Goal: Transaction & Acquisition: Purchase product/service

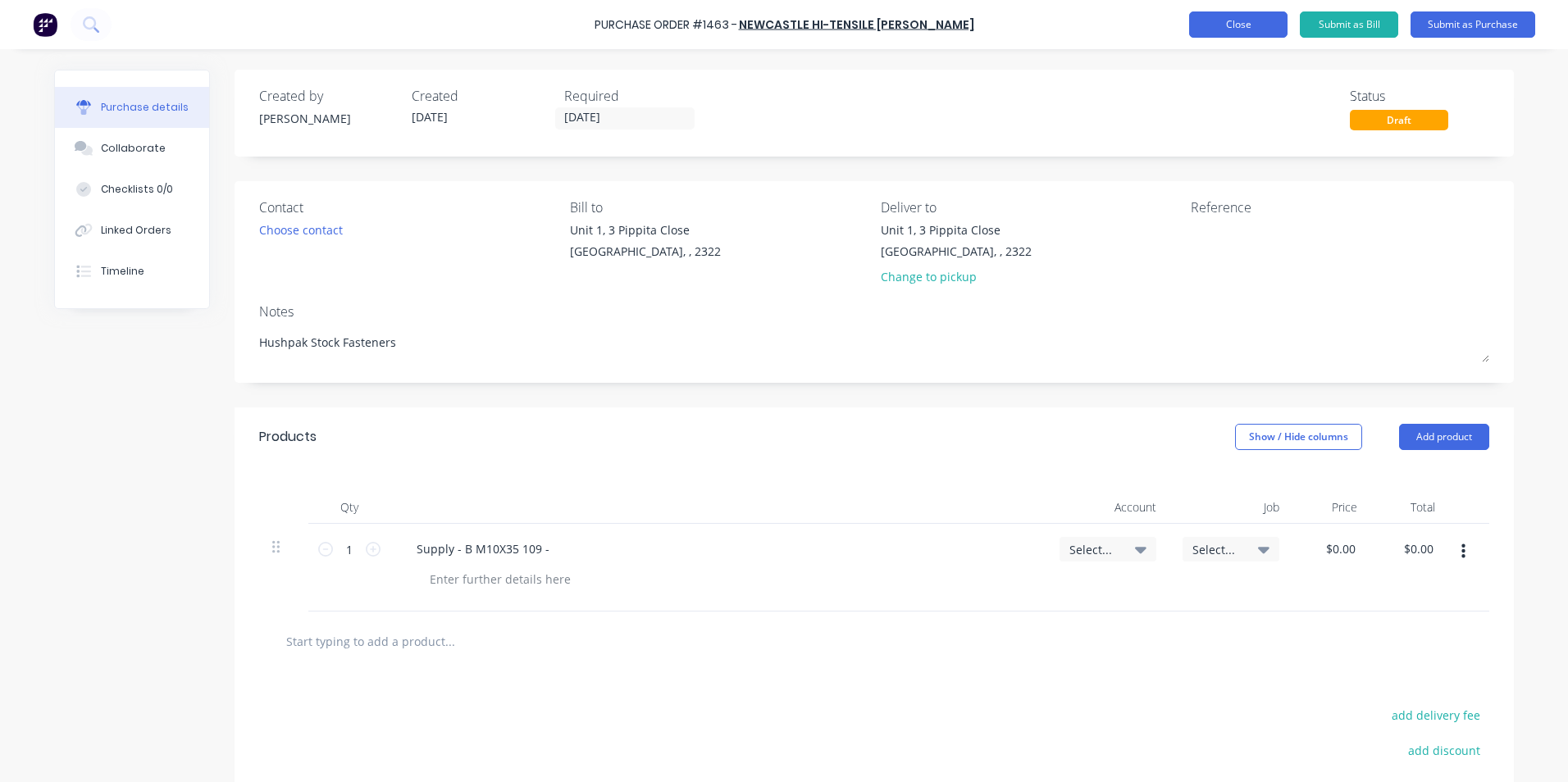
click at [1240, 25] on button "Close" at bounding box center [1239, 24] width 99 height 26
type textarea "x"
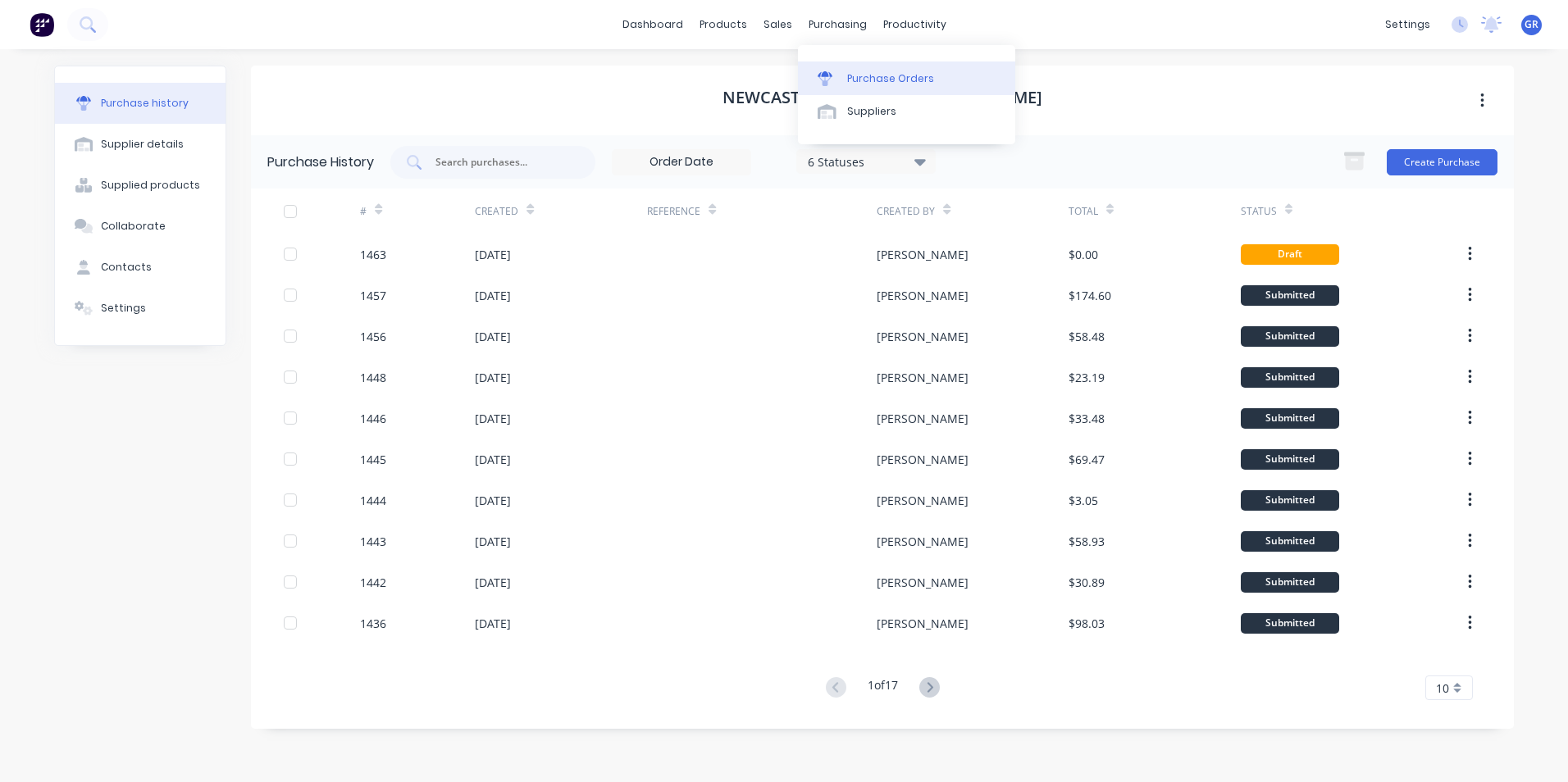
click at [867, 66] on link "Purchase Orders" at bounding box center [907, 78] width 217 height 33
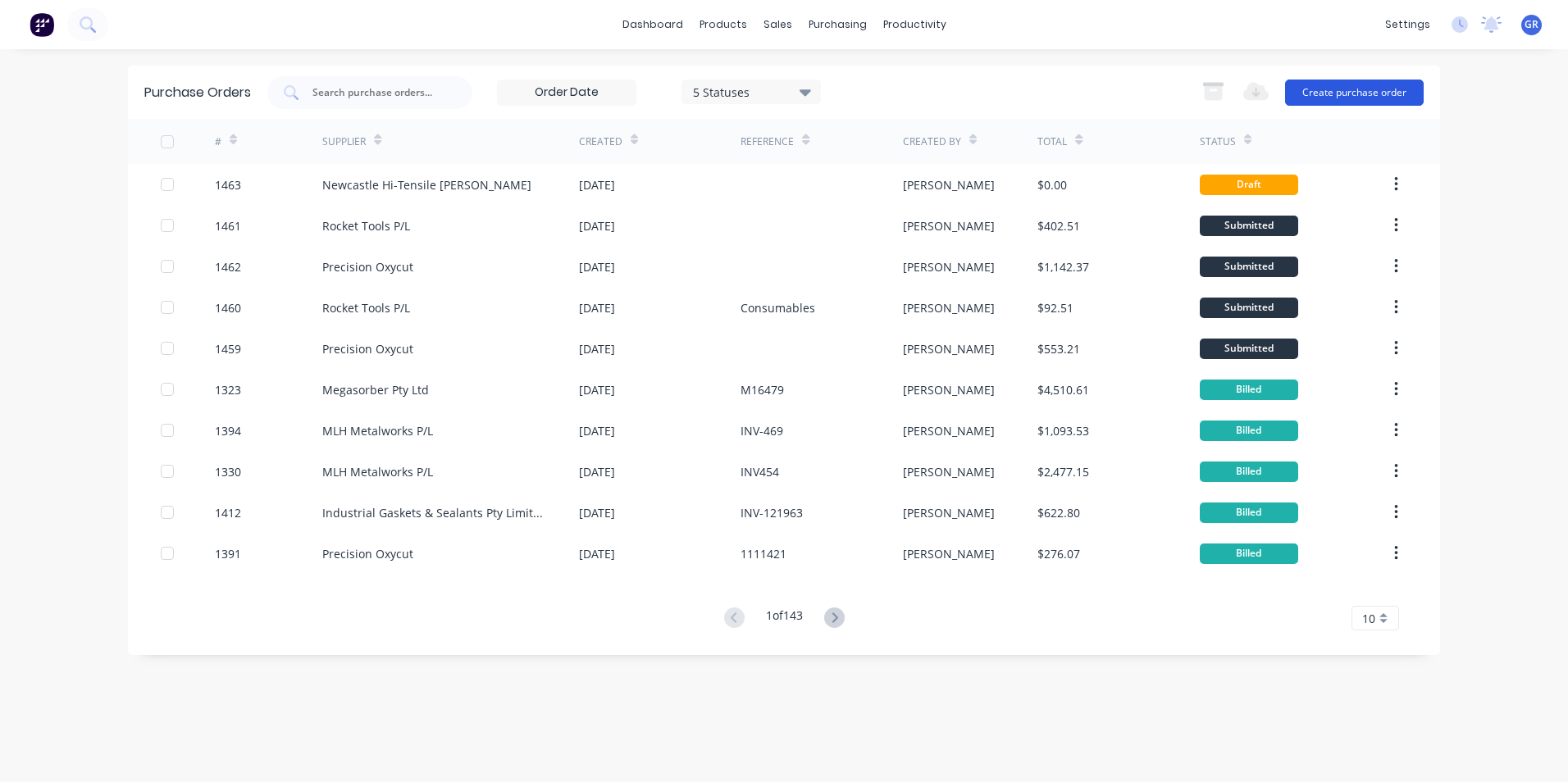
click at [1321, 88] on button "Create purchase order" at bounding box center [1355, 92] width 139 height 26
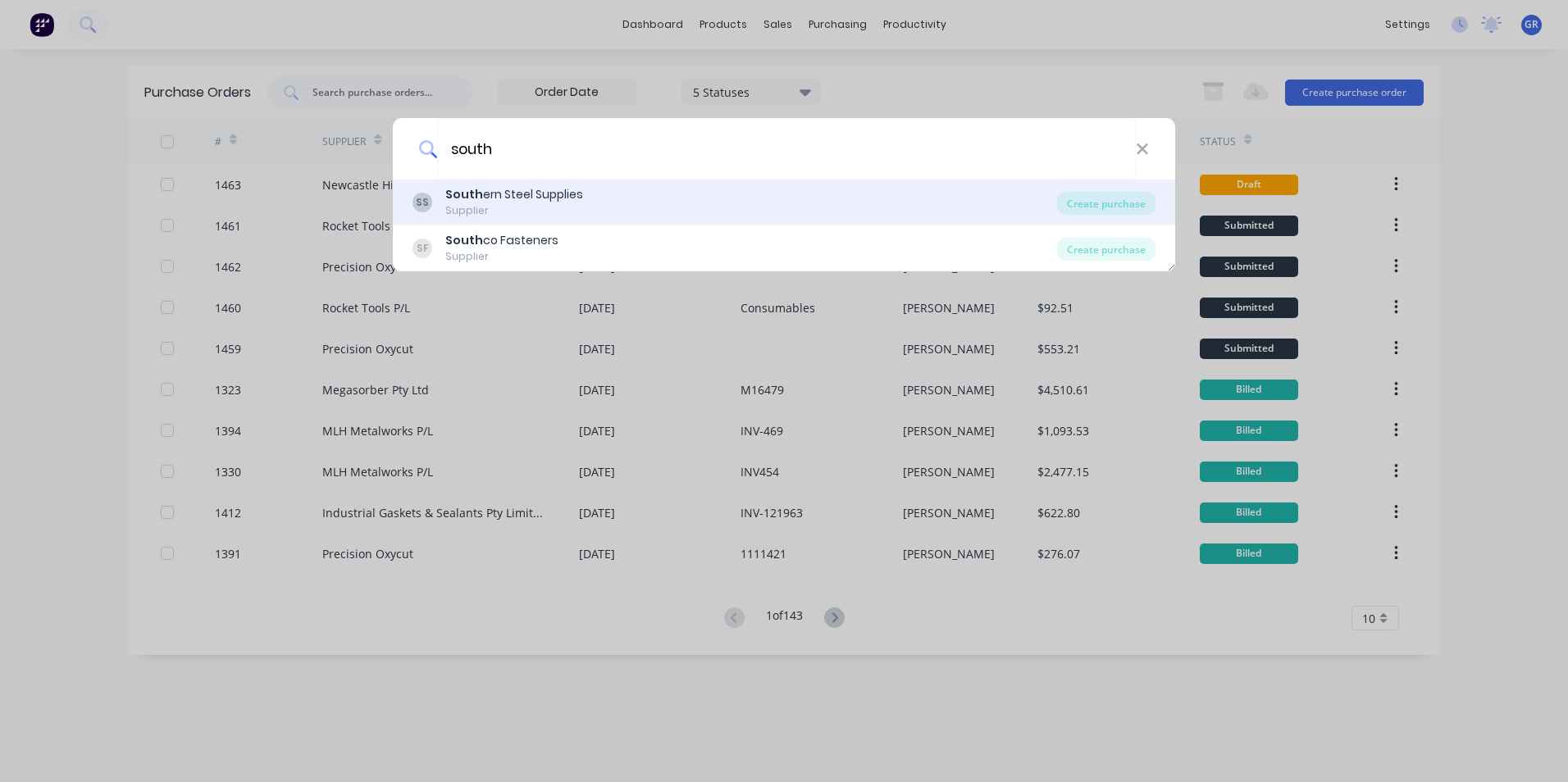
type input "south"
click at [501, 194] on div "South ern Steel Supplies" at bounding box center [515, 195] width 138 height 17
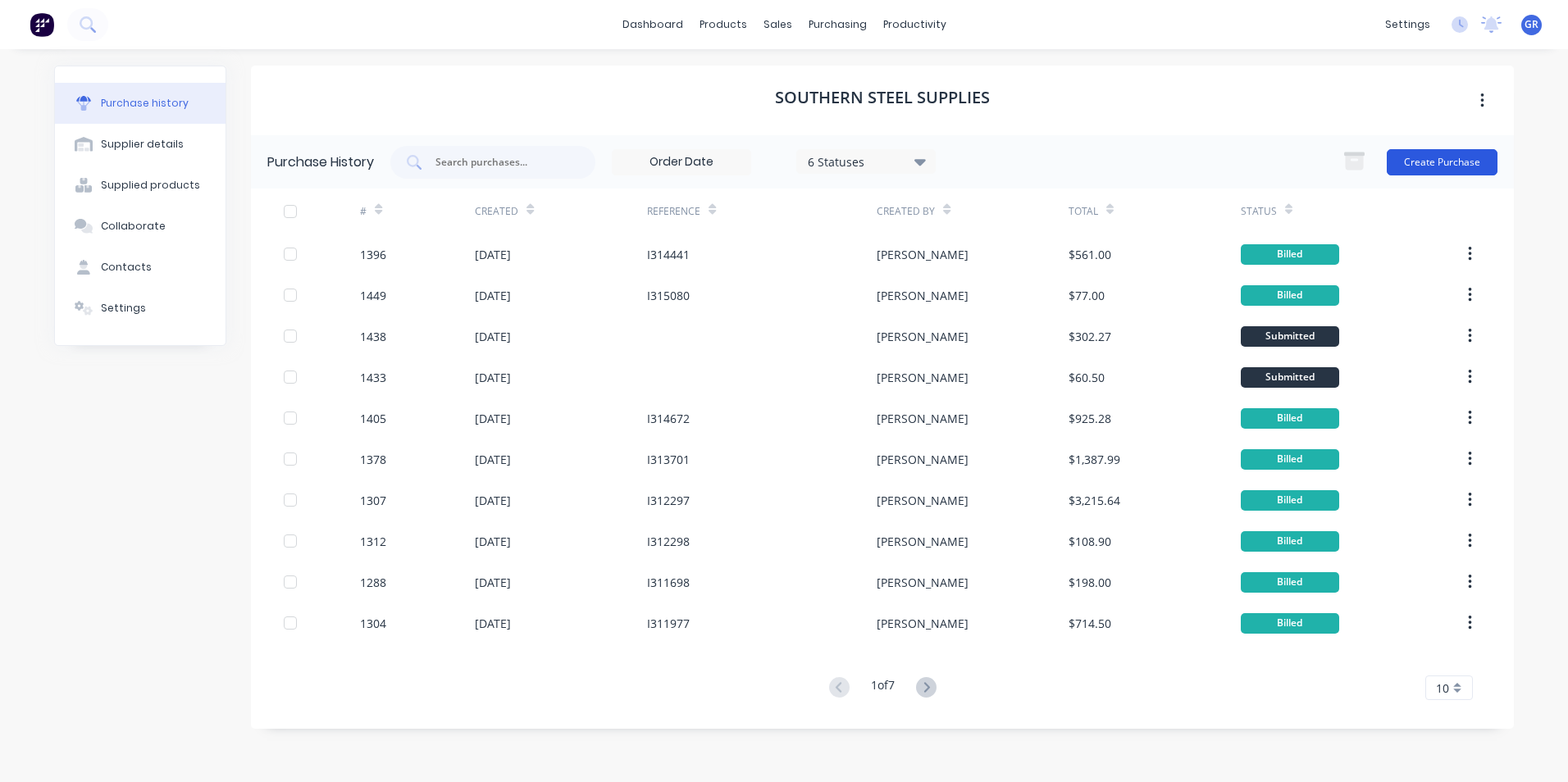
click at [1442, 163] on button "Create Purchase" at bounding box center [1442, 161] width 110 height 26
type textarea "x"
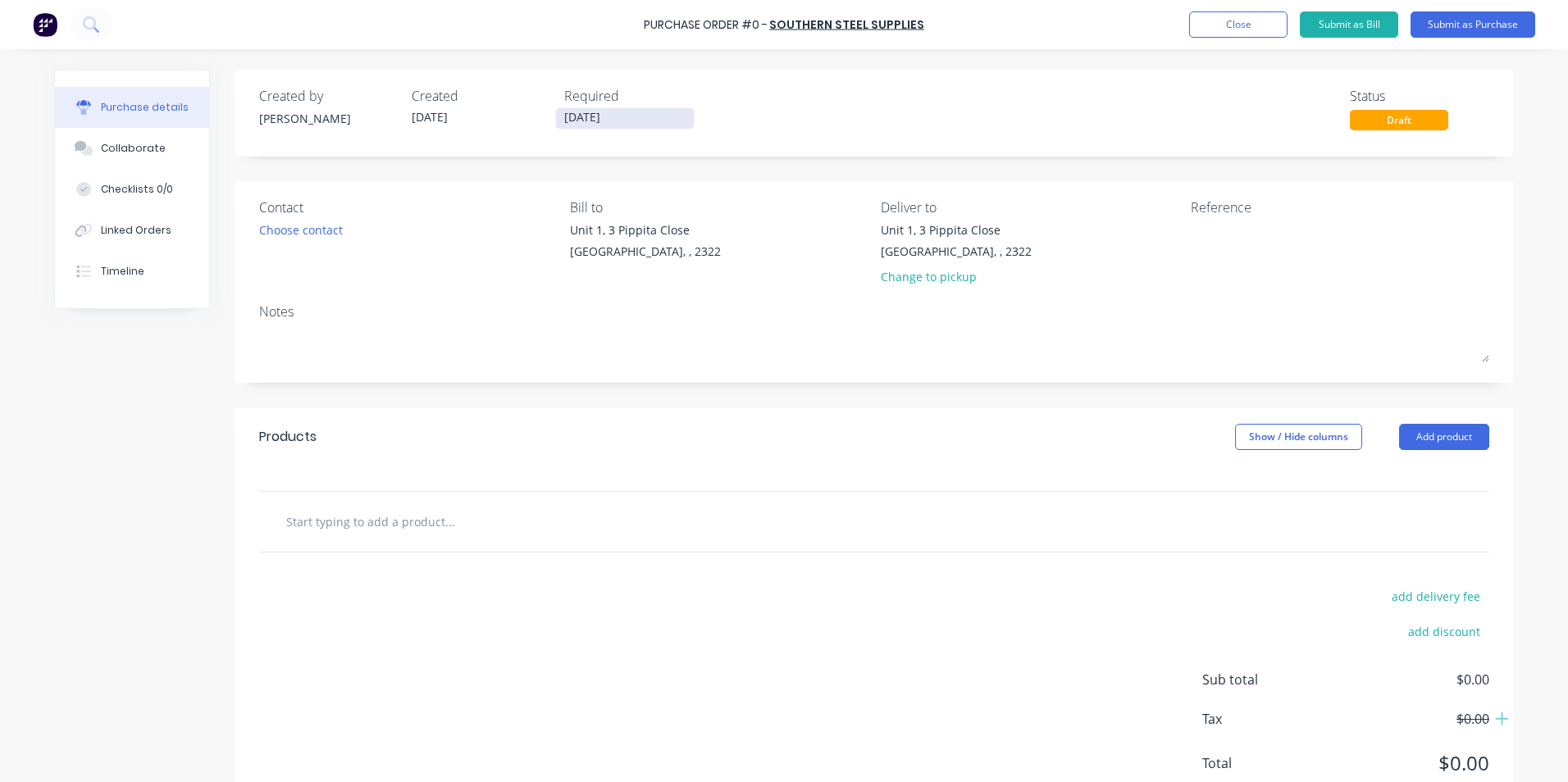
click at [578, 108] on label "[DATE]" at bounding box center [624, 118] width 139 height 22
click at [578, 109] on input "[DATE]" at bounding box center [625, 118] width 138 height 21
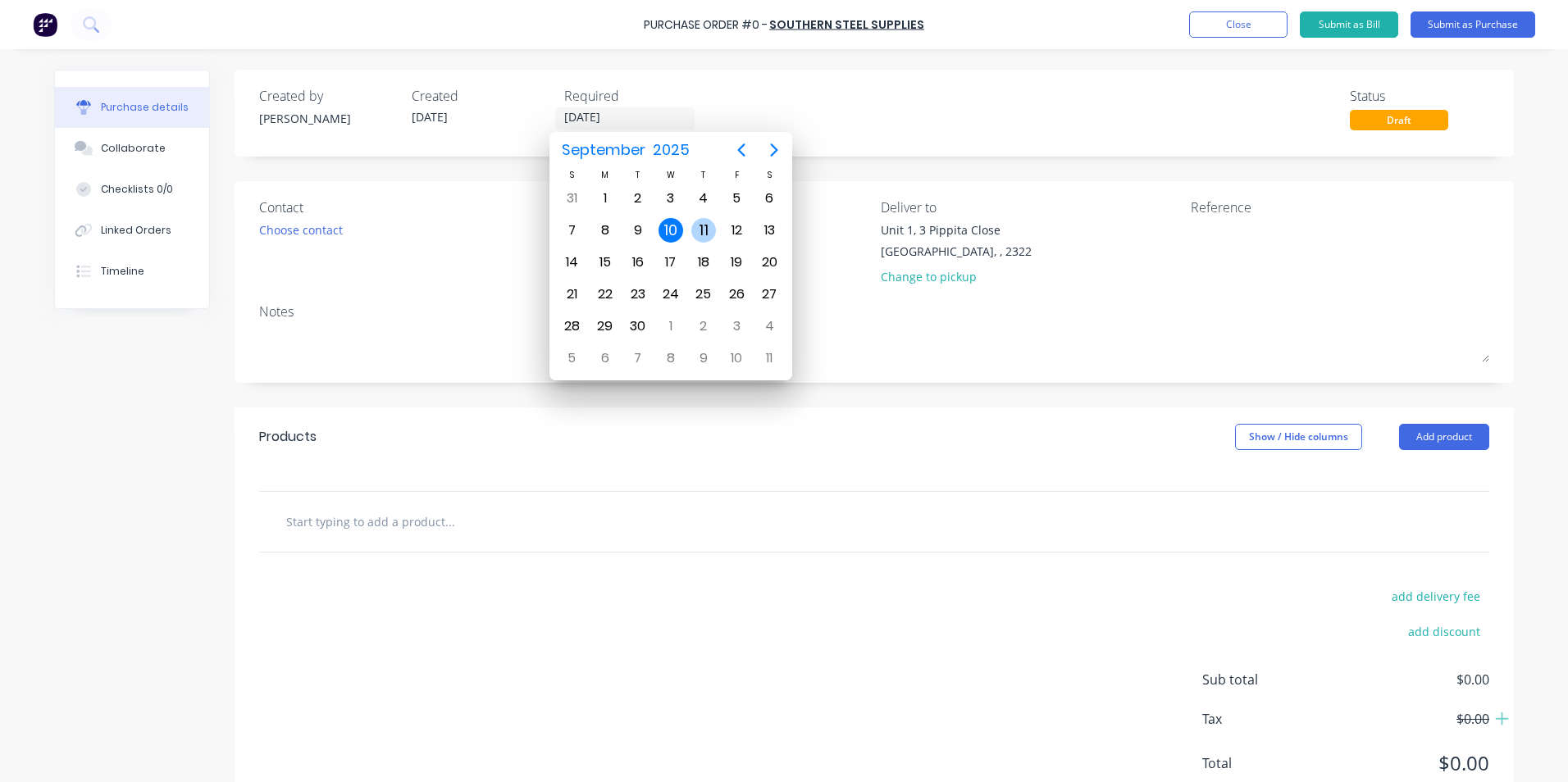
click at [709, 230] on div "11" at bounding box center [703, 230] width 24 height 24
type input "[DATE]"
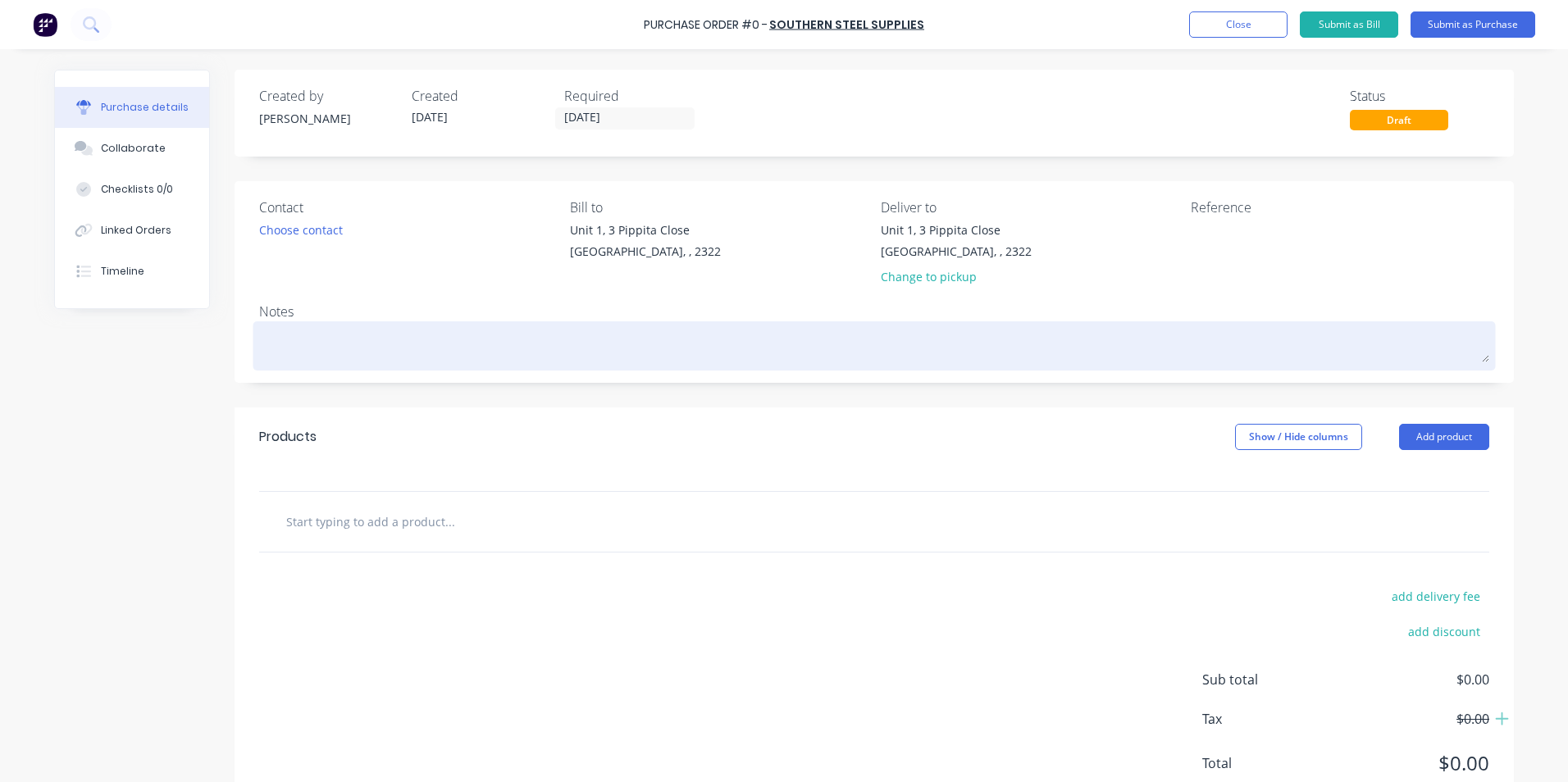
click at [275, 343] on textarea at bounding box center [875, 343] width 1231 height 37
type textarea "x"
type textarea "J"
type textarea "x"
type textarea "JN"
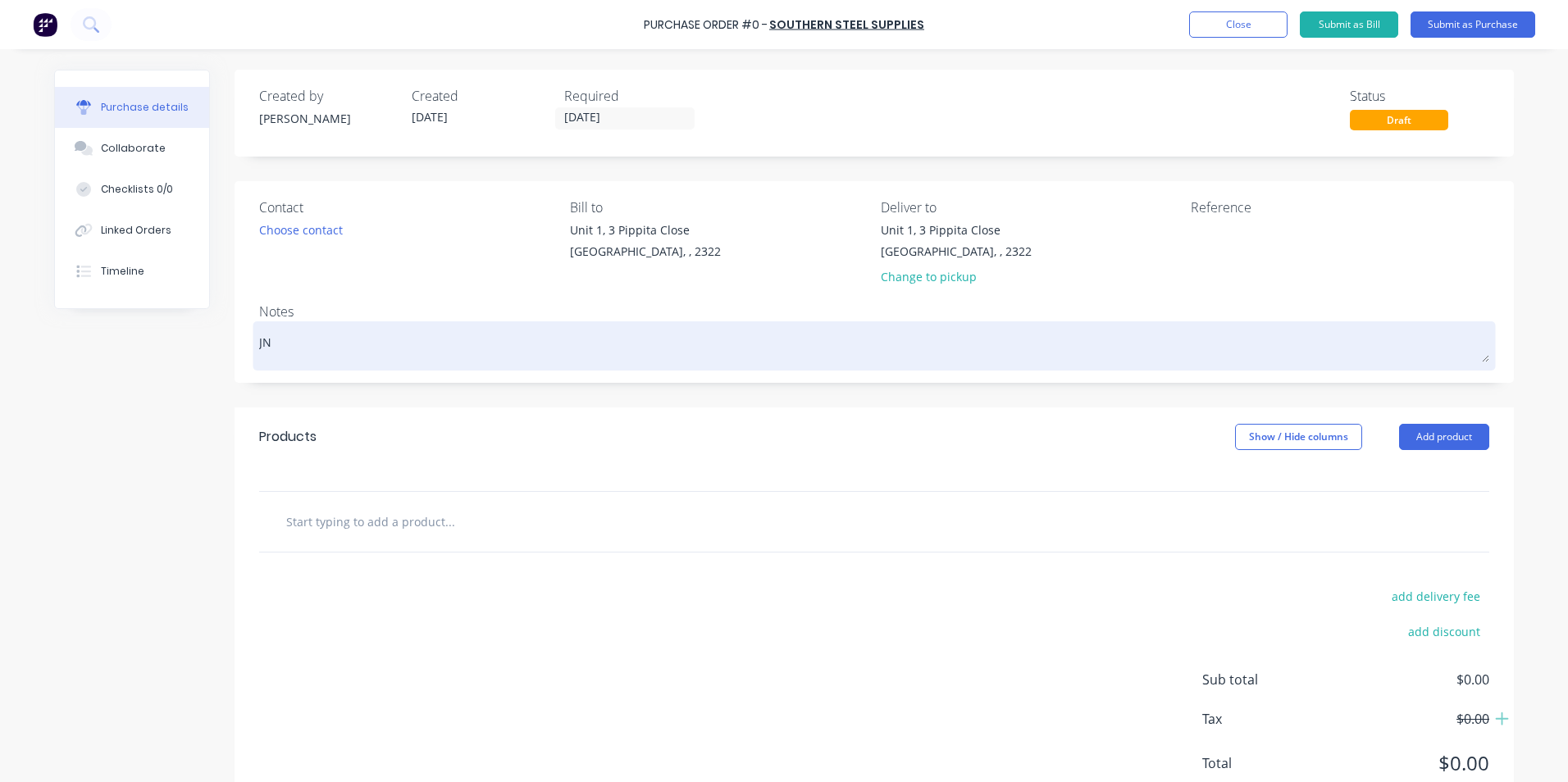
type textarea "x"
type textarea "JN1"
type textarea "x"
type textarea "JN17"
type textarea "x"
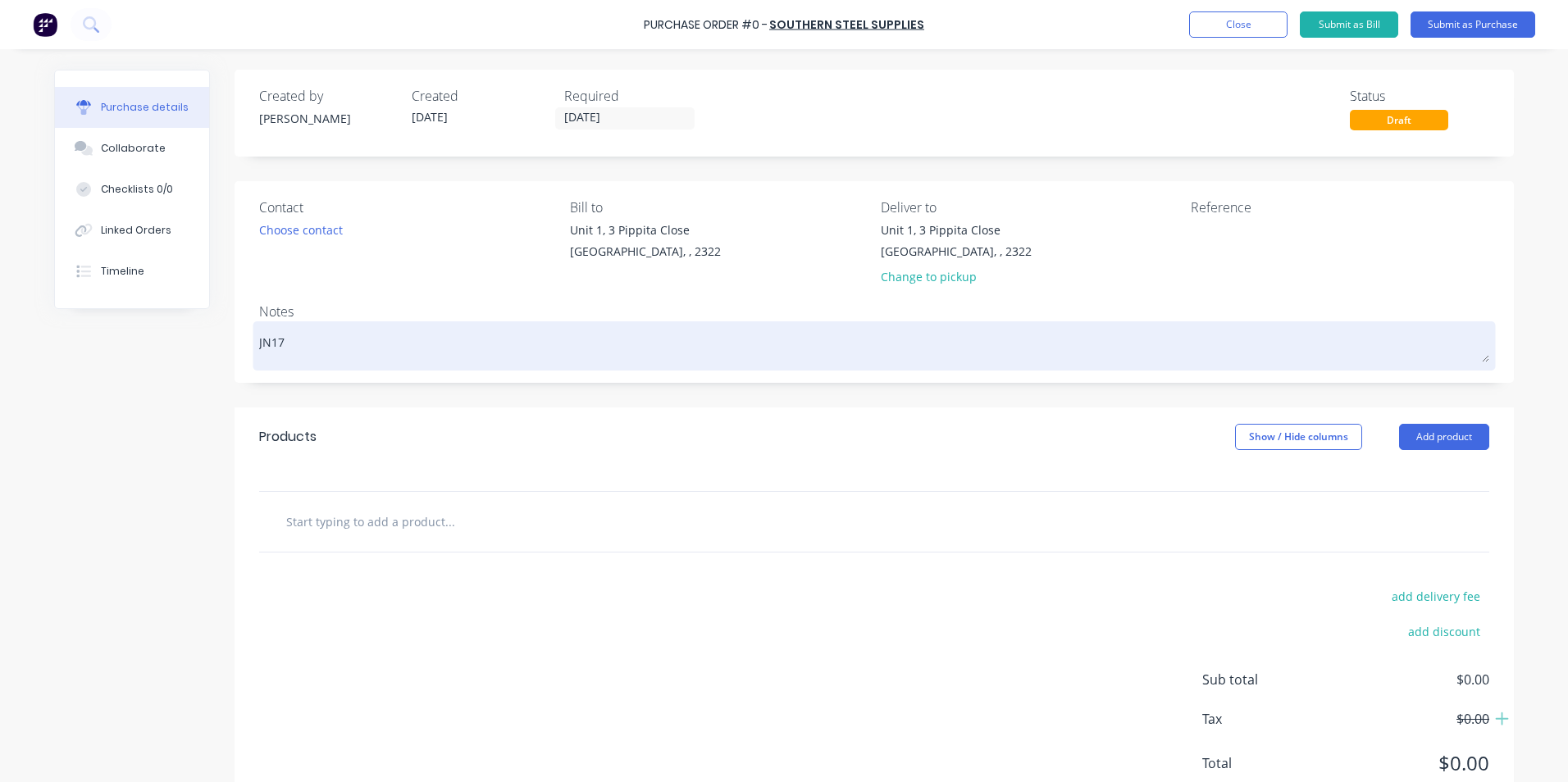
type textarea "JN170"
type textarea "x"
type textarea "JN1709"
type textarea "x"
type textarea "JN1709"
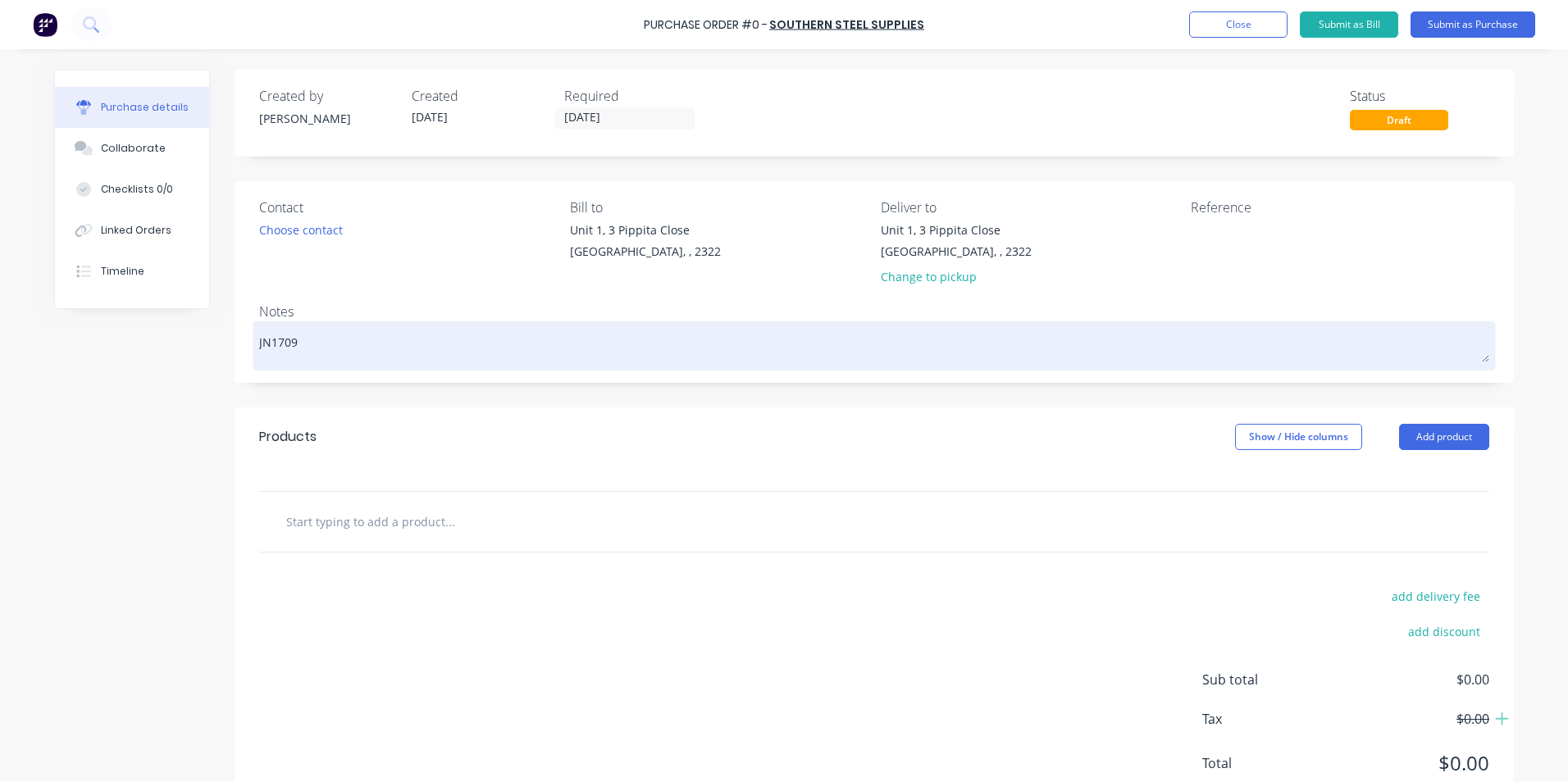
type textarea "x"
type textarea "JN1709 -"
type textarea "x"
type textarea "JN1709 -"
type textarea "x"
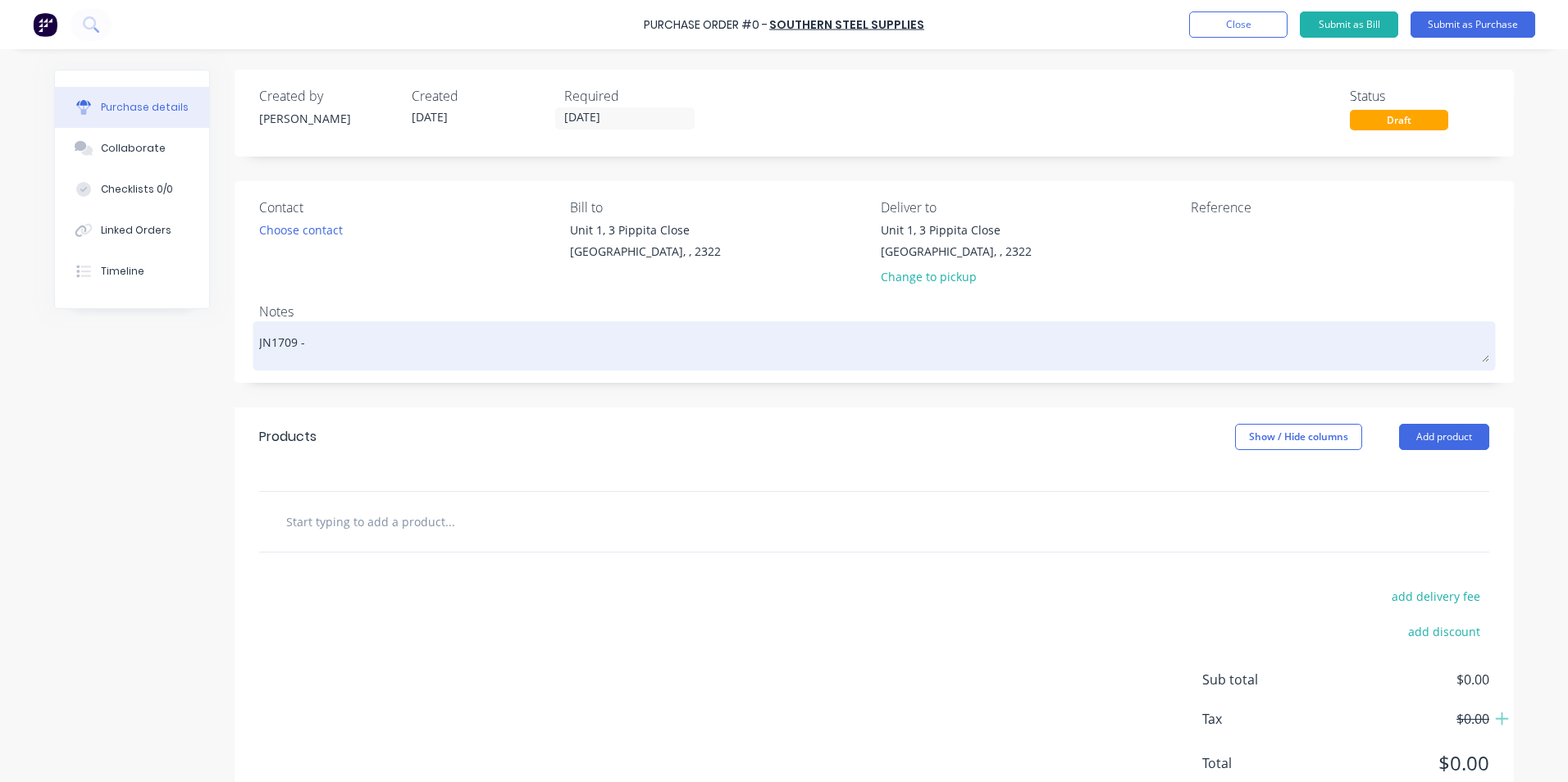
type textarea "JN1709 - D"
type textarea "x"
type textarea "JN1709 - D1"
type textarea "x"
type textarea "JN1709 - D11"
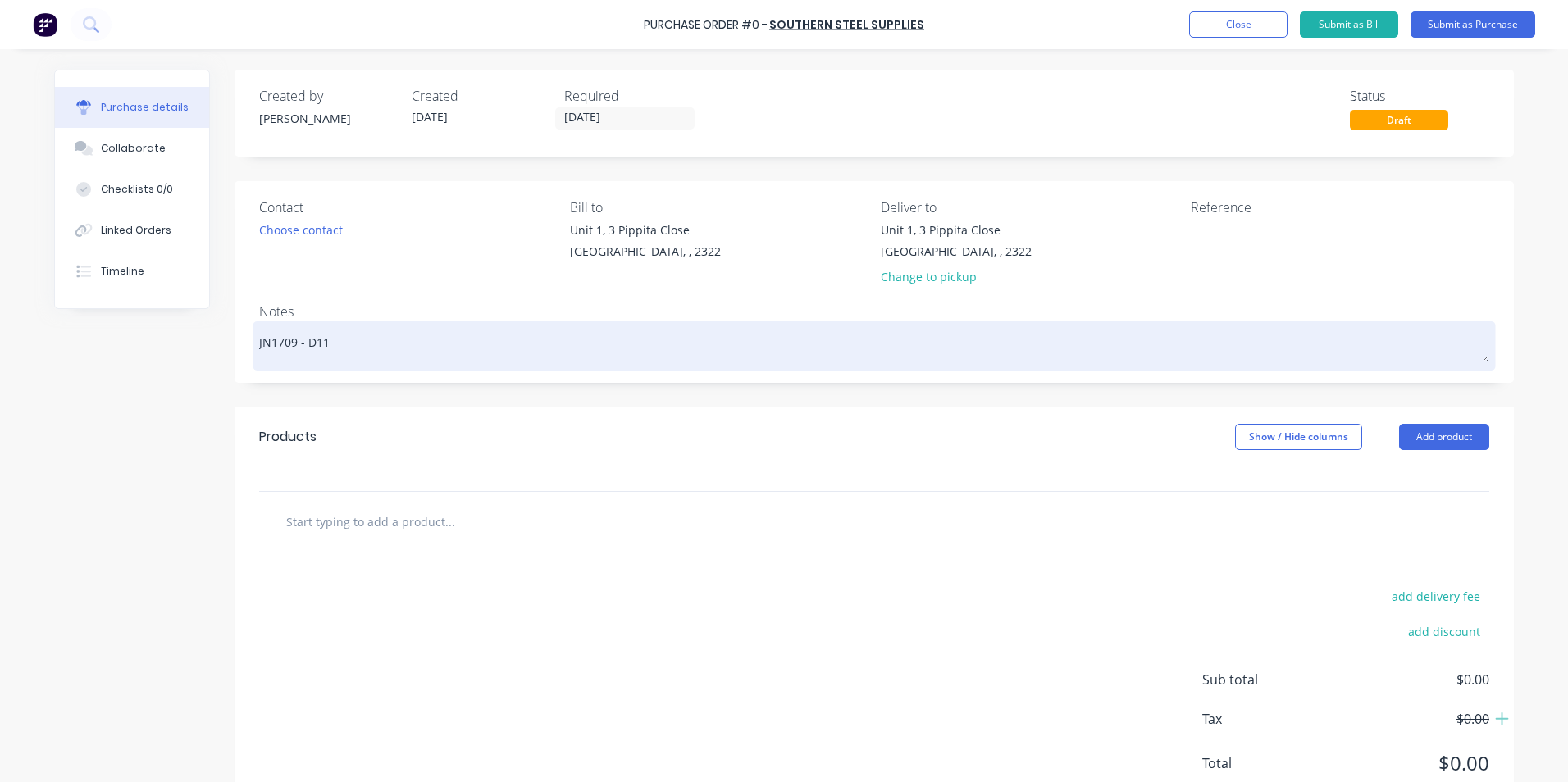
type textarea "x"
type textarea "JN1709 - D11"
type textarea "x"
type textarea "JN1709 - D11 K"
type textarea "x"
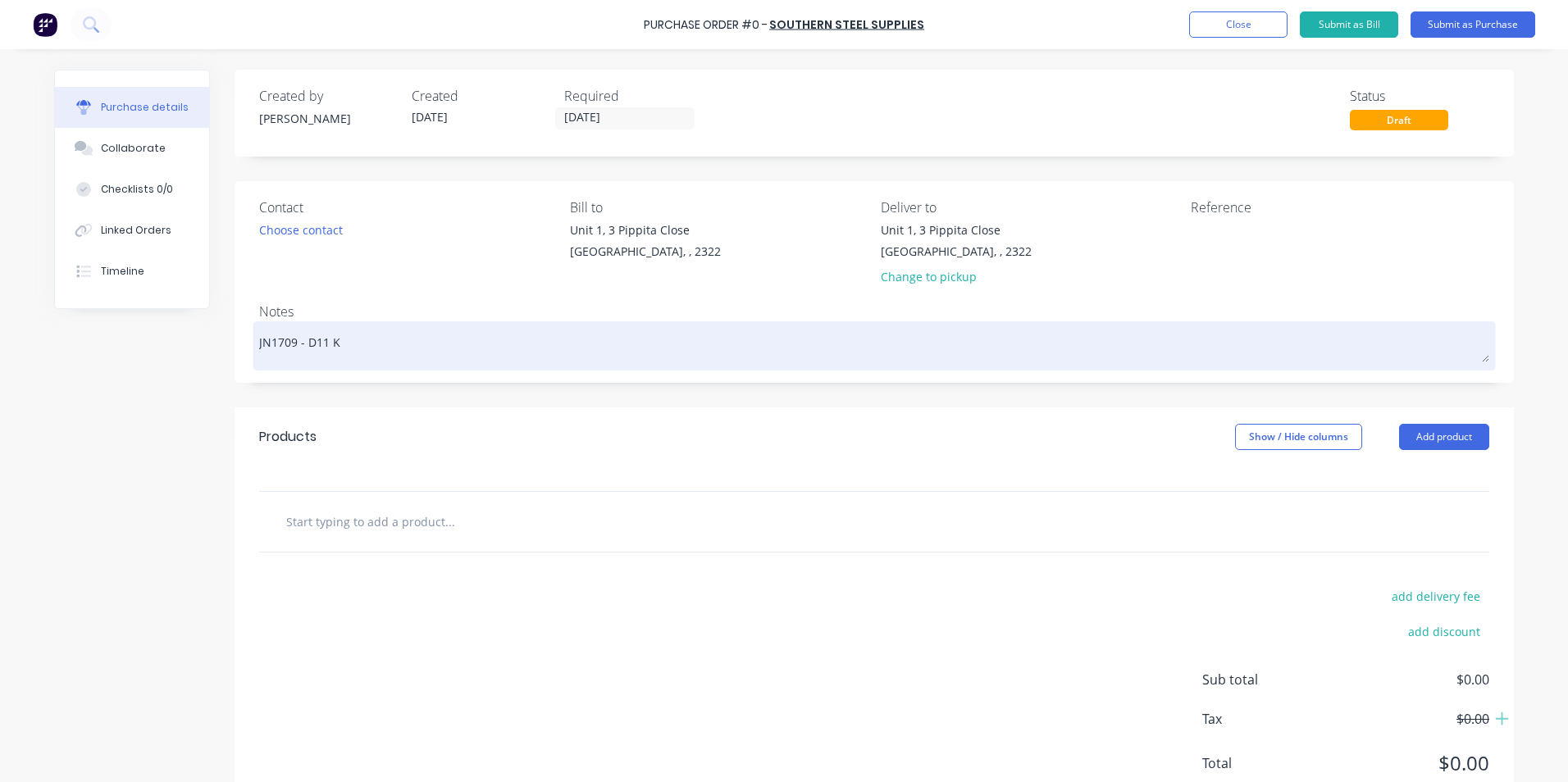
type textarea "JN1709 - D11 KS"
type textarea "x"
type textarea "JN1709 - D11 KSN"
type textarea "x"
type textarea "JN1709 - D11 KSN"
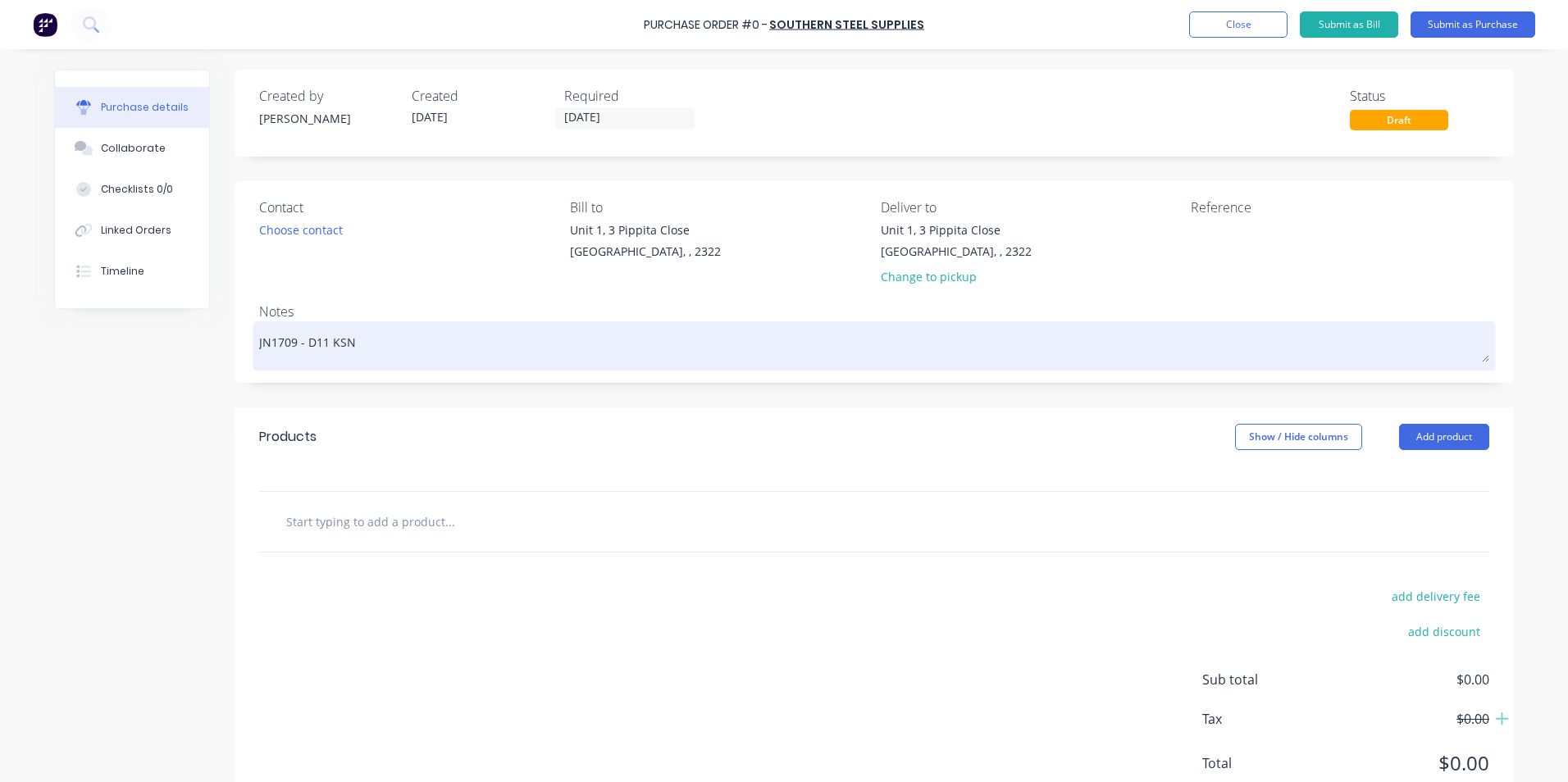
type textarea "x"
type textarea "JN1709 - D11 KSN s"
type textarea "x"
type textarea "JN1709 - D11 KSN st"
type textarea "x"
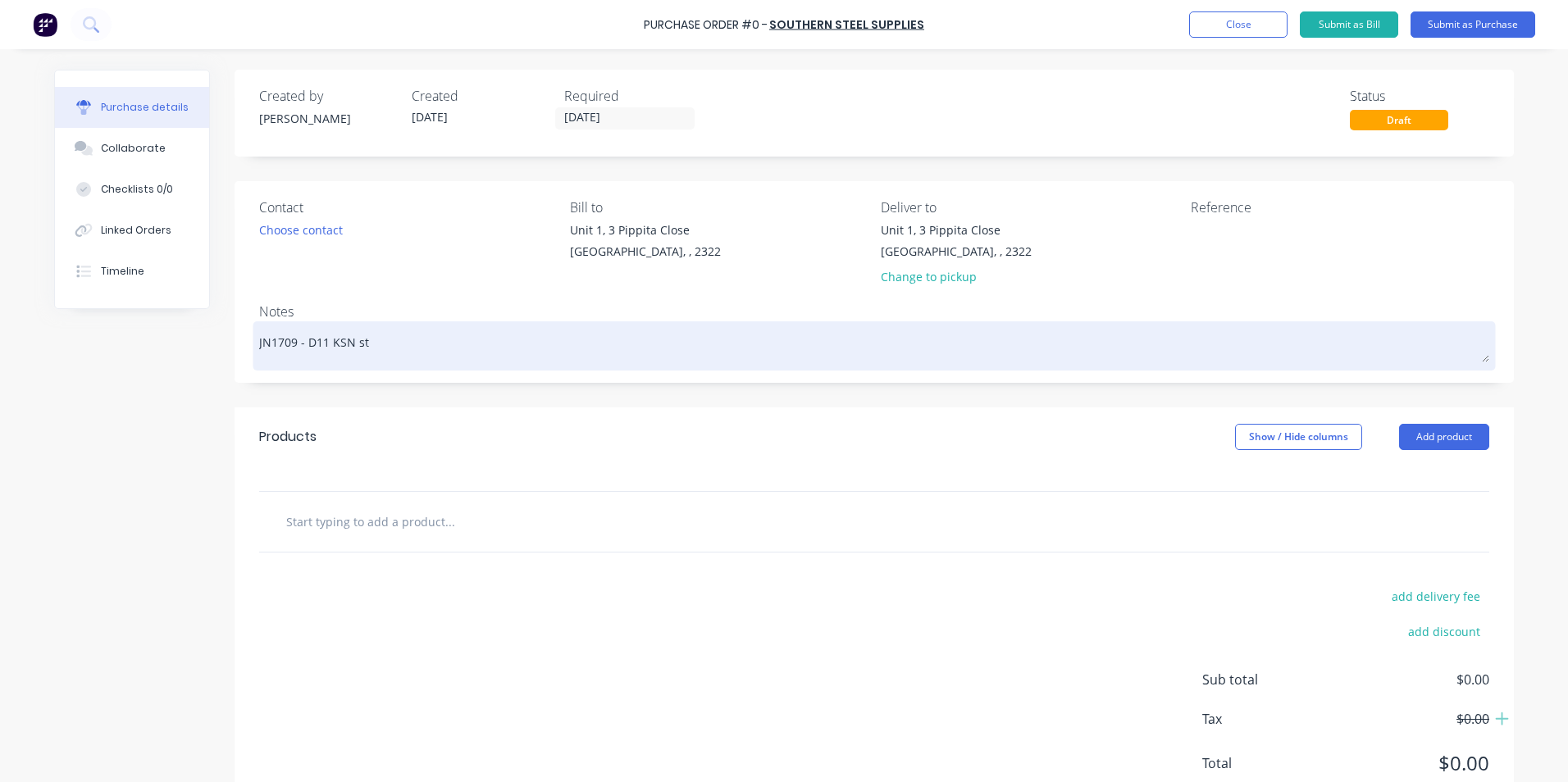
type textarea "JN1709 - D11 KSN sta"
type textarea "x"
type textarea "JN1709 - D11 KSN [PERSON_NAME]"
type textarea "x"
type textarea "JN1709 - D11 KSN stand"
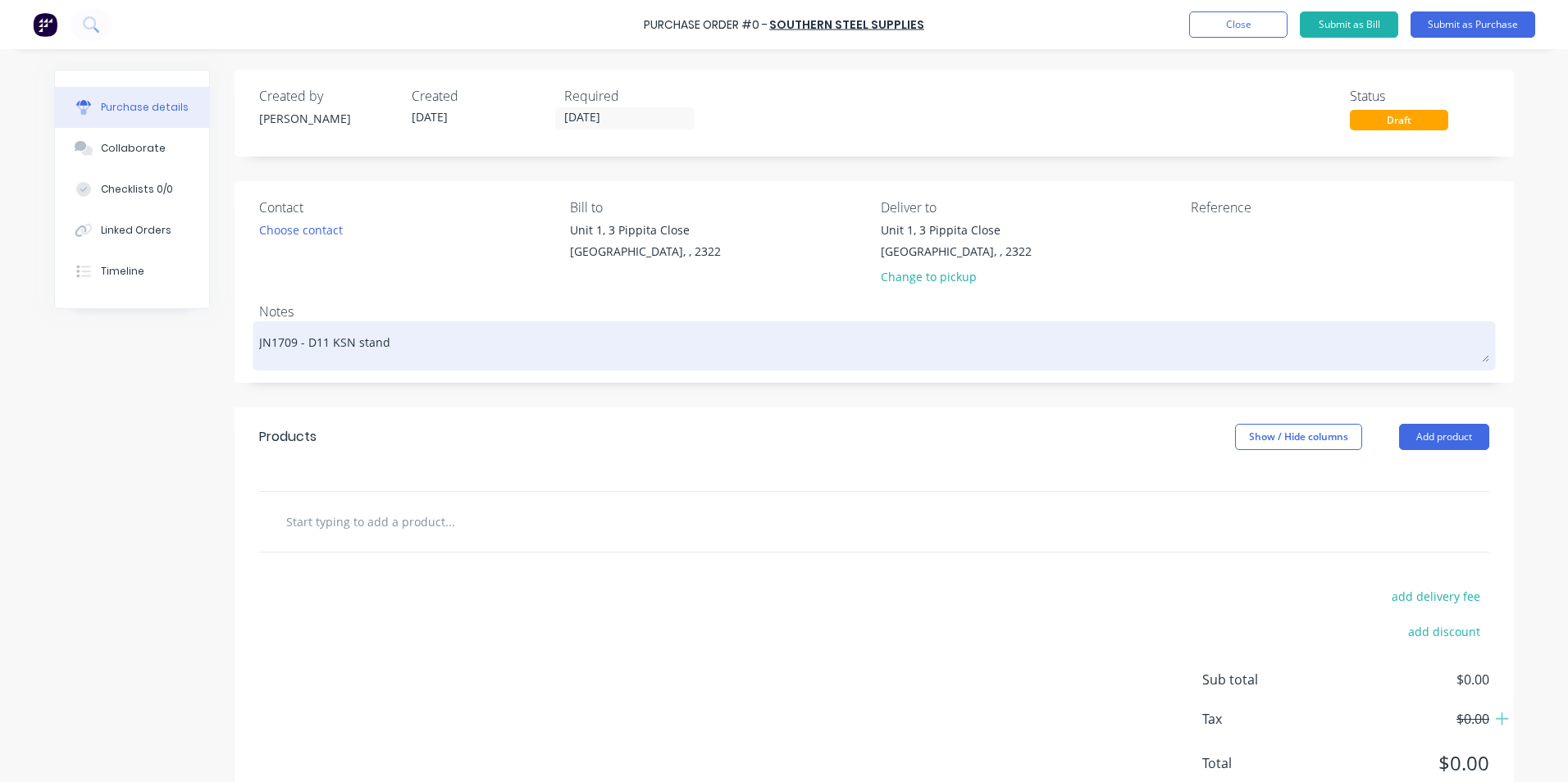
type textarea "x"
type textarea "JN1709 - D11 KSN stands"
type textarea "x"
type textarea "JN1709 - D11 KSN stands"
type textarea "x"
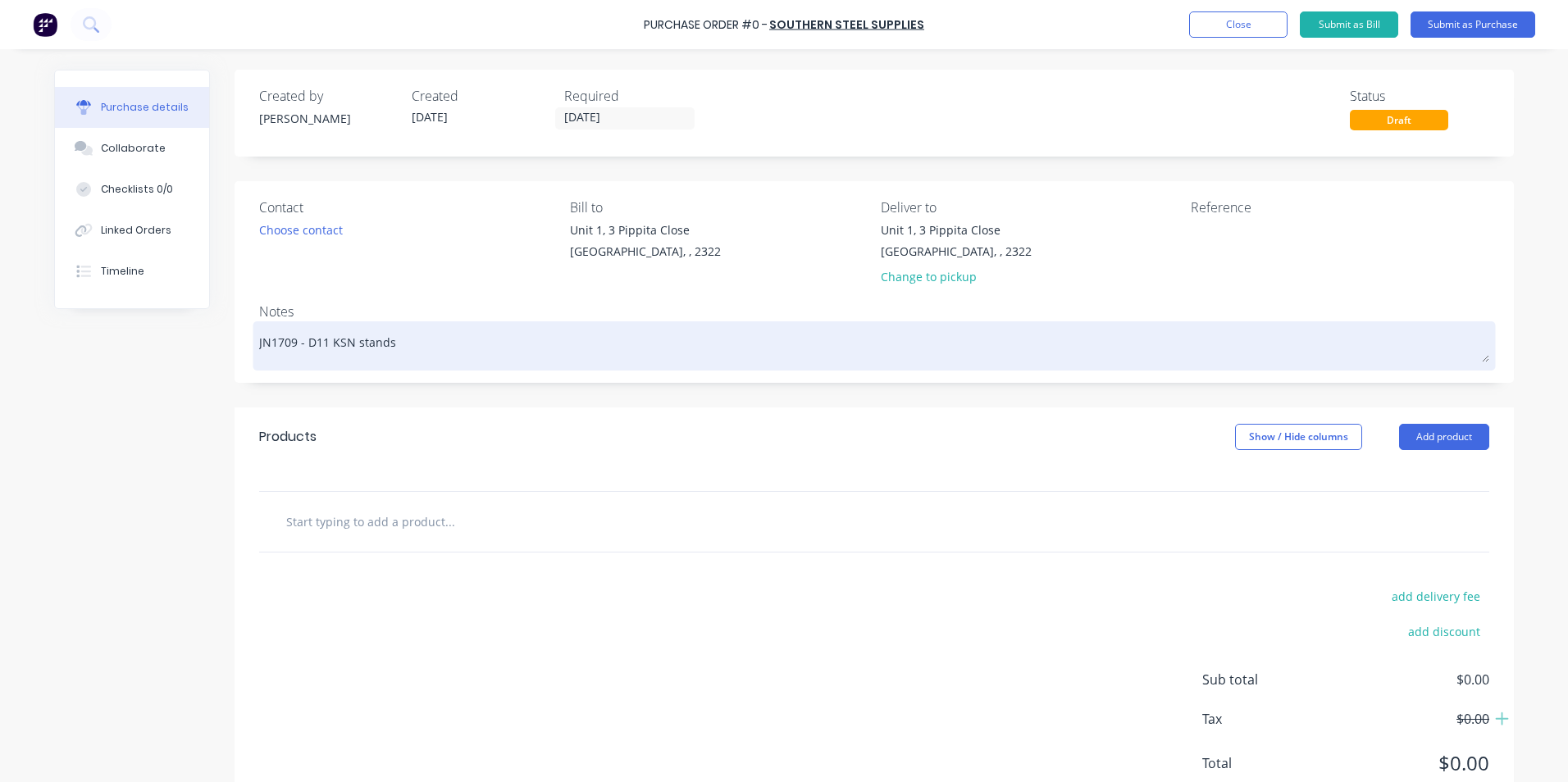
type textarea "JN1709 - D11 KSN stands -"
type textarea "x"
type textarea "JN1709 - D11 KSN stands -"
type textarea "x"
type textarea "JN1709 - D11 KSN stands - s"
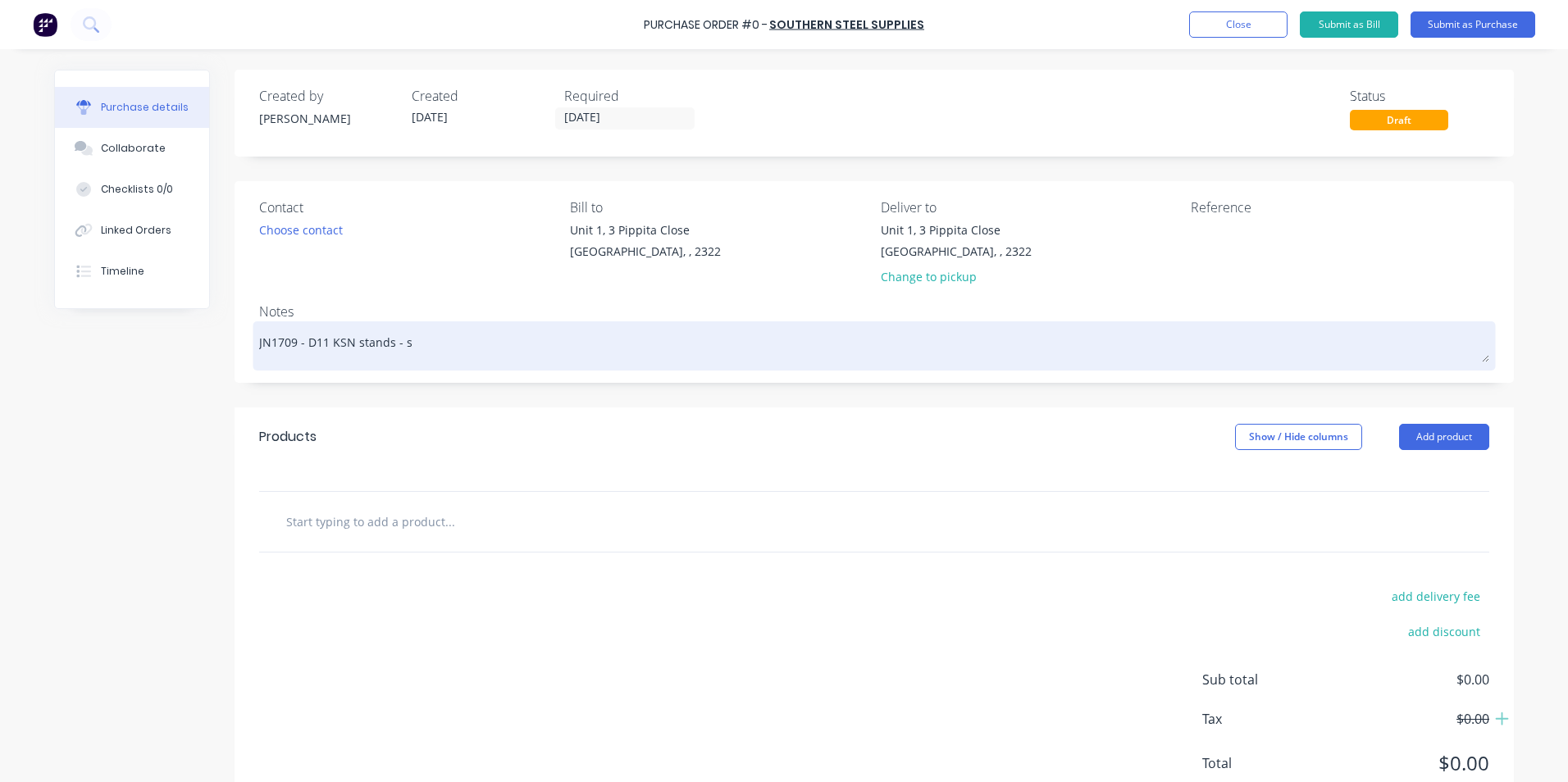
type textarea "x"
type textarea "JN1709 - D11 KSN stands - st"
type textarea "x"
type textarea "JN1709 - D11 KSN stands - str"
type textarea "x"
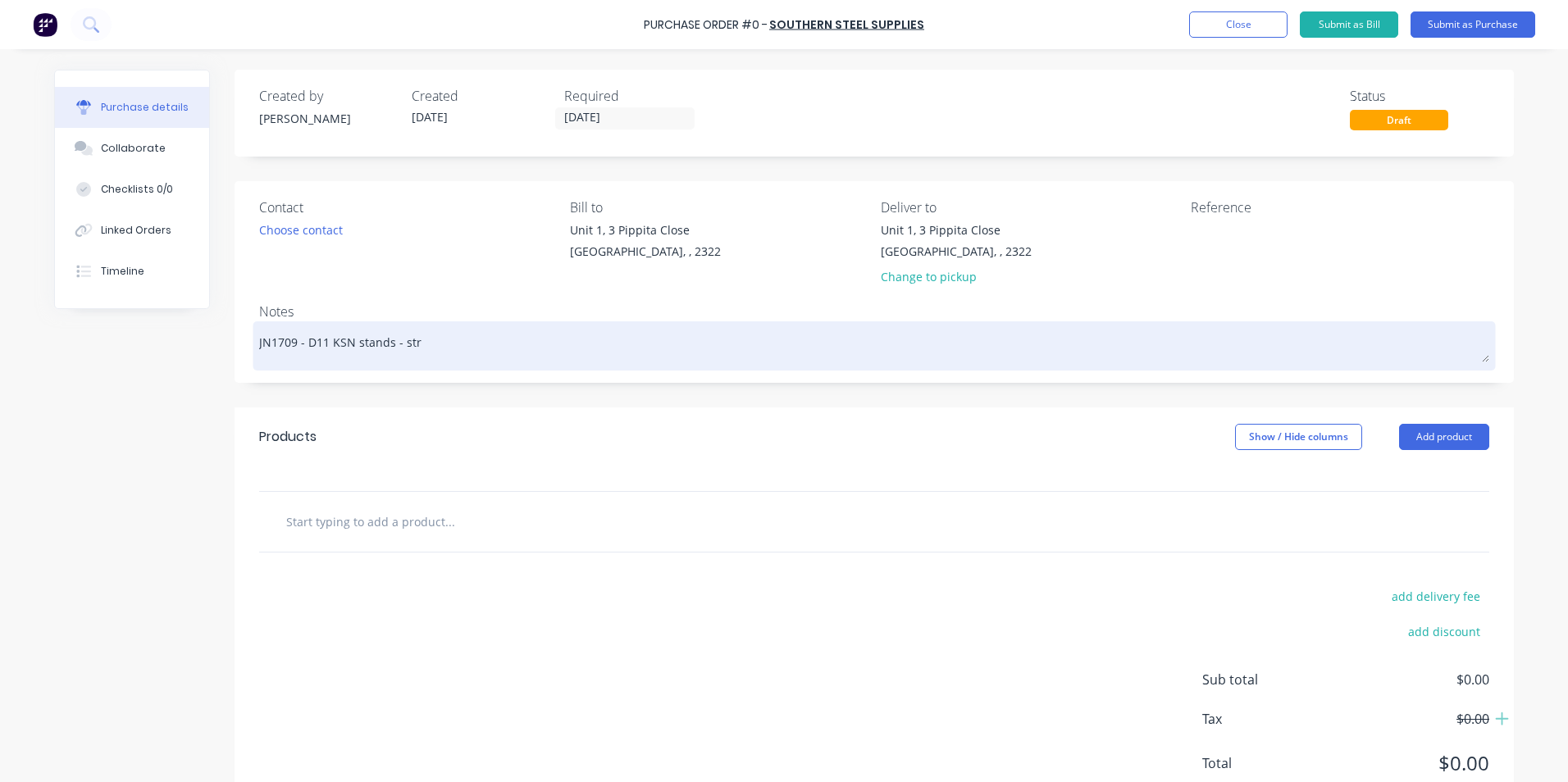
type textarea "JN1709 - D11 KSN stands - stru"
type textarea "x"
type textarea "JN1709 - D11 KSN stands - struc"
type textarea "x"
type textarea "JN1709 - D11 KSN stands - struct"
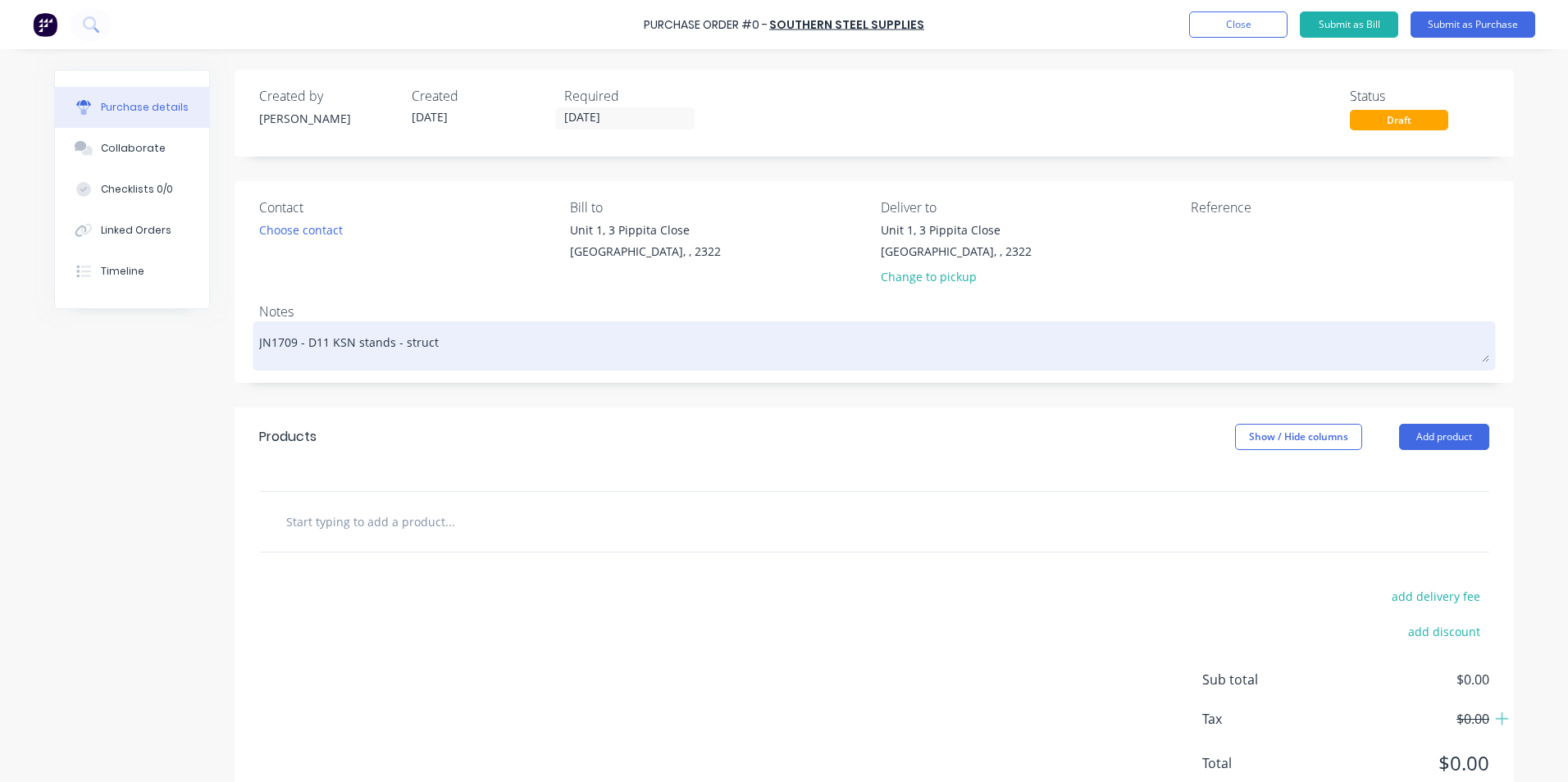
type textarea "x"
type textarea "JN1709 - D11 KSN stands - structu"
type textarea "x"
type textarea "JN1709 - D11 KSN stands - structur"
type textarea "x"
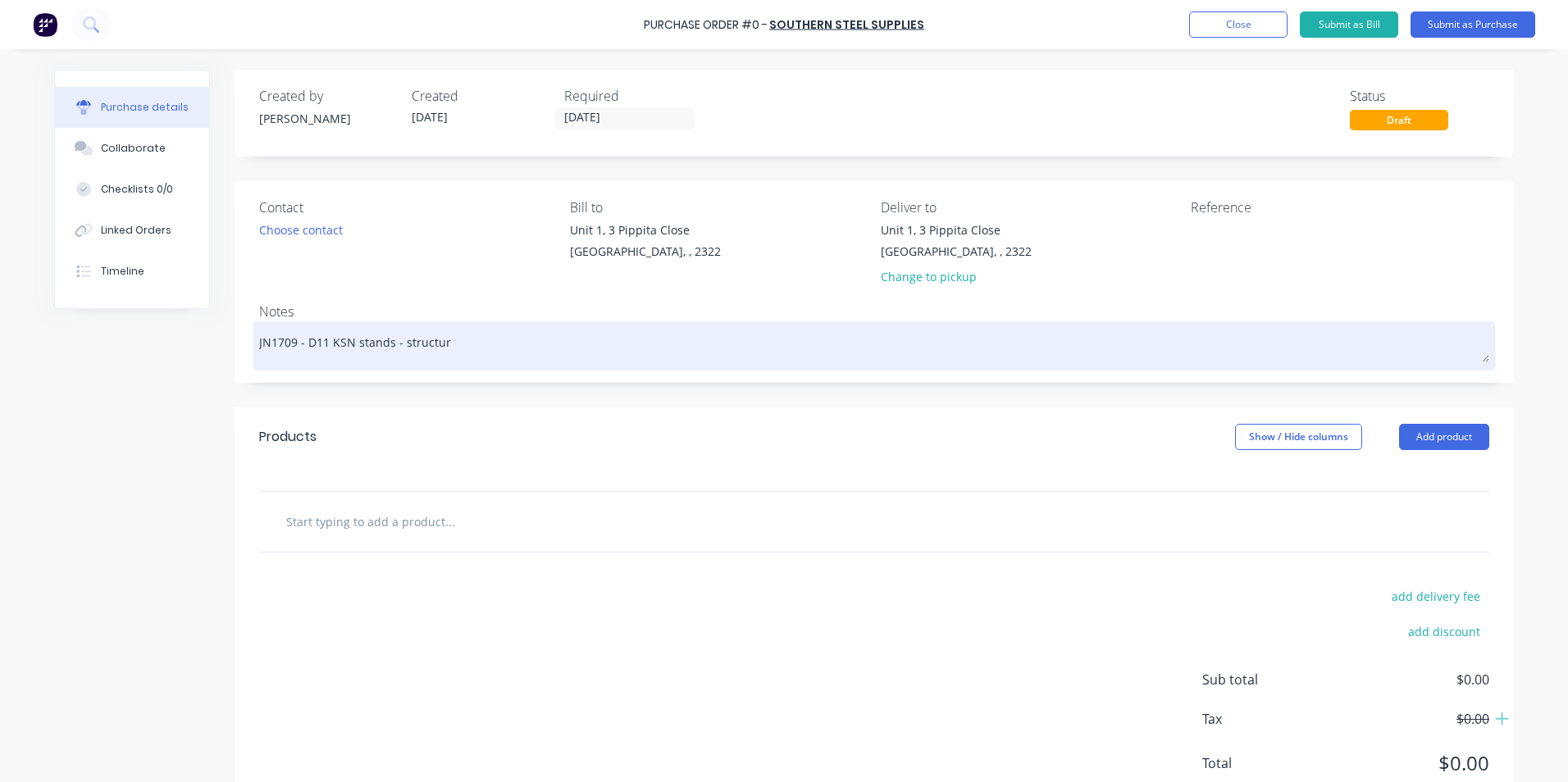
type textarea "JN1709 - D11 KSN stands - structura"
type textarea "x"
type textarea "JN1709 - D11 KSN stands - structural"
type textarea "x"
type textarea "JN1709 - D11 KSN stands - structural"
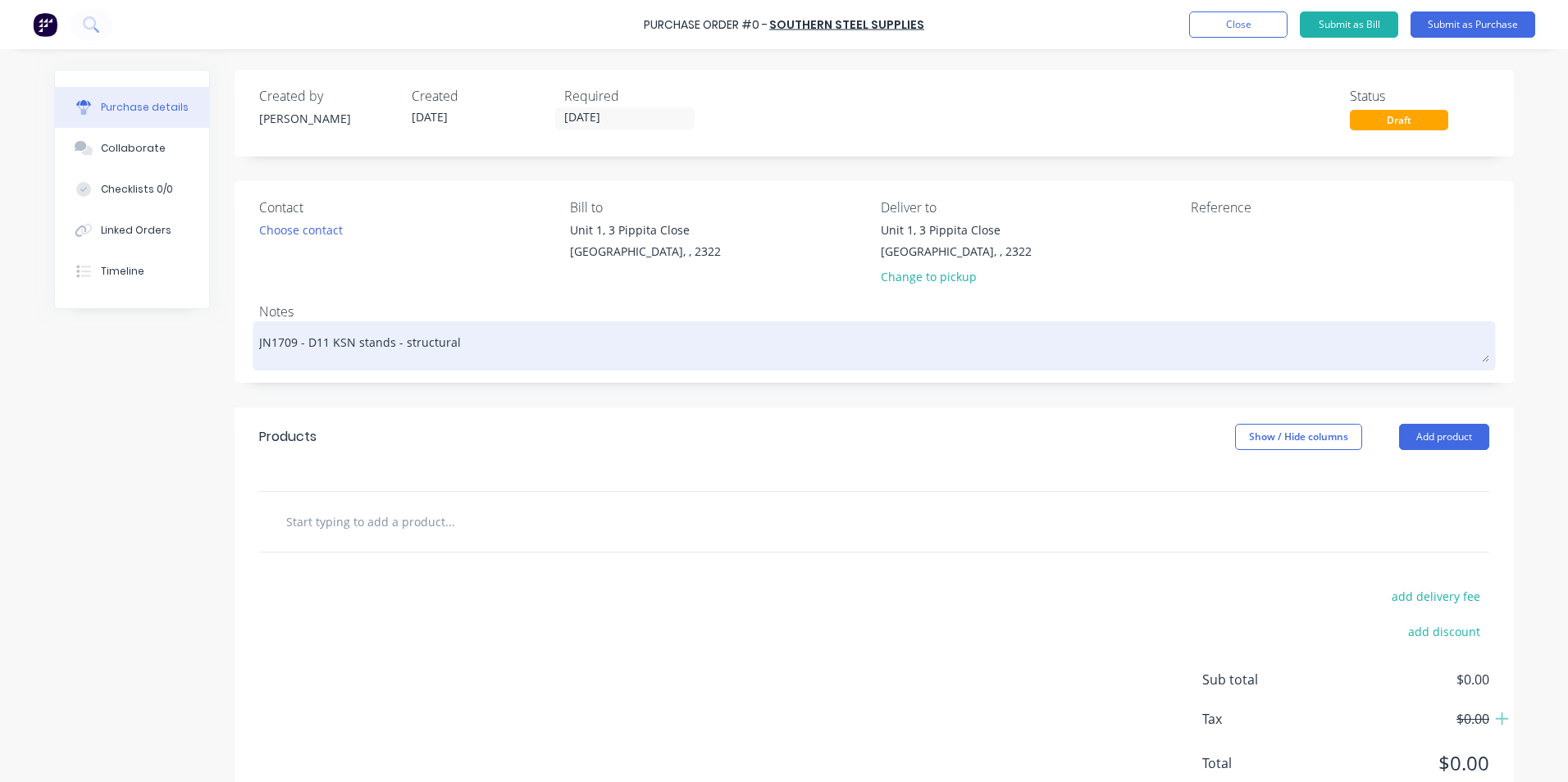
type textarea "x"
type textarea "JN1709 - D11 KSN stands - structural s"
type textarea "x"
type textarea "JN1709 - D11 KSN stands - structural st"
type textarea "x"
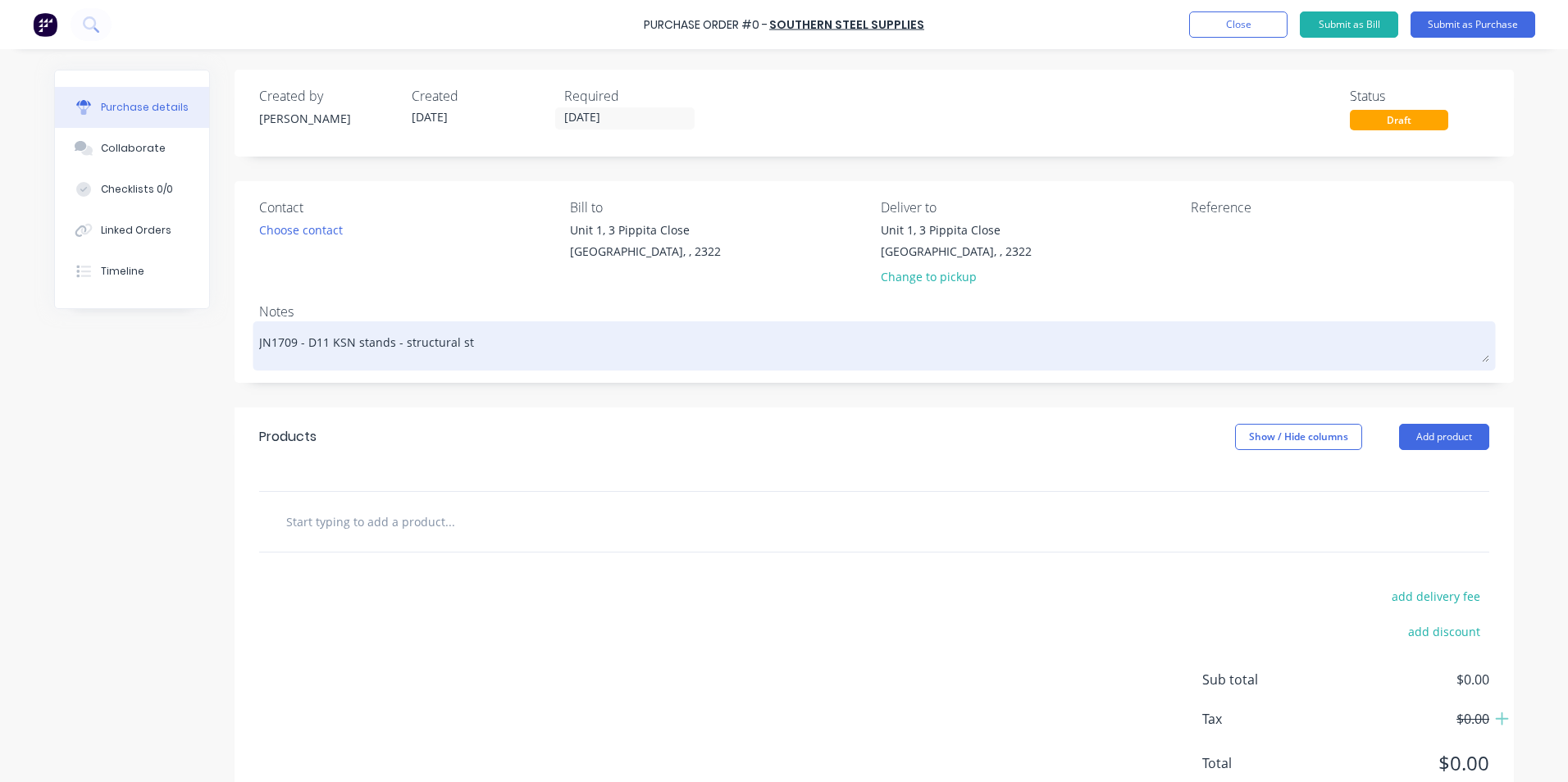
type textarea "JN1709 - D11 KSN stands - structural ste"
type textarea "x"
type textarea "JN1709 - D11 KSN stands - structural stee"
type textarea "x"
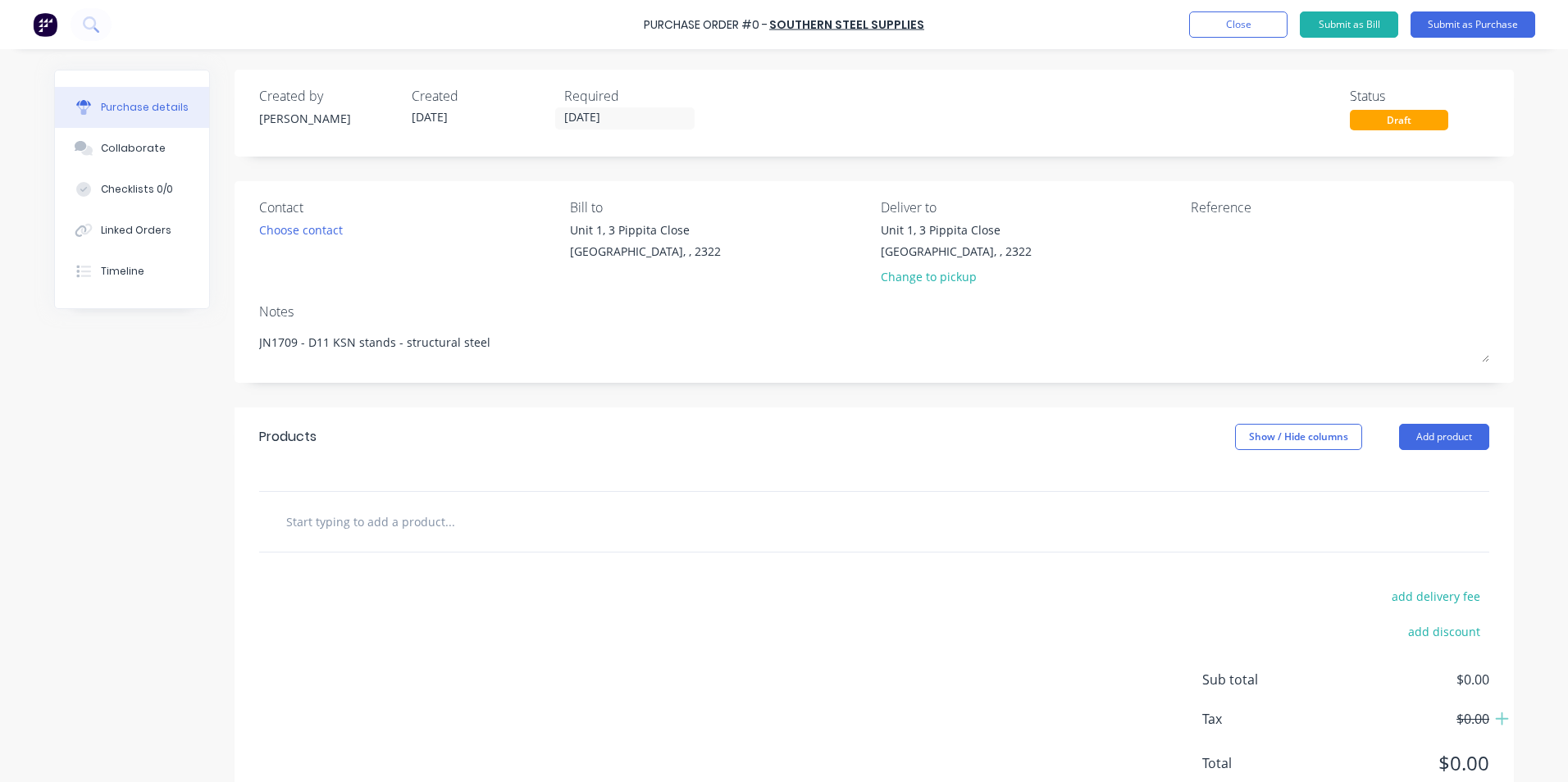
type textarea "JN1709 - D11 KSN stands - structural steel"
type textarea "x"
type textarea "JN1709 - D11 KSN stands - structural steel"
click at [328, 525] on input "text" at bounding box center [449, 521] width 328 height 33
type textarea "x"
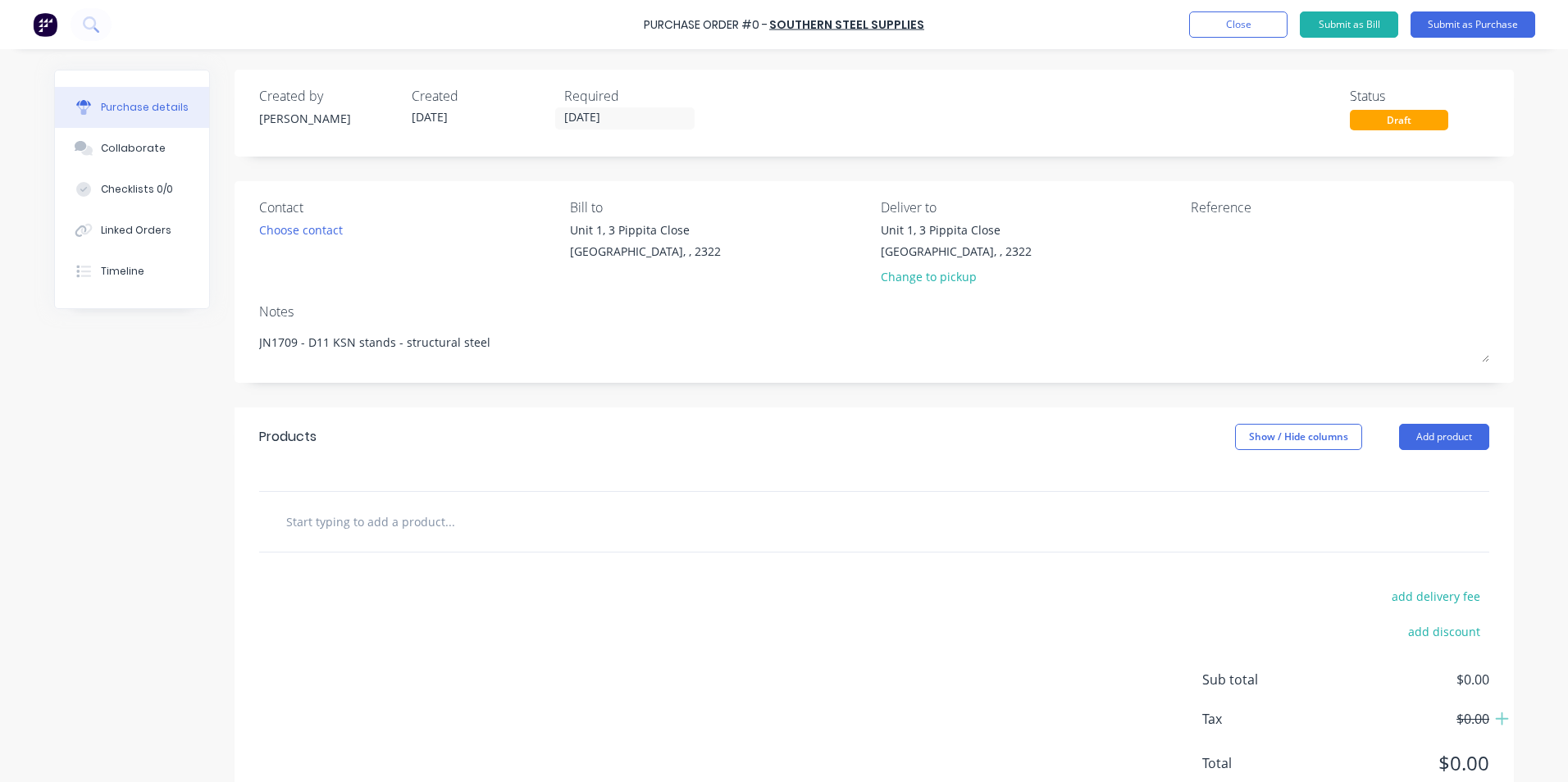
type input "S"
type textarea "x"
type input "Su"
type textarea "x"
type input "Sup"
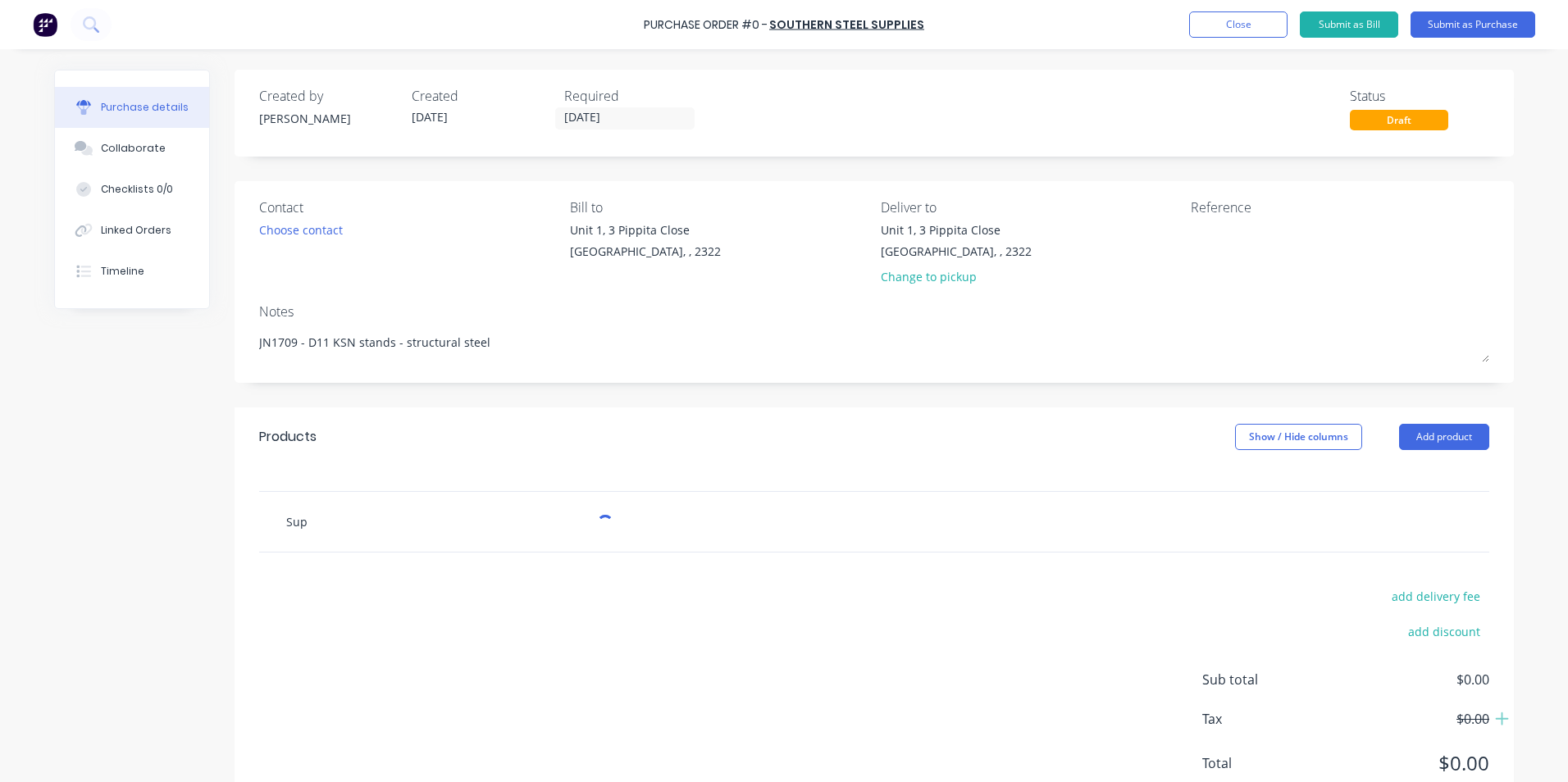
type textarea "x"
type input "Supp"
type textarea "x"
type input "Suppl"
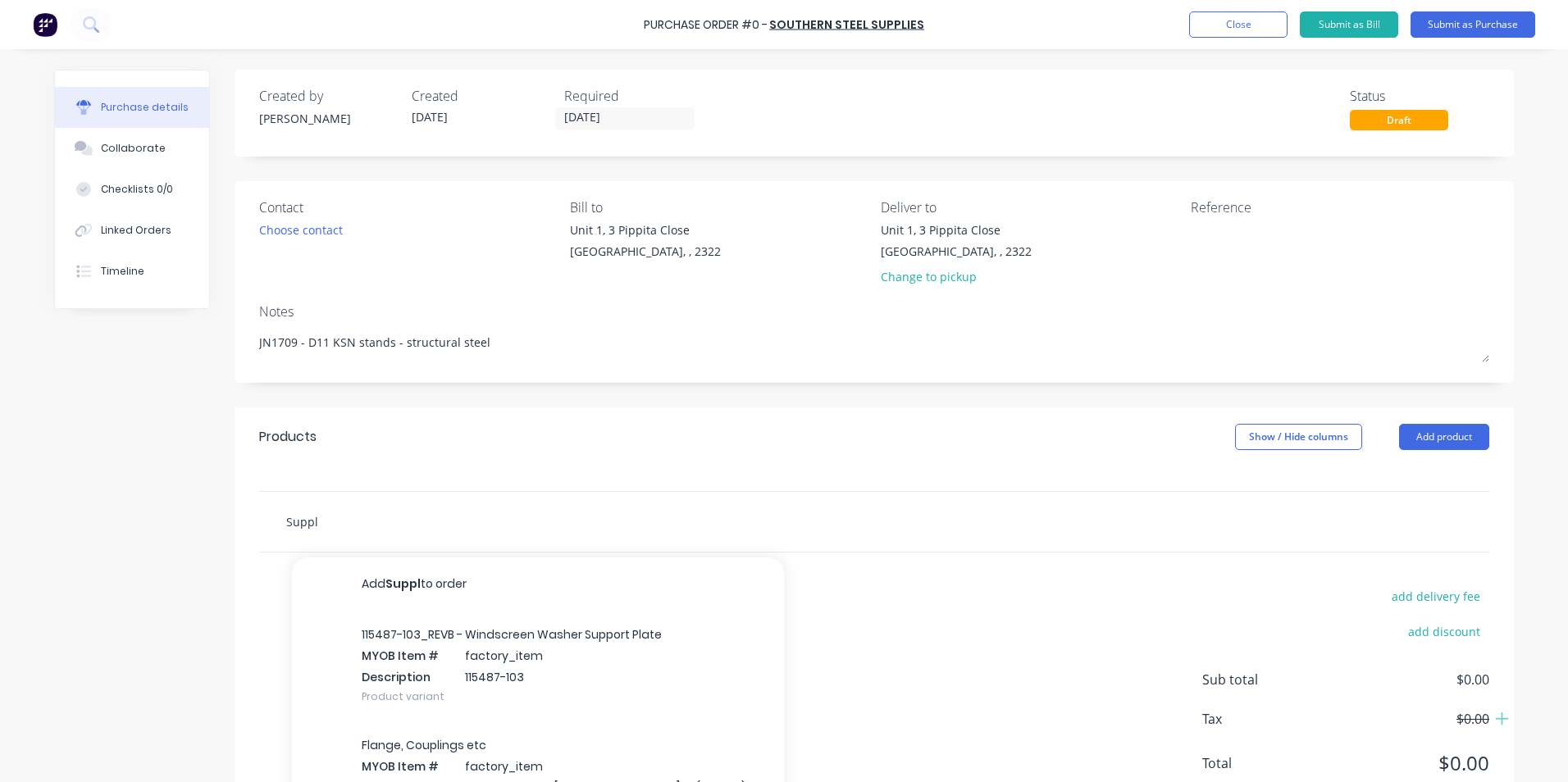
type textarea "x"
type input "Supply"
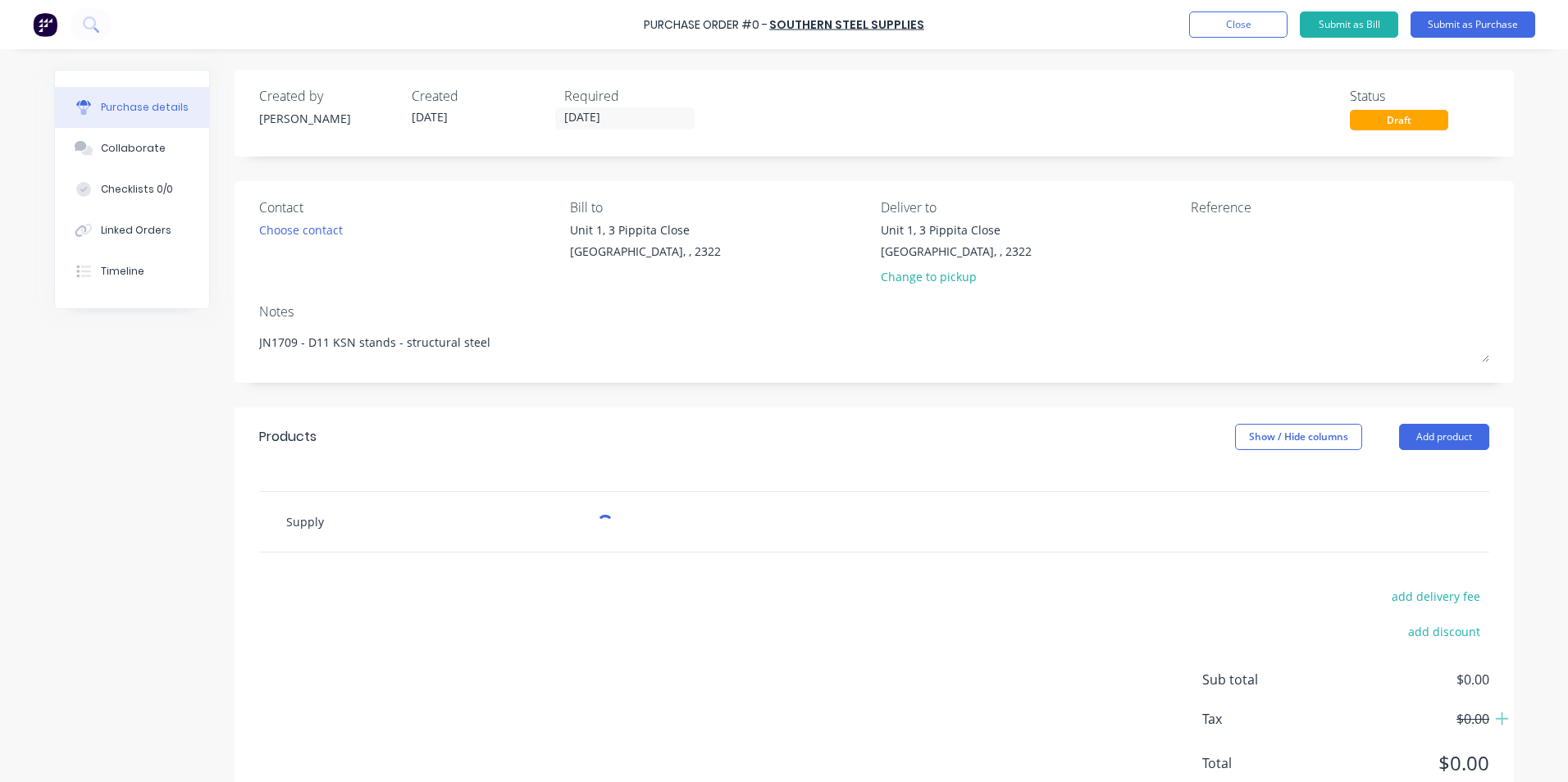
type textarea "x"
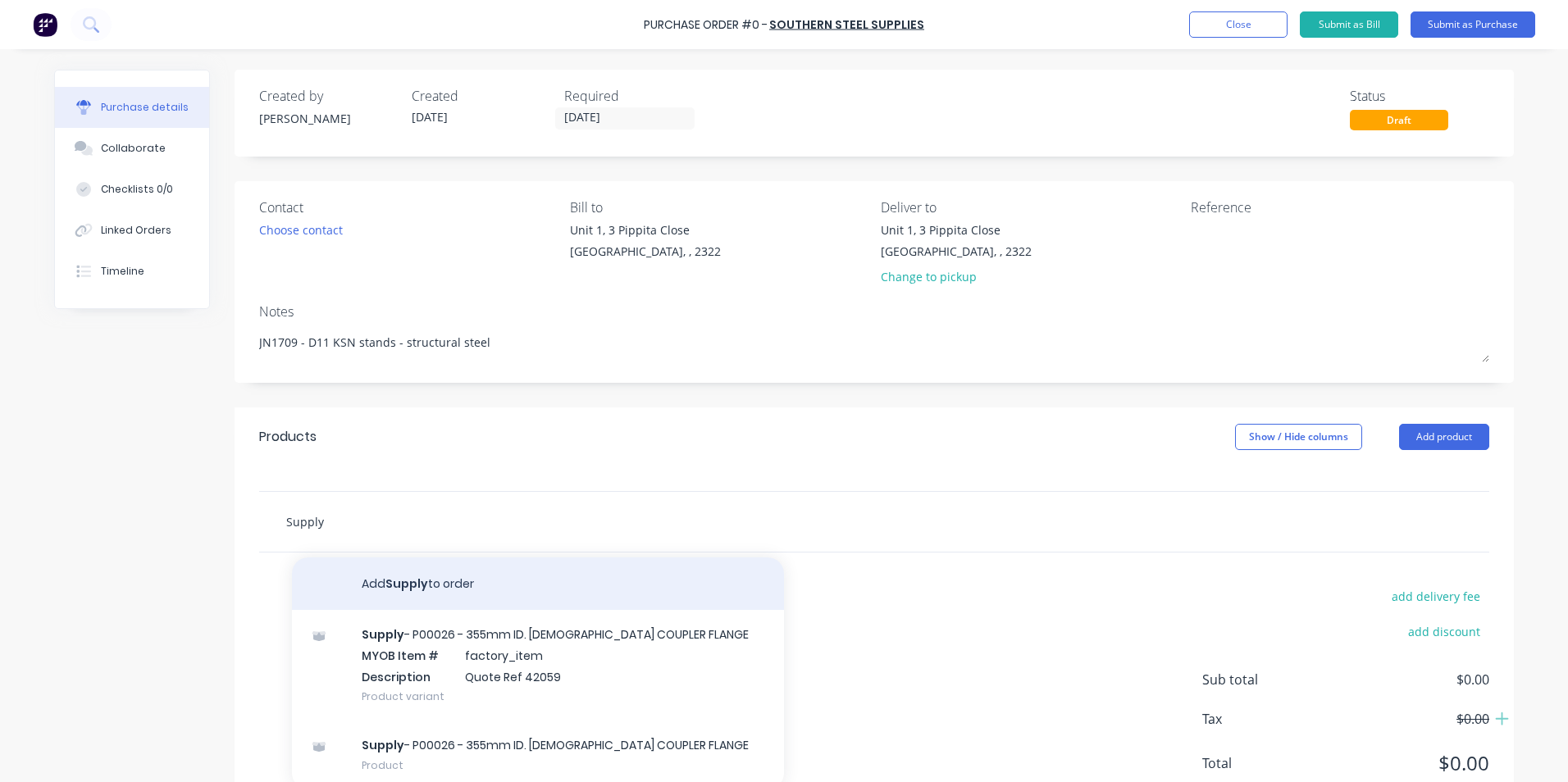
type input "Supply"
click at [407, 576] on button "Add Supply to order" at bounding box center [538, 584] width 492 height 53
type textarea "x"
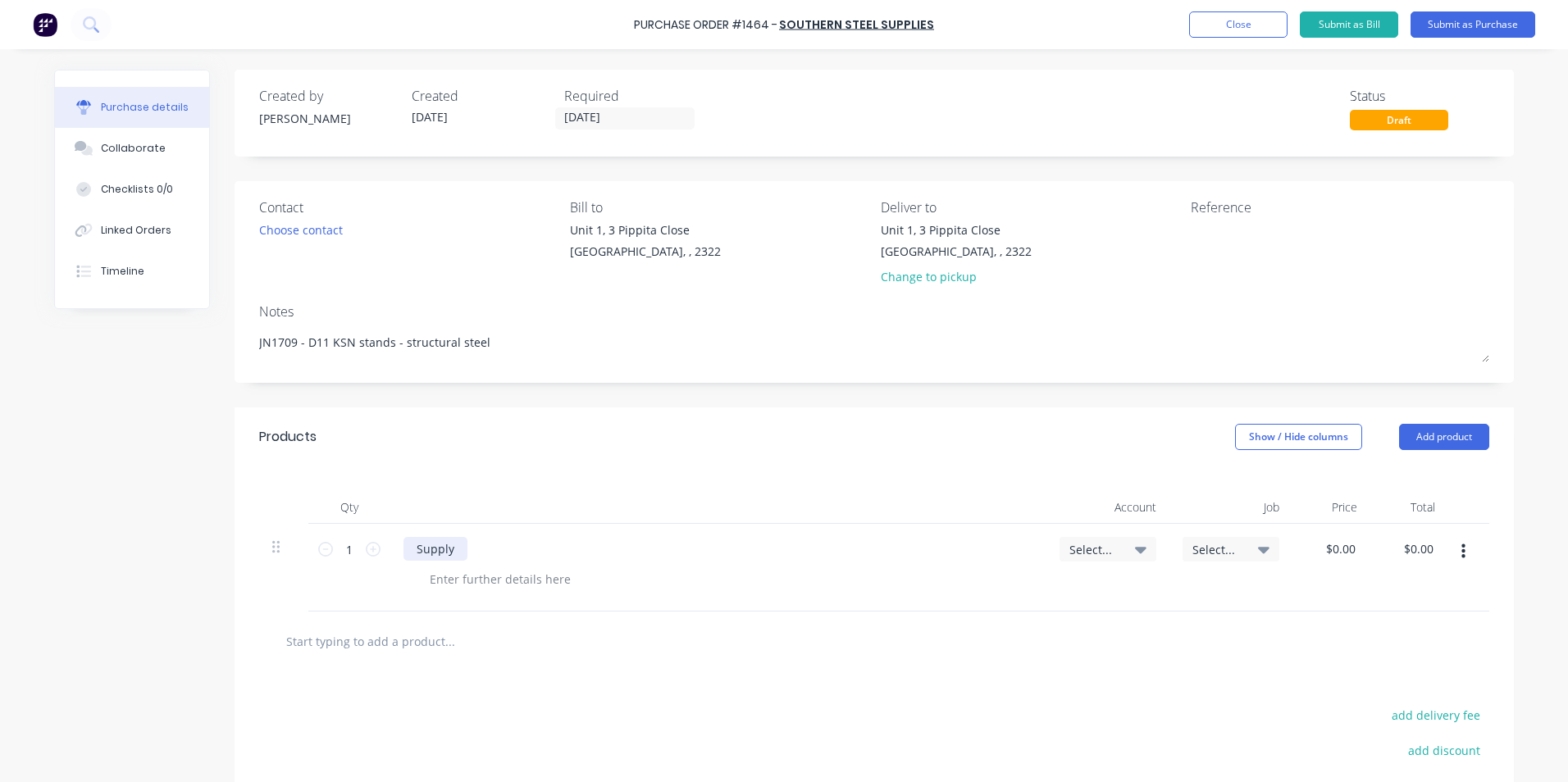
type textarea "x"
click at [456, 549] on div "Supply" at bounding box center [435, 549] width 64 height 24
click at [1082, 545] on span "Select..." at bounding box center [1093, 550] width 49 height 17
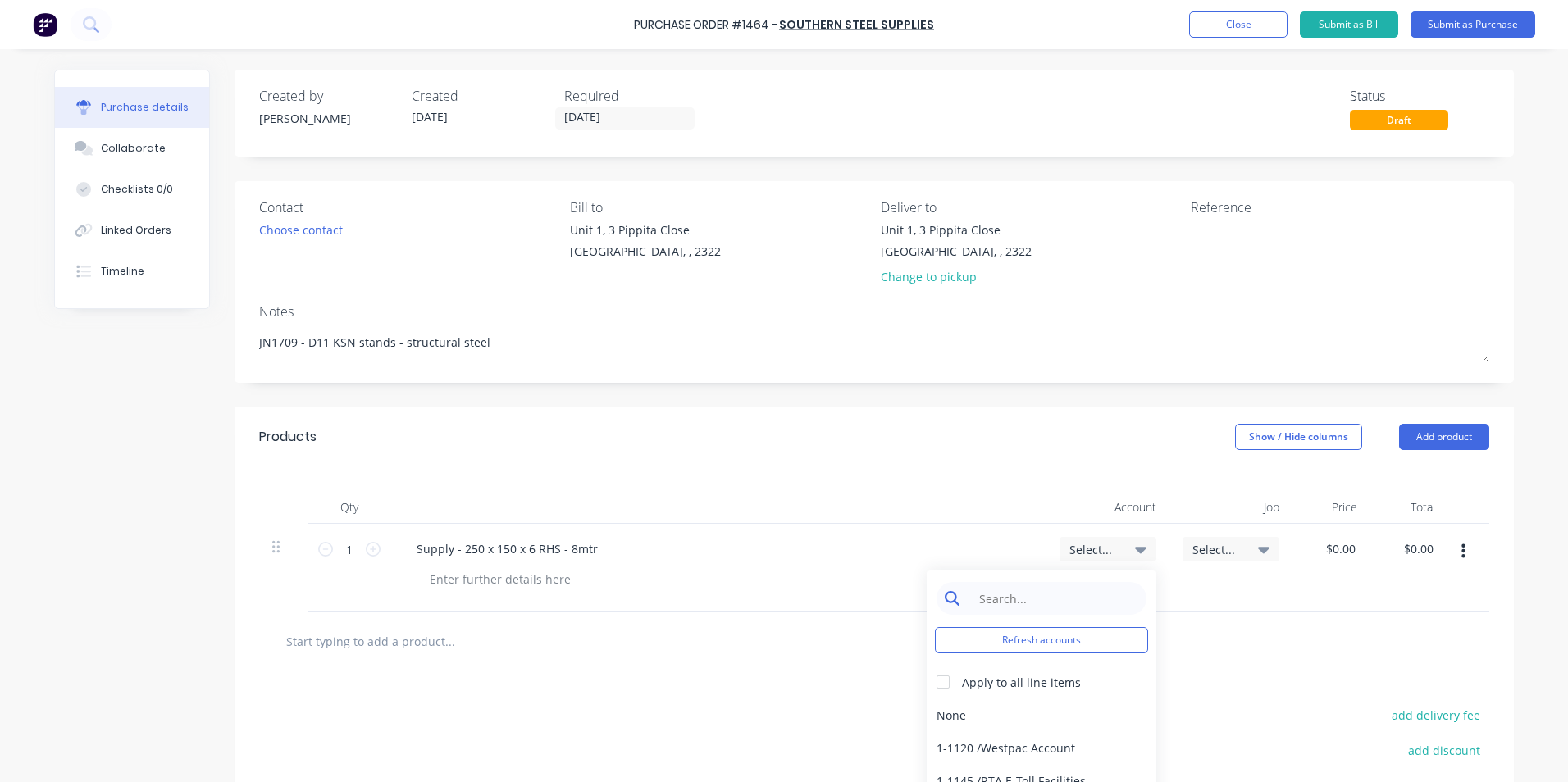
type textarea "x"
click at [1028, 599] on input at bounding box center [1054, 598] width 168 height 33
type input "1-14"
click at [1044, 715] on div "1-1400 / Work in Progress - Materials" at bounding box center [1041, 715] width 230 height 33
click at [1206, 543] on span "Select..." at bounding box center [1217, 550] width 49 height 17
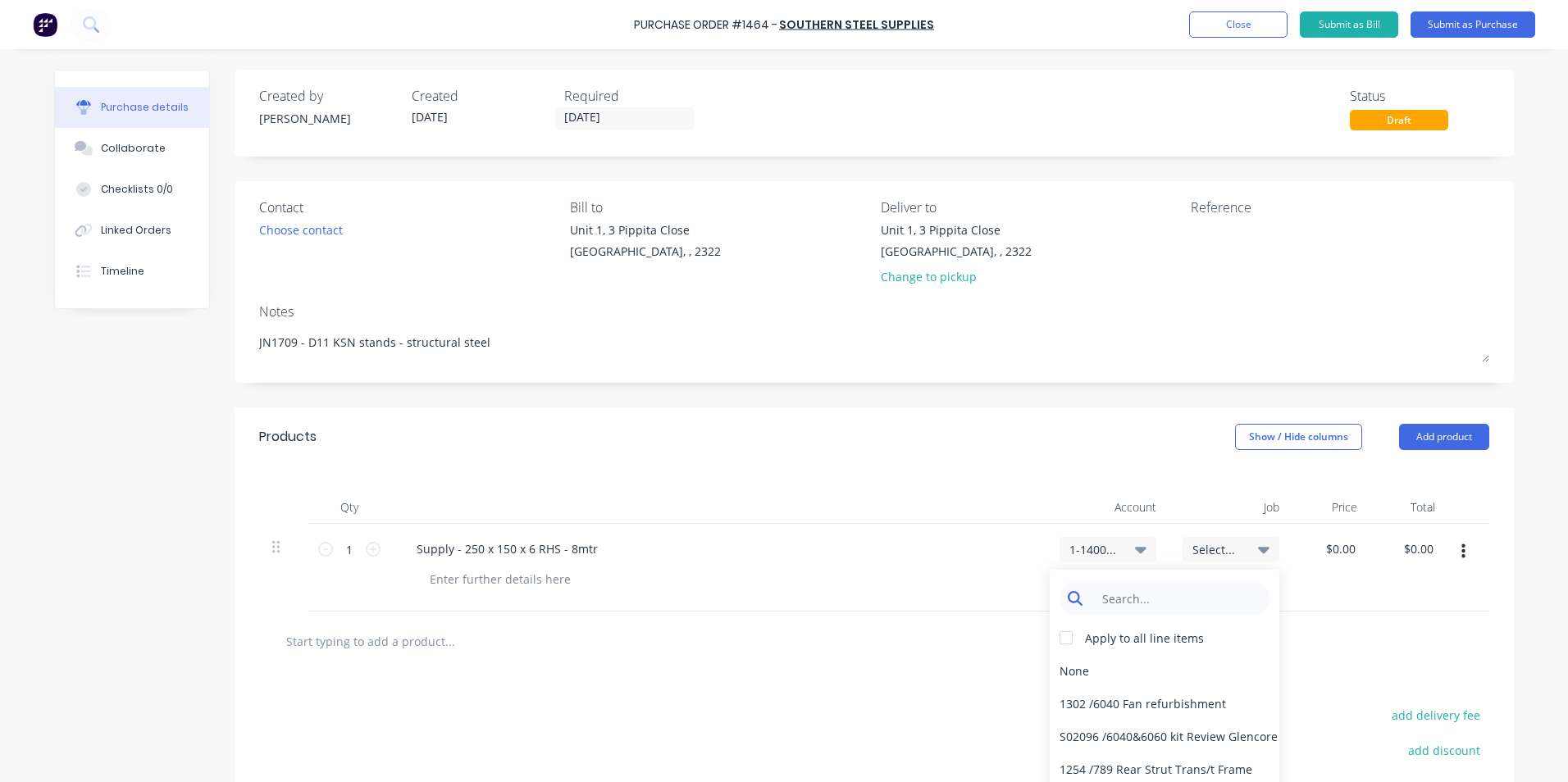
type textarea "x"
click at [1154, 593] on input at bounding box center [1177, 598] width 168 height 33
type input "1709"
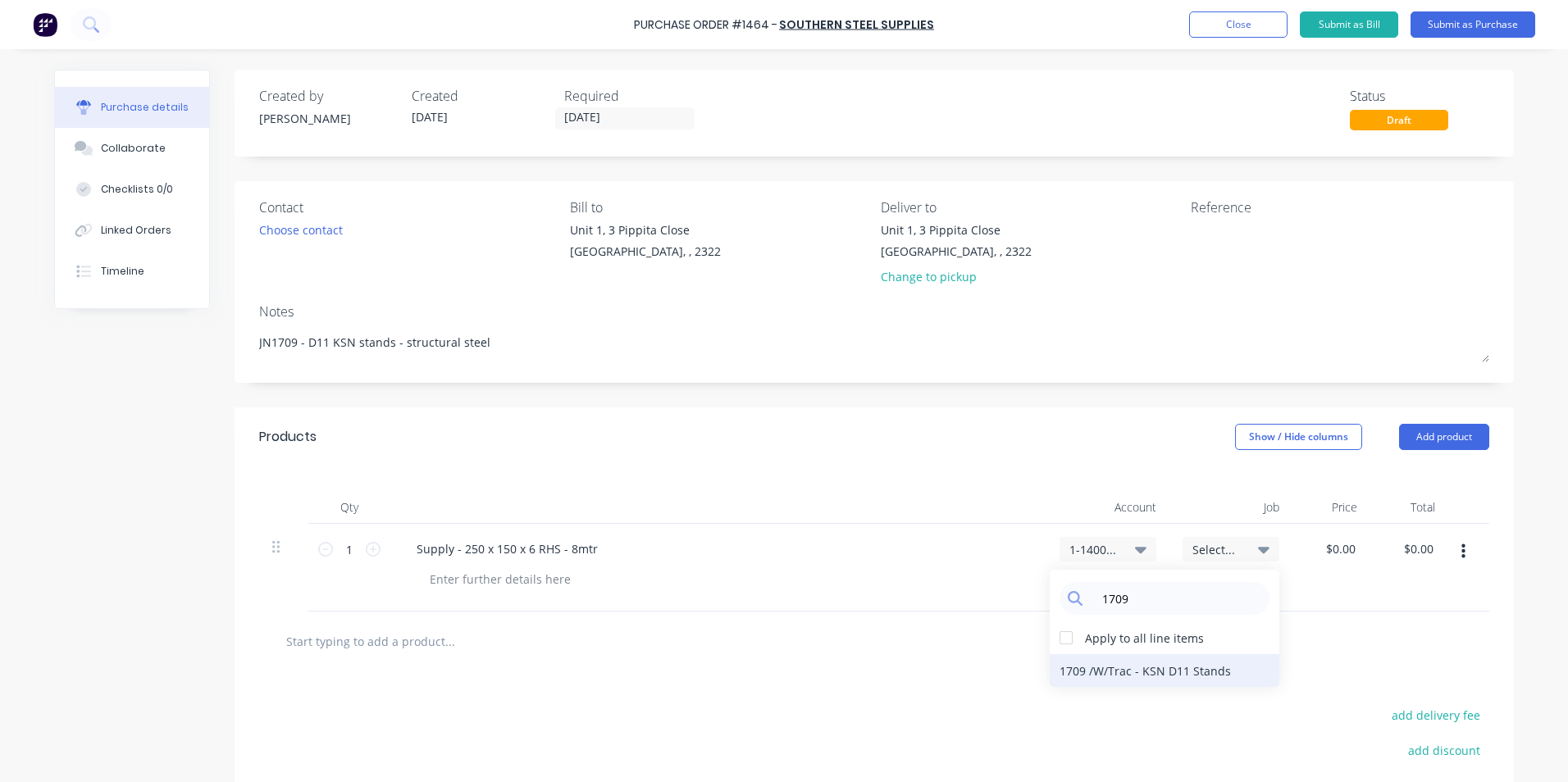
click at [1190, 673] on div "1709 / W/Trac - KSN D11 Stands" at bounding box center [1164, 671] width 230 height 33
type textarea "x"
type input "0.00"
click at [1336, 546] on input "0.00" at bounding box center [1340, 549] width 38 height 24
type textarea "x"
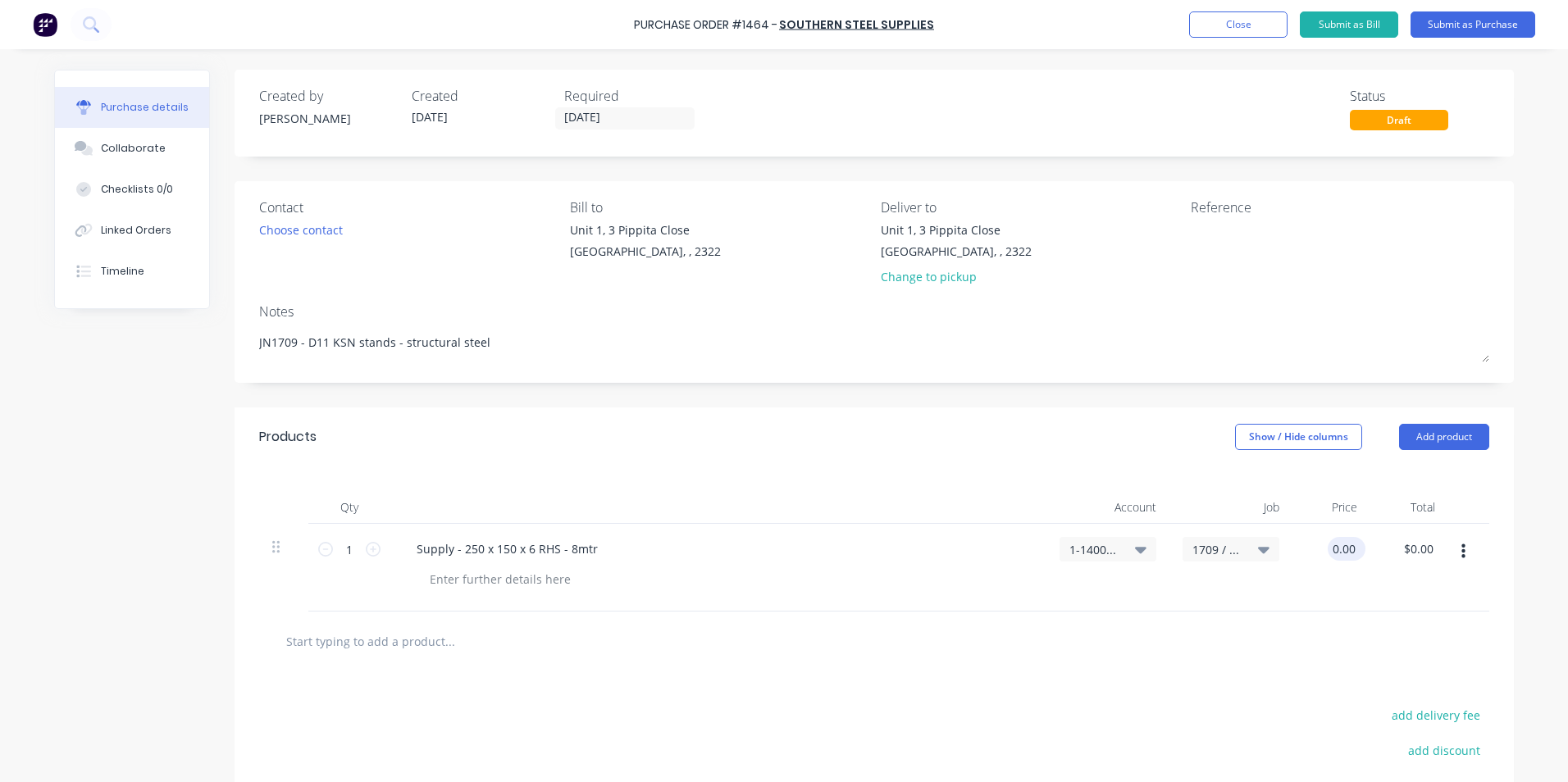
click at [1336, 546] on input "0.00" at bounding box center [1343, 549] width 31 height 24
type input "626.56"
type textarea "x"
type input "$626.56"
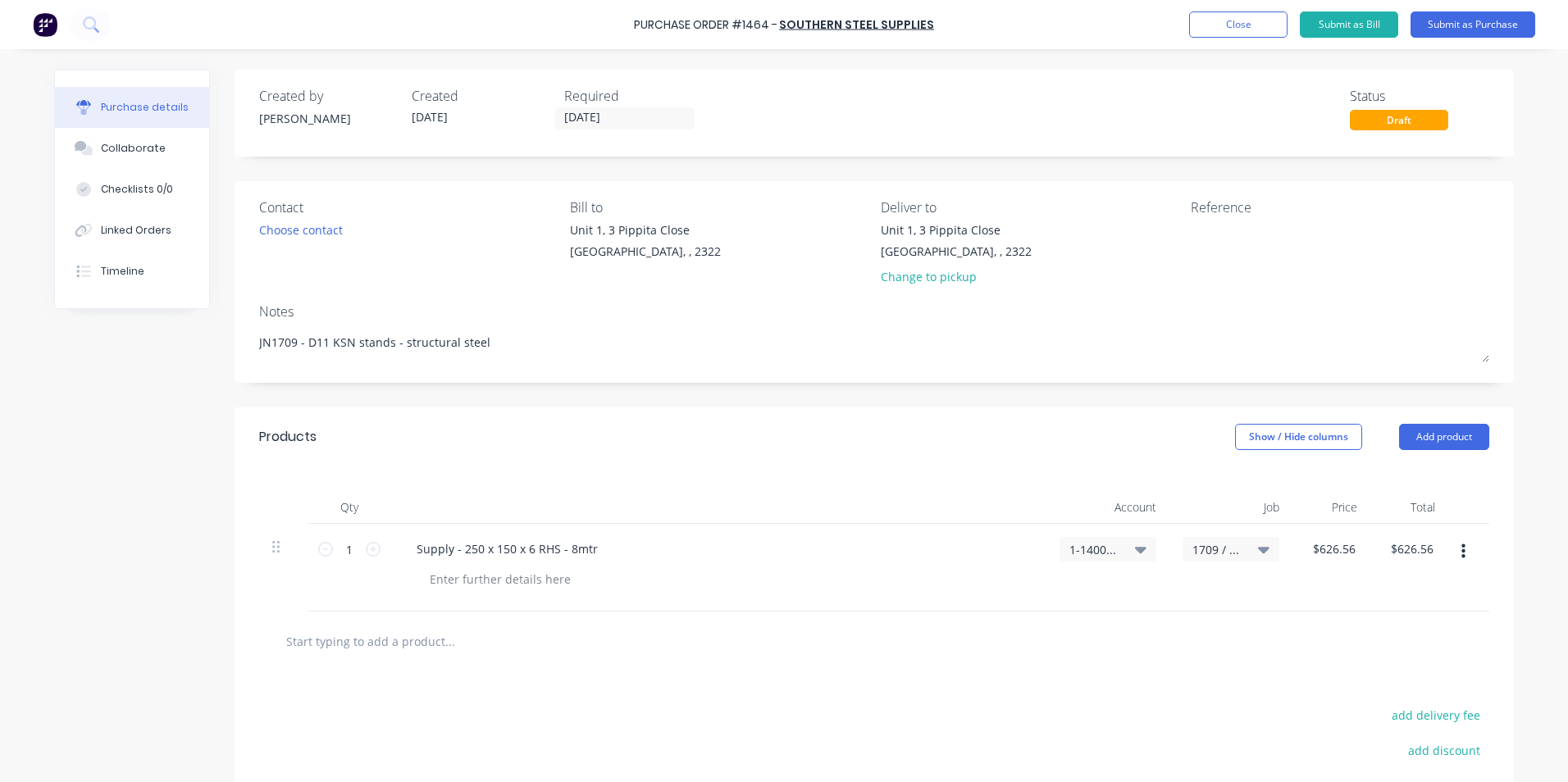
click at [1338, 579] on div "$626.56 $626.56" at bounding box center [1331, 568] width 78 height 88
click at [1462, 552] on icon "button" at bounding box center [1464, 552] width 4 height 14
click at [1405, 628] on button "Duplicate" at bounding box center [1413, 628] width 139 height 33
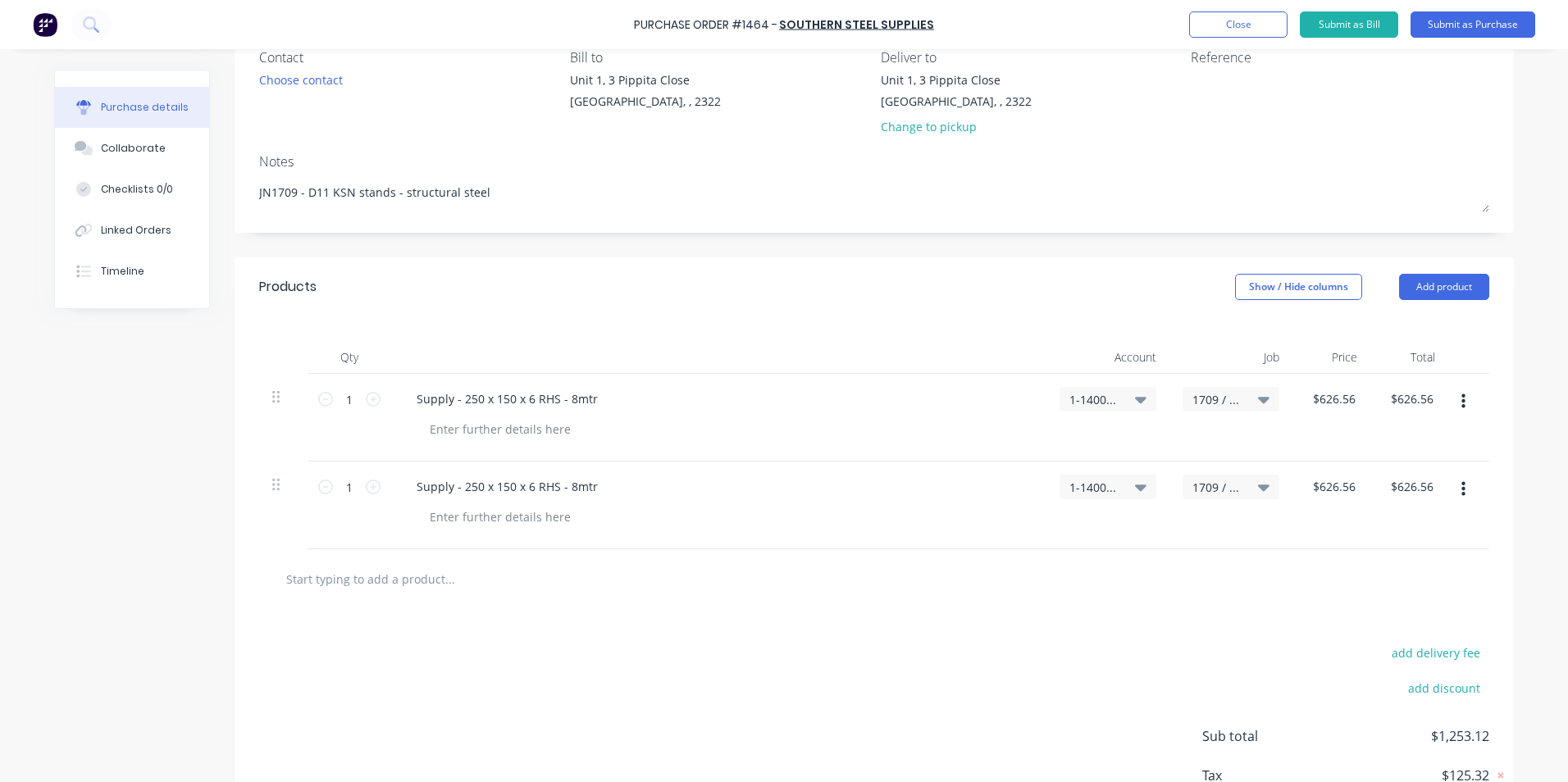
scroll to position [164, 0]
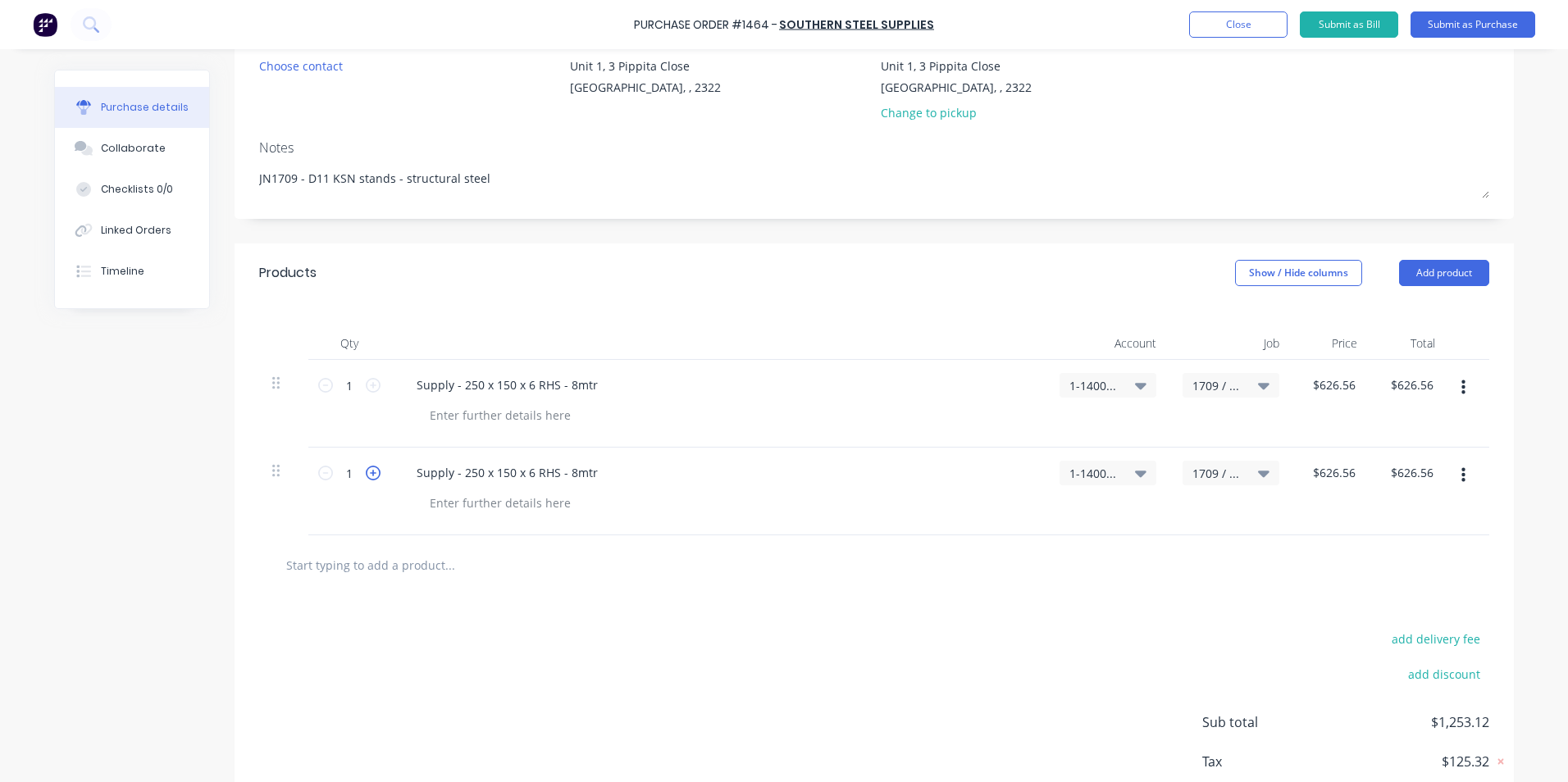
click at [367, 478] on icon at bounding box center [373, 473] width 14 height 14
type textarea "x"
type input "2"
type input "$1,253.12"
click at [475, 474] on div "Supply - 250 x 150 x 6 RHS - 8mtr" at bounding box center [507, 473] width 207 height 24
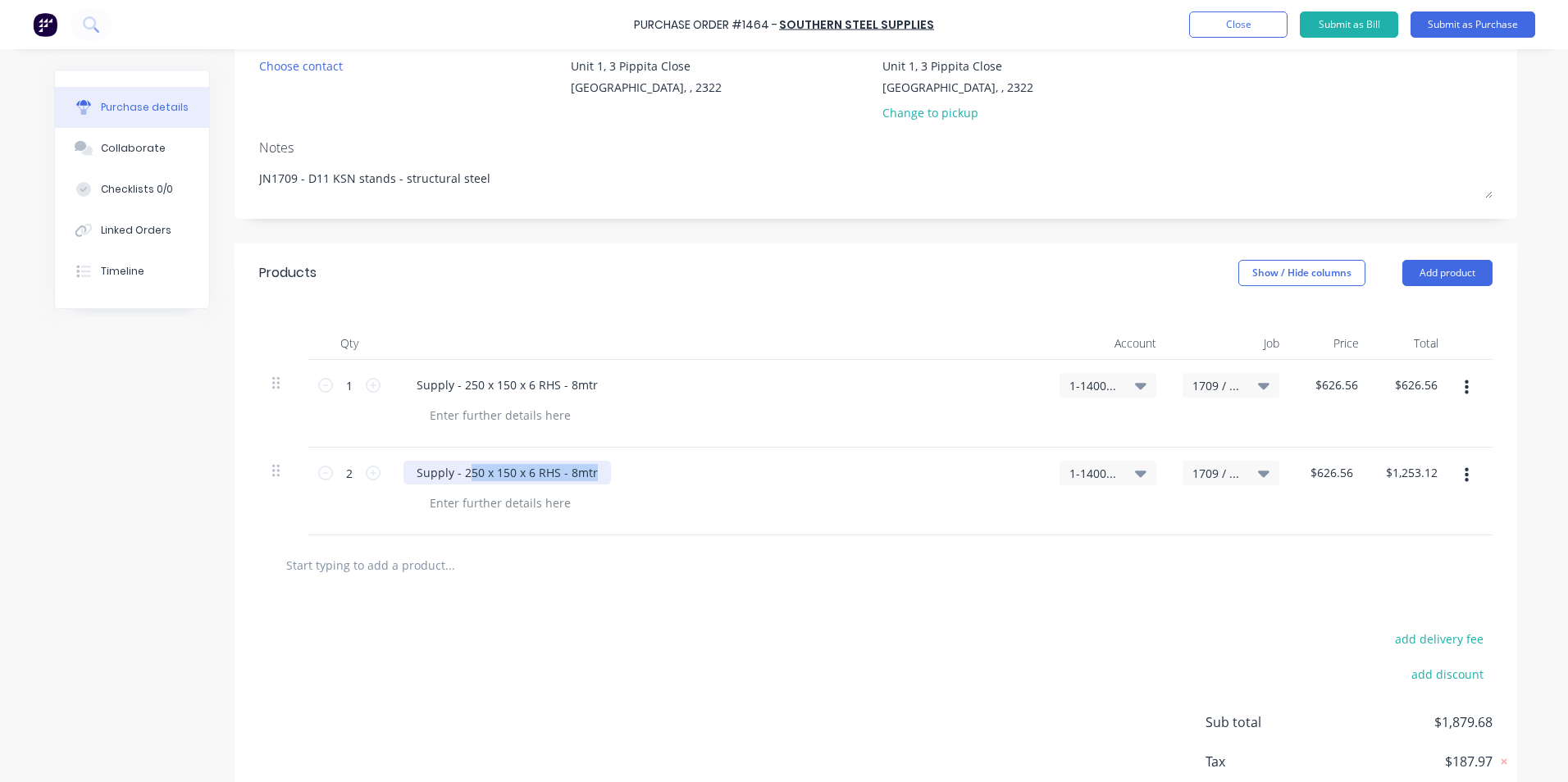
drag, startPoint x: 588, startPoint y: 472, endPoint x: 462, endPoint y: 466, distance: 126.1
click at [462, 466] on div "Supply - 250 x 150 x 6 RHS - 8mtr" at bounding box center [507, 473] width 207 height 24
click at [546, 473] on div "Supply - 250 x 150 x 6 RHS - 8mtr" at bounding box center [507, 473] width 207 height 24
click at [551, 472] on div "Supply - 250 x 150 x 6 RHS - 8mtr" at bounding box center [507, 473] width 207 height 24
click at [552, 471] on div "Supply - 250 x 150 x 6 RHS - 8mtr" at bounding box center [507, 473] width 207 height 24
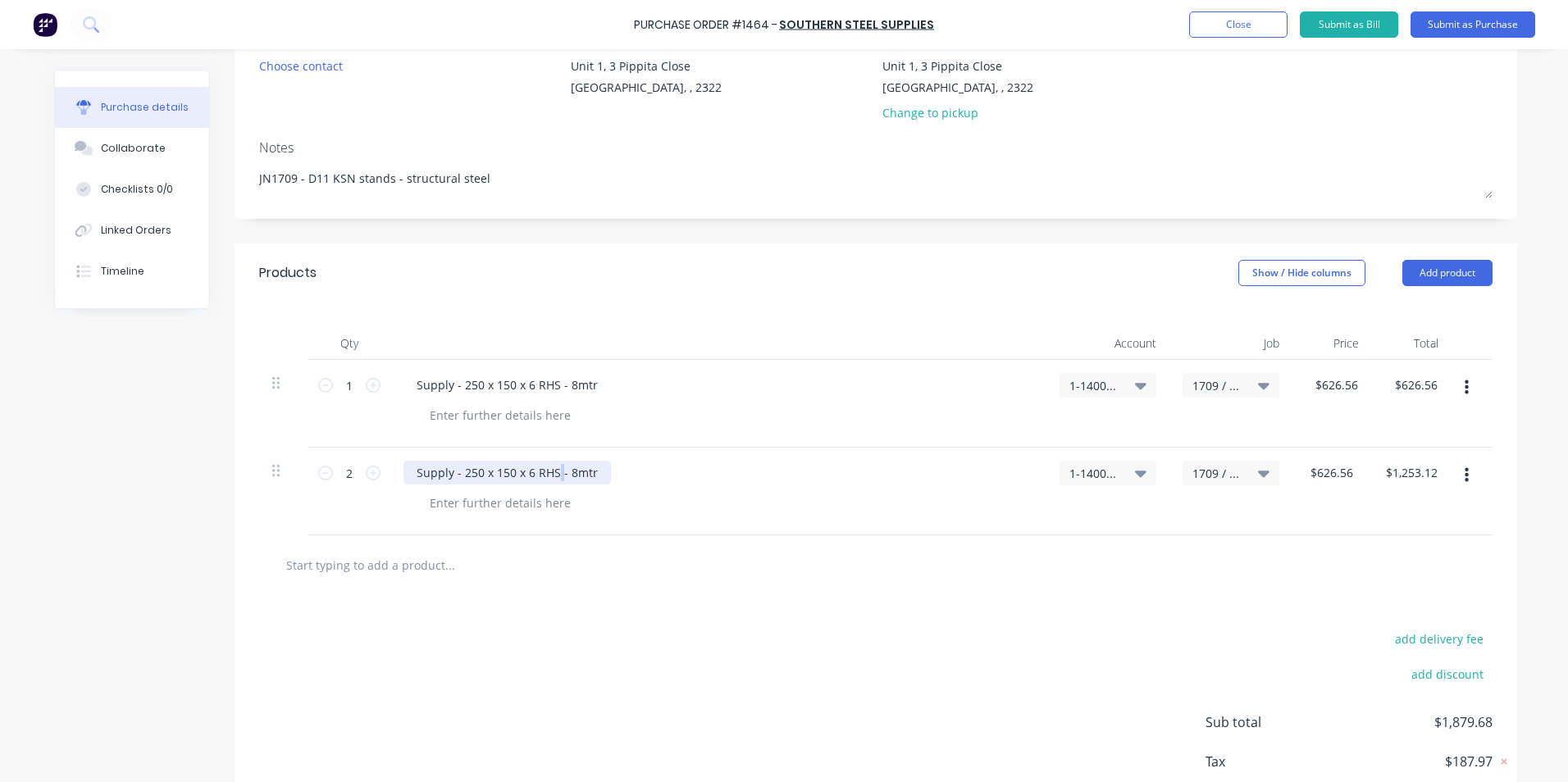
type textarea "x"
drag, startPoint x: 527, startPoint y: 469, endPoint x: 458, endPoint y: 469, distance: 69.0
click at [458, 469] on div "Supply - 250 x 150 x 6 RHS - 8mtr" at bounding box center [507, 473] width 207 height 24
type textarea "x"
type input "626.56"
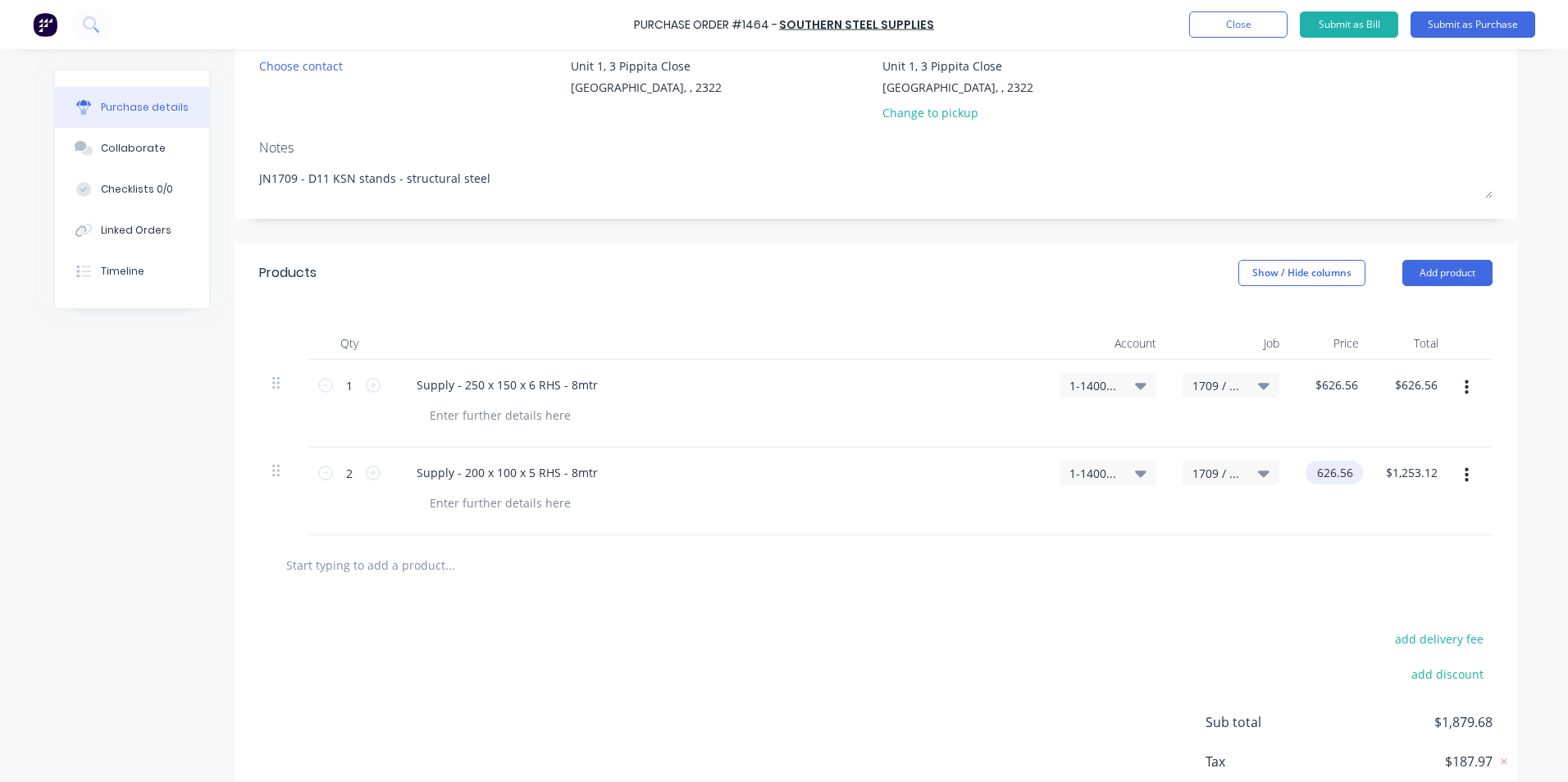
click at [1325, 478] on input "626.56" at bounding box center [1331, 473] width 51 height 24
type textarea "x"
click at [1325, 478] on input "626.56" at bounding box center [1330, 473] width 44 height 24
type input "388.96"
type textarea "x"
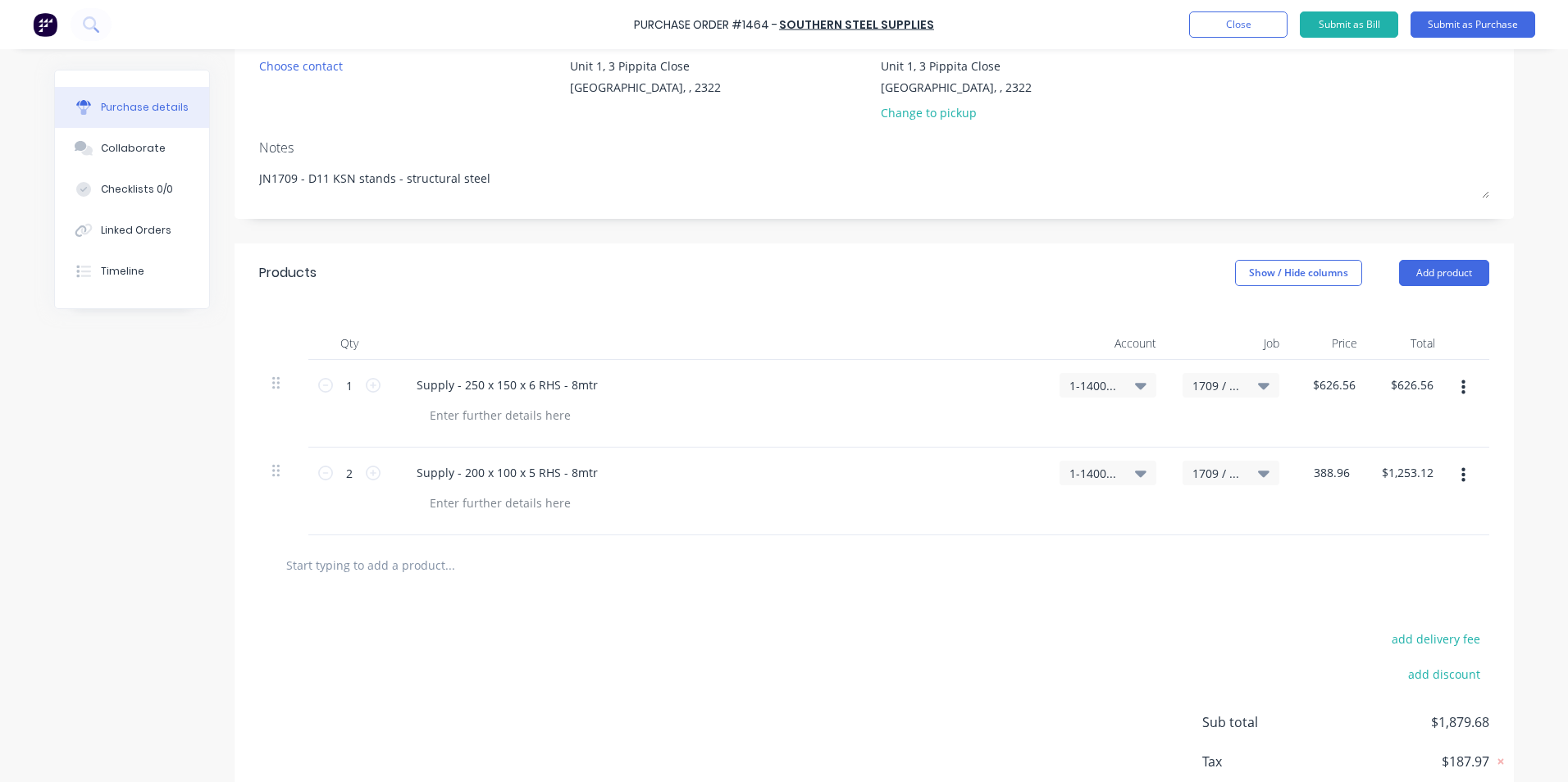
type input "$388.96"
type input "$777.92"
click at [1325, 496] on div "$388.96 388.96" at bounding box center [1328, 491] width 72 height 88
click at [1462, 474] on icon "button" at bounding box center [1464, 475] width 4 height 14
click at [1393, 550] on button "Duplicate" at bounding box center [1413, 552] width 139 height 33
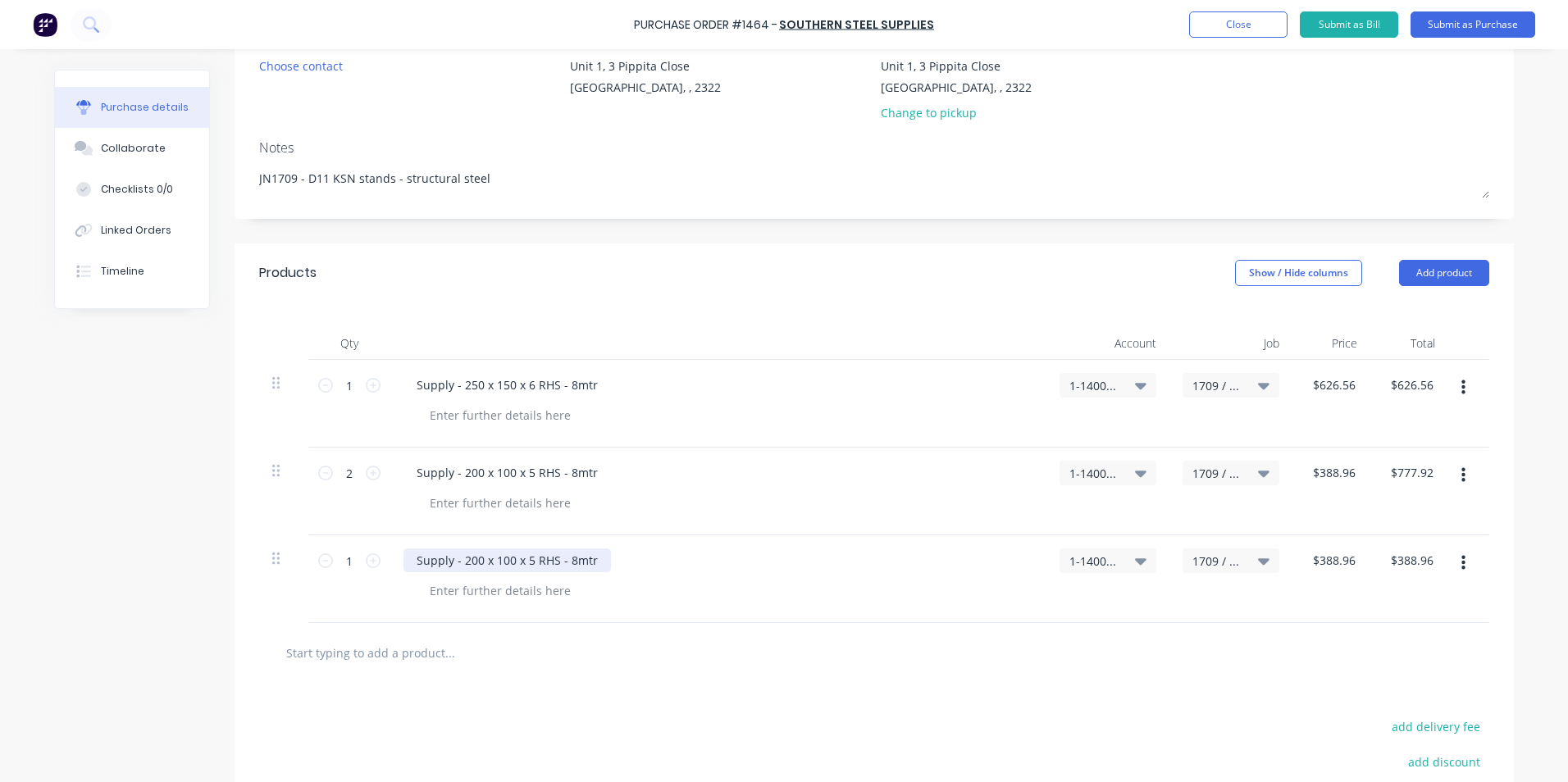
click at [525, 564] on div "Supply - 200 x 100 x 5 RHS - 8mtr" at bounding box center [507, 560] width 207 height 24
type textarea "x"
drag, startPoint x: 525, startPoint y: 562, endPoint x: 457, endPoint y: 556, distance: 68.3
click at [457, 556] on div "Supply - 200 x 100 x 5 RHS - 8mtr" at bounding box center [507, 560] width 207 height 24
click at [369, 561] on icon at bounding box center [373, 560] width 14 height 14
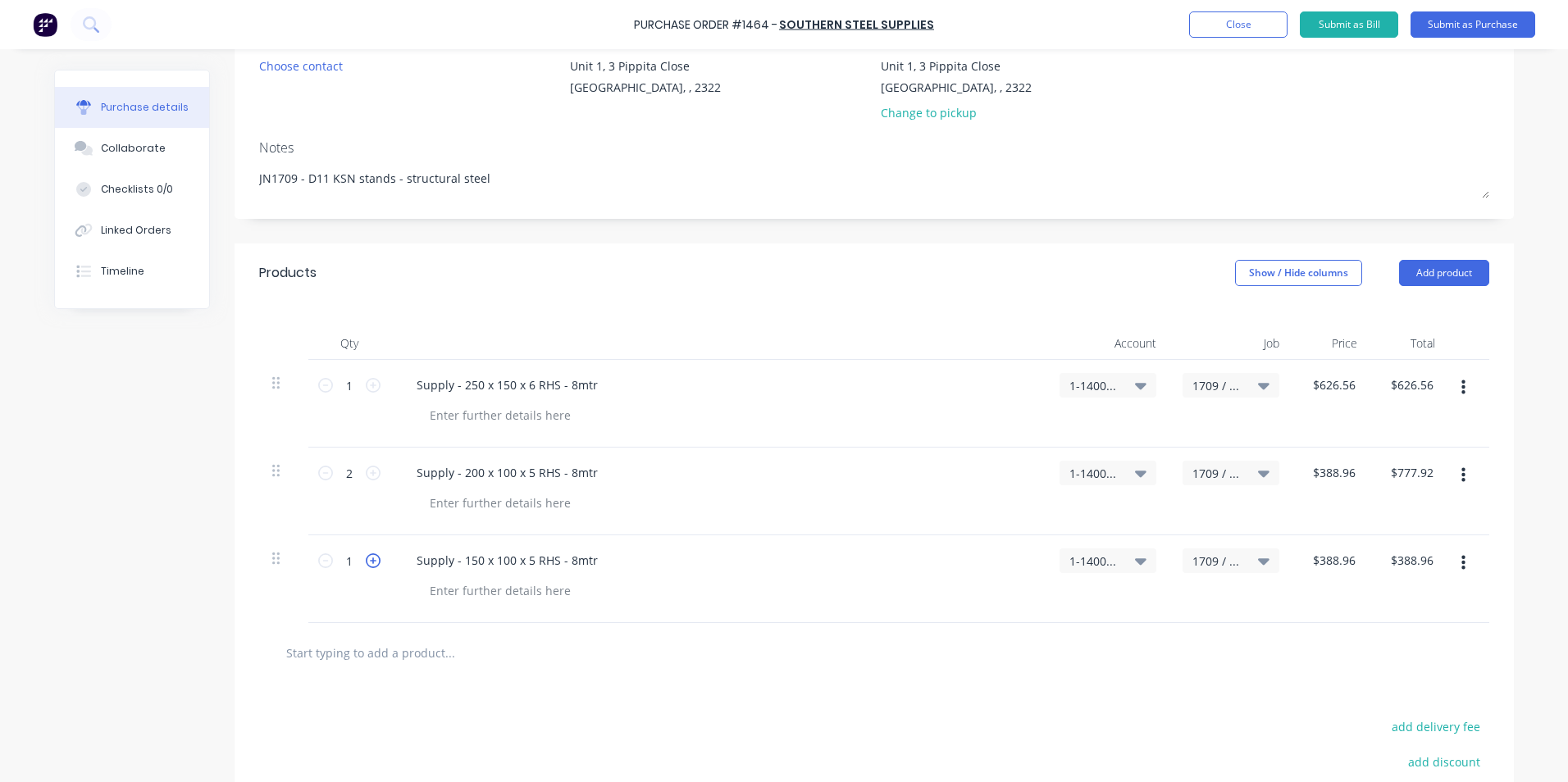
type textarea "x"
type input "2"
type input "$777.92"
type textarea "x"
type input "388.96"
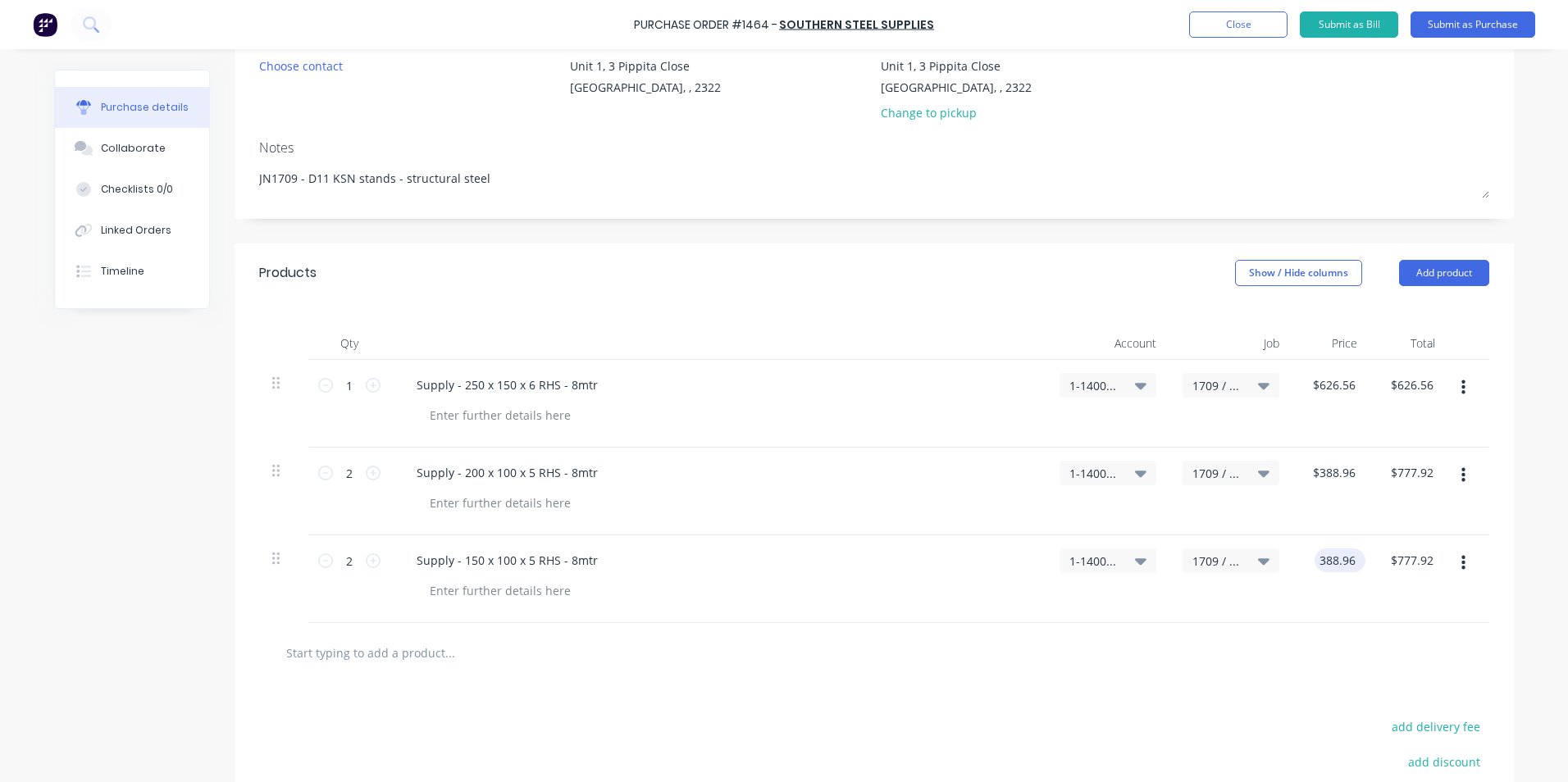
click at [1327, 566] on input "388.96" at bounding box center [1337, 560] width 44 height 24
type textarea "x"
click at [1327, 566] on input "388.96" at bounding box center [1337, 560] width 44 height 24
type input "320.32"
type textarea "x"
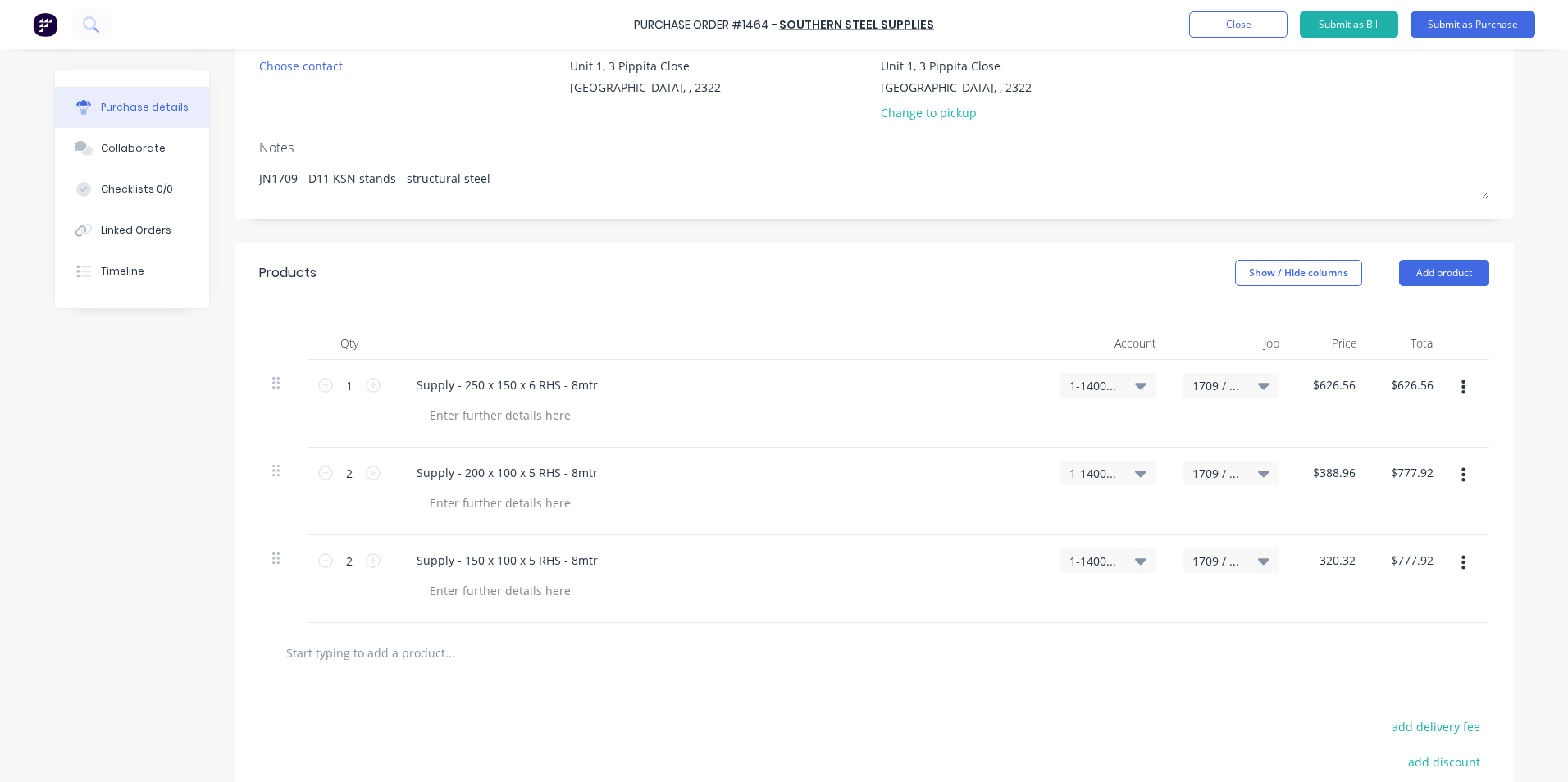
type input "$320.32"
type input "$640.64"
click at [1358, 616] on div "$320.32 320.32" at bounding box center [1331, 579] width 78 height 88
click at [1462, 565] on icon "button" at bounding box center [1464, 563] width 4 height 18
click at [1393, 639] on button "Duplicate" at bounding box center [1413, 639] width 139 height 33
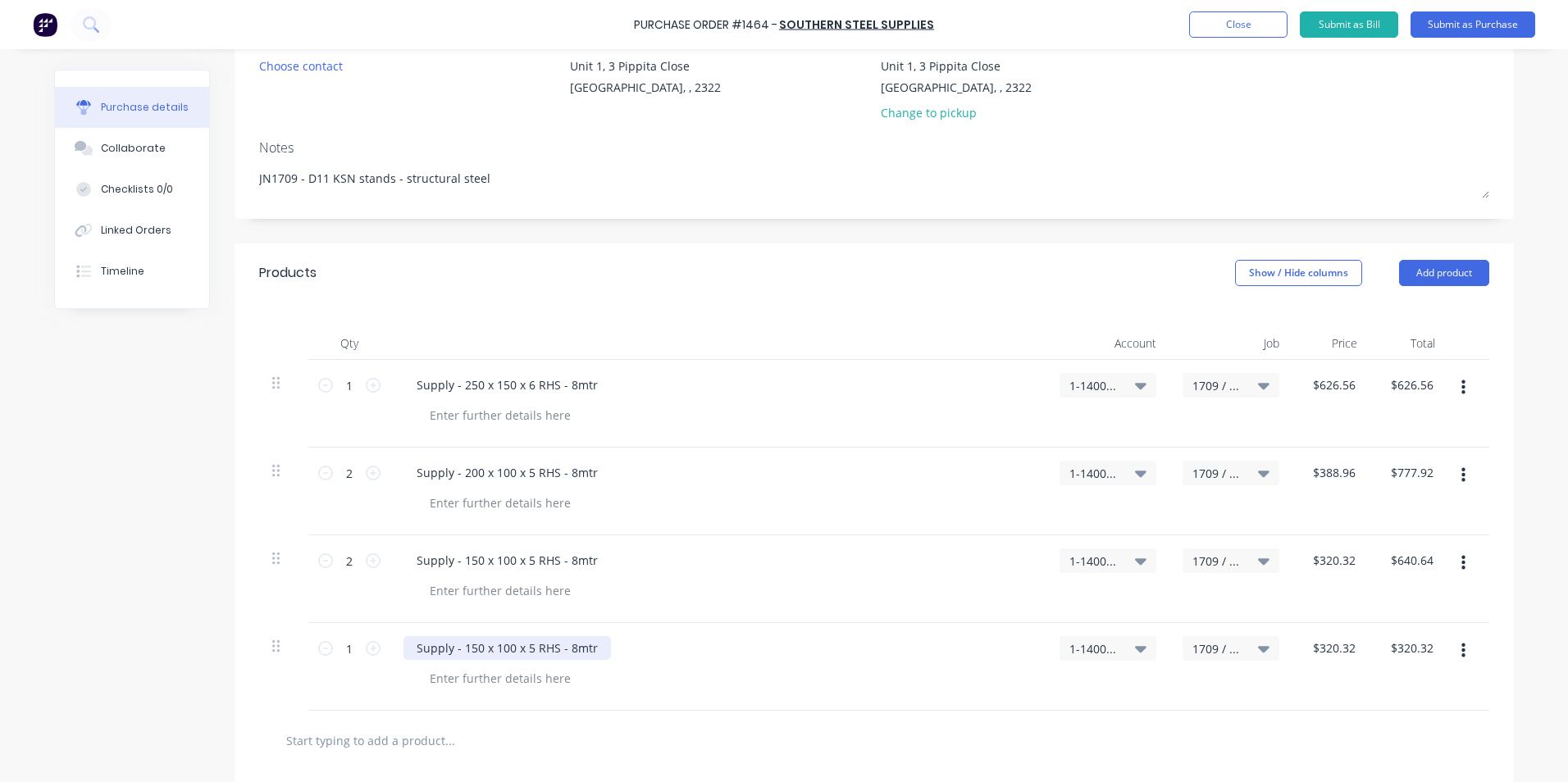
type textarea "x"
click at [562, 655] on div "Supply - 150 x 100 x 5 RHS - 8mtr" at bounding box center [507, 648] width 207 height 24
click at [366, 647] on icon at bounding box center [373, 648] width 14 height 14
type textarea "x"
type input "2"
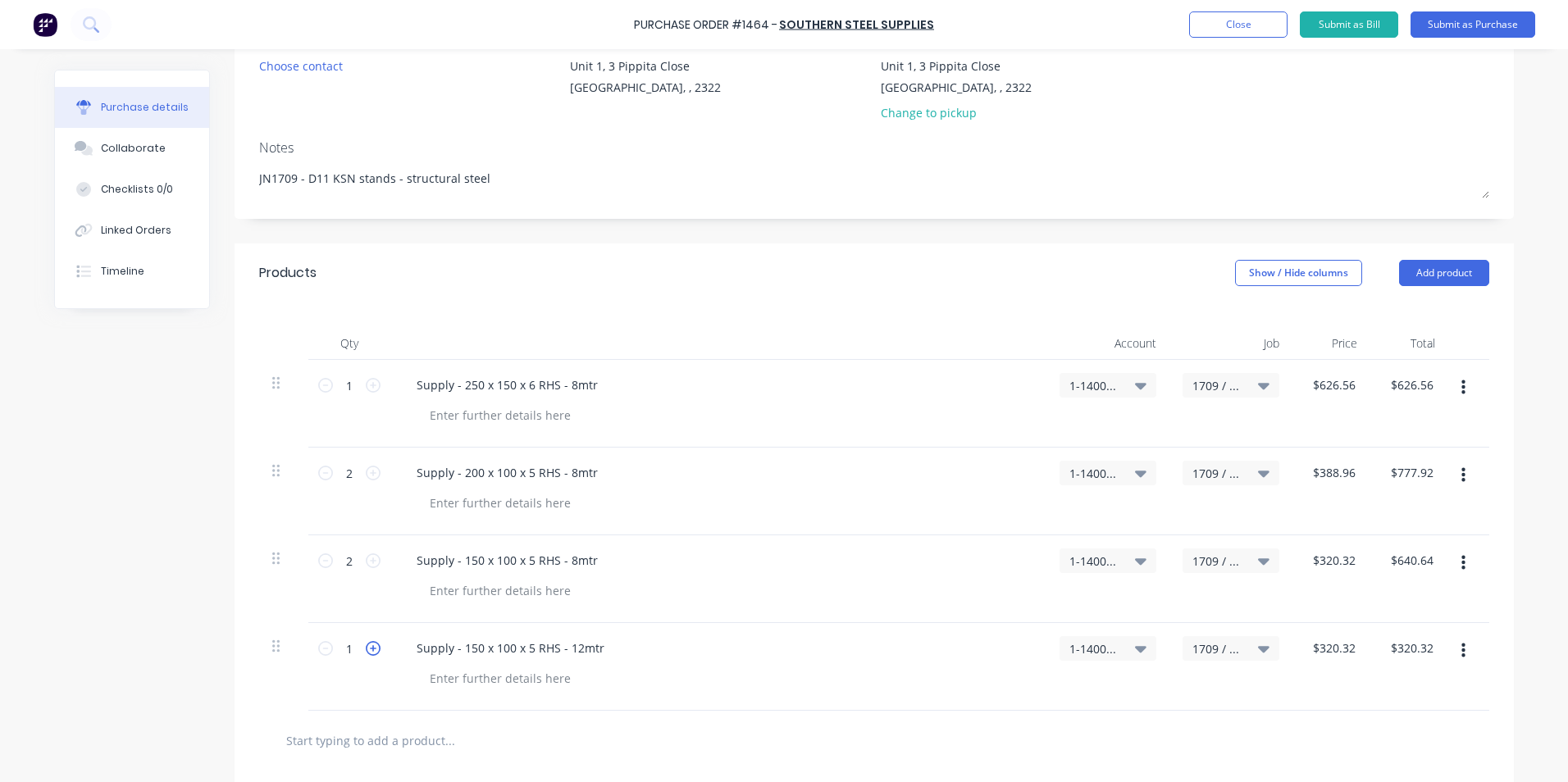
type input "$640.64"
type textarea "x"
type input "320.32"
click at [1326, 647] on input "320.32" at bounding box center [1337, 648] width 44 height 24
type textarea "x"
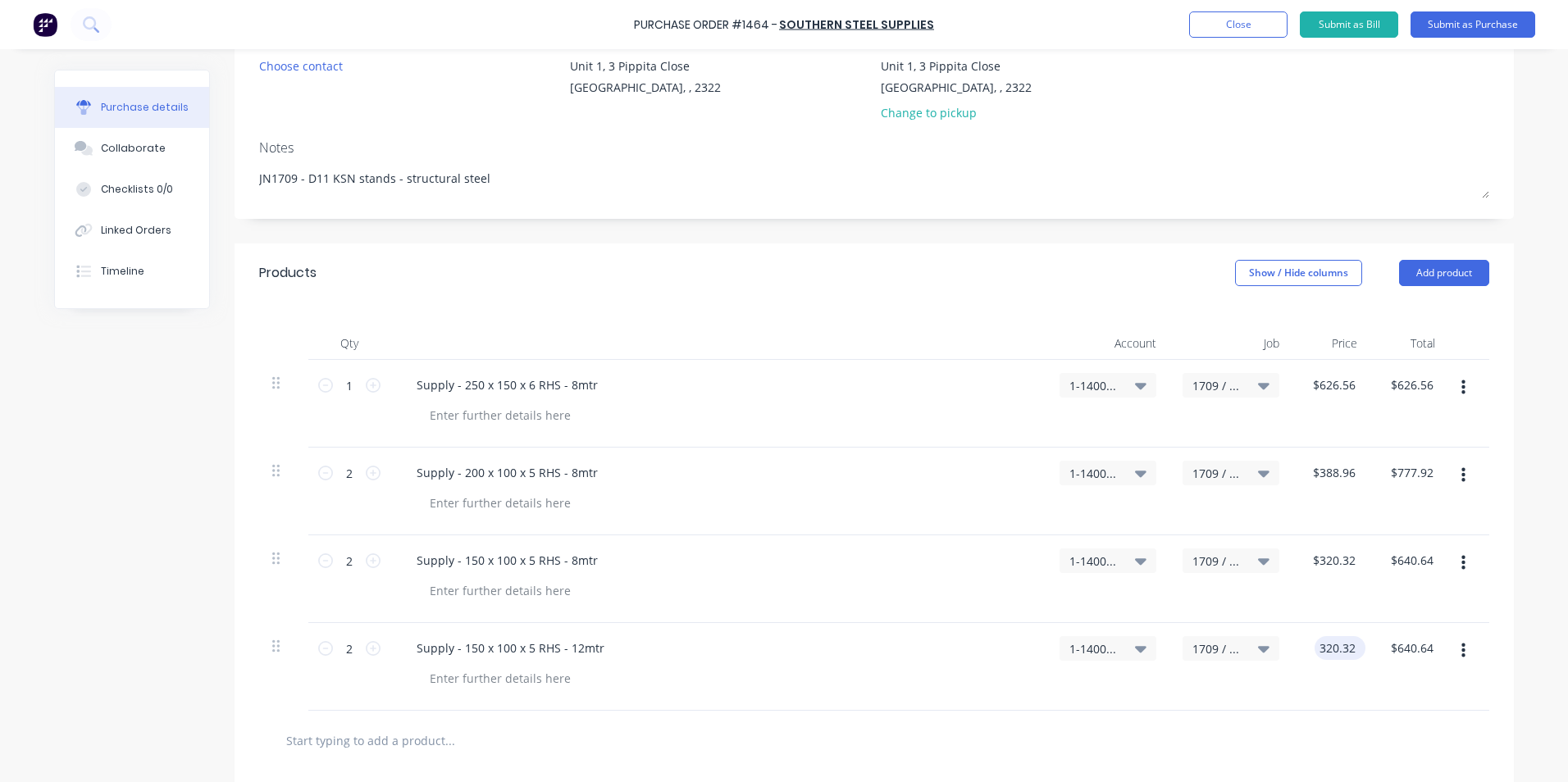
click at [1326, 647] on input "320.32" at bounding box center [1337, 648] width 44 height 24
type input "480.48"
type textarea "x"
type input "$480.48"
type input "$960.96"
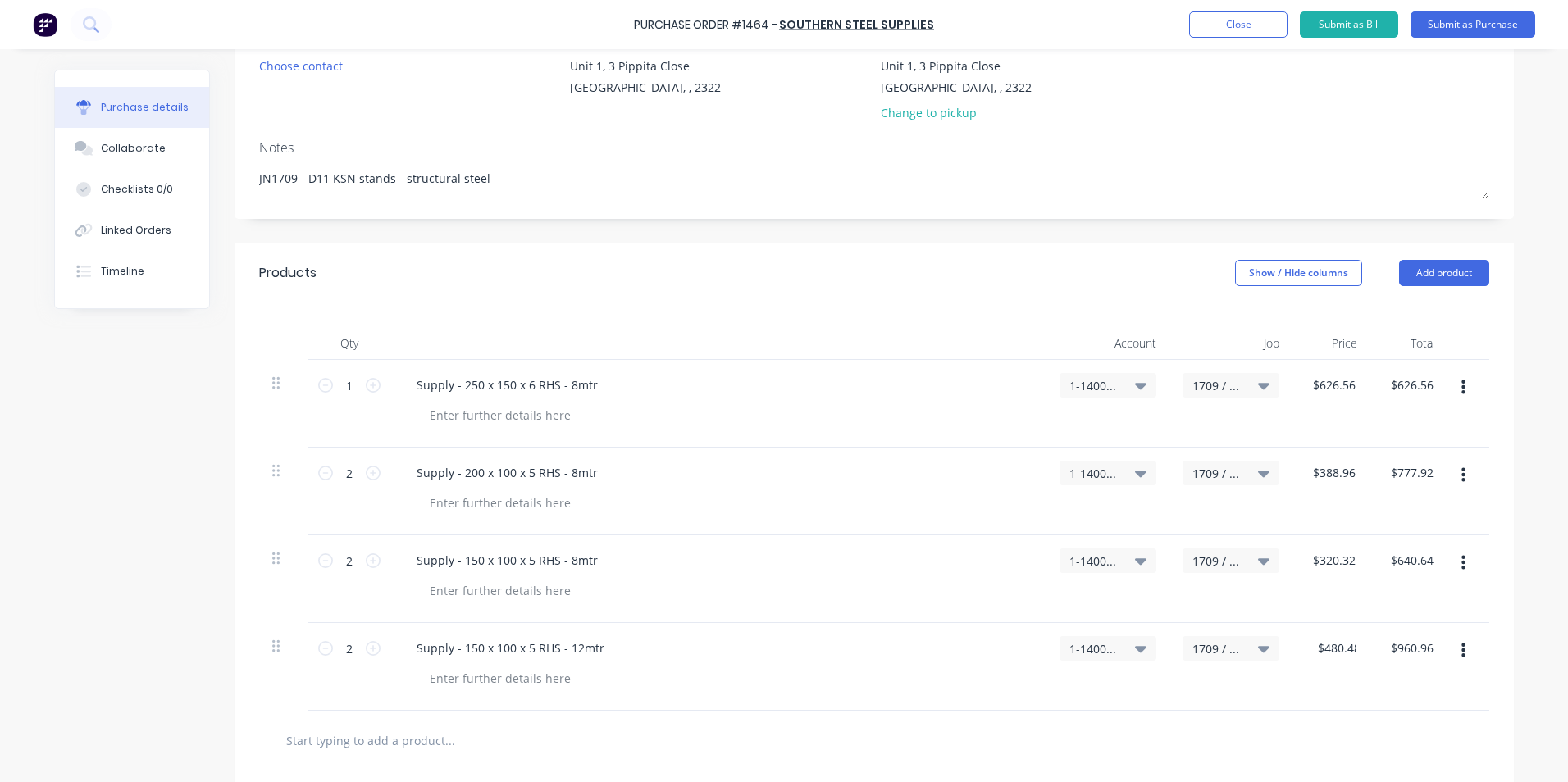
click at [1337, 689] on div "$480.48 480.48" at bounding box center [1331, 667] width 78 height 88
click at [1462, 650] on icon "button" at bounding box center [1464, 651] width 4 height 14
click at [1390, 725] on button "Duplicate" at bounding box center [1413, 727] width 139 height 33
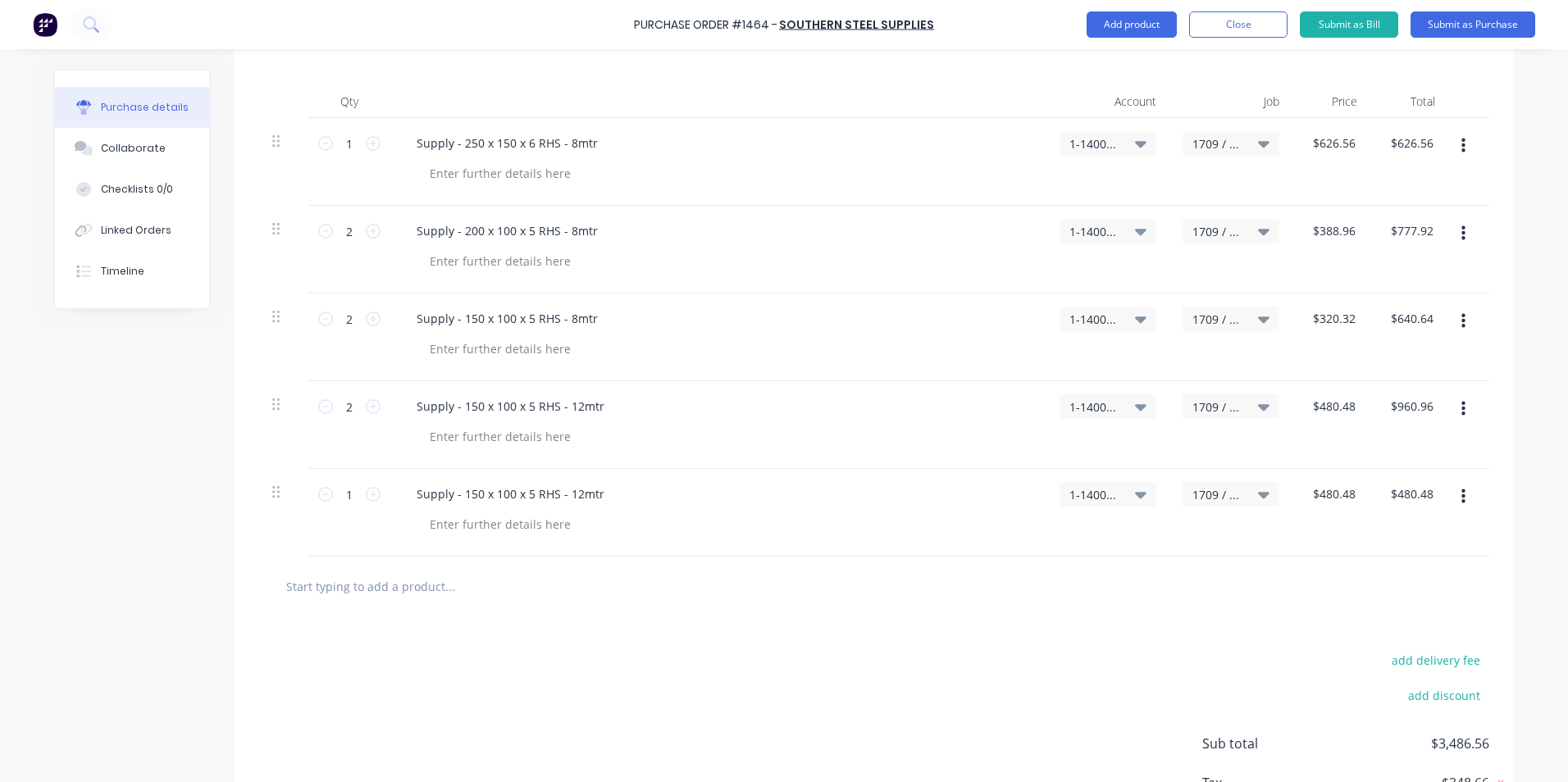
scroll to position [410, 0]
type textarea "x"
click at [563, 493] on div "Supply - 150 x 100 x 5 RHS - 12mtr" at bounding box center [510, 490] width 214 height 24
drag, startPoint x: 550, startPoint y: 491, endPoint x: 458, endPoint y: 491, distance: 92.0
click at [458, 491] on div "Supply - 150 x 100 x 5 RHS - 9mtr" at bounding box center [507, 490] width 207 height 24
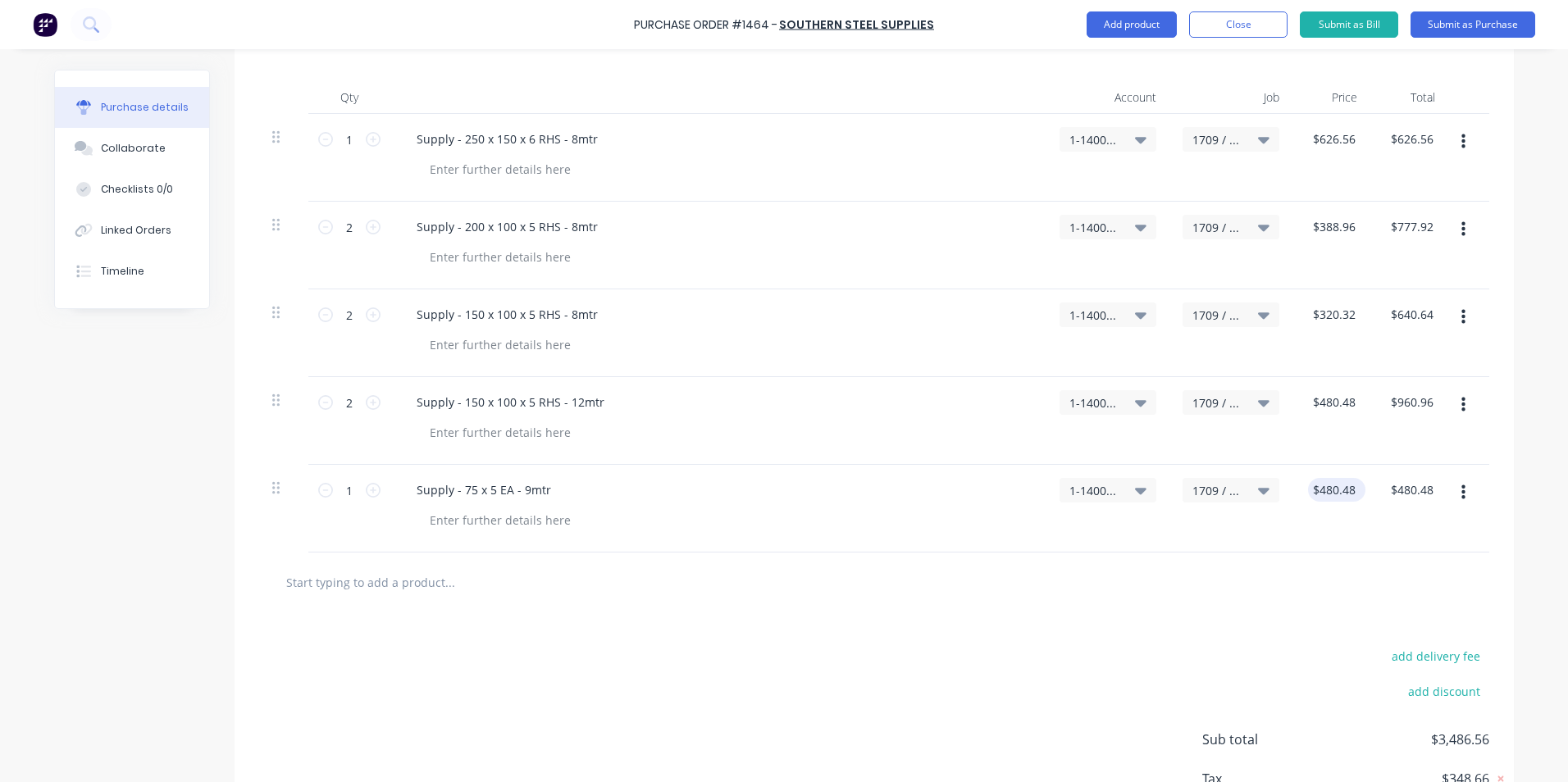
type textarea "x"
type input "480.48"
click at [1337, 490] on input "480.48" at bounding box center [1334, 490] width 51 height 24
type textarea "x"
click at [1337, 490] on input "480.48" at bounding box center [1337, 490] width 44 height 24
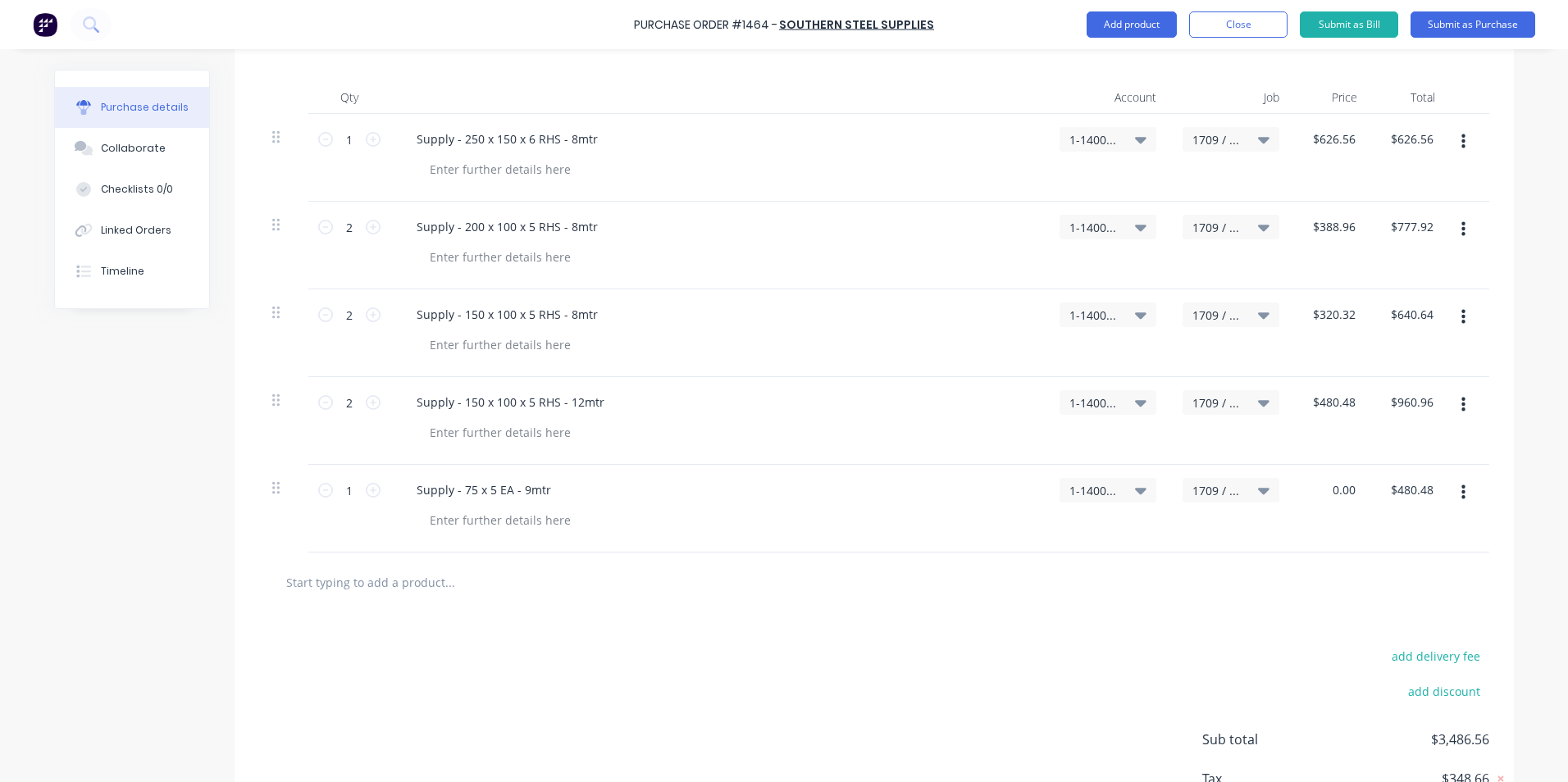
type input "0.00"
type textarea "x"
type input "$0.00"
click at [1338, 519] on div "$0.00 $0.00" at bounding box center [1331, 508] width 78 height 88
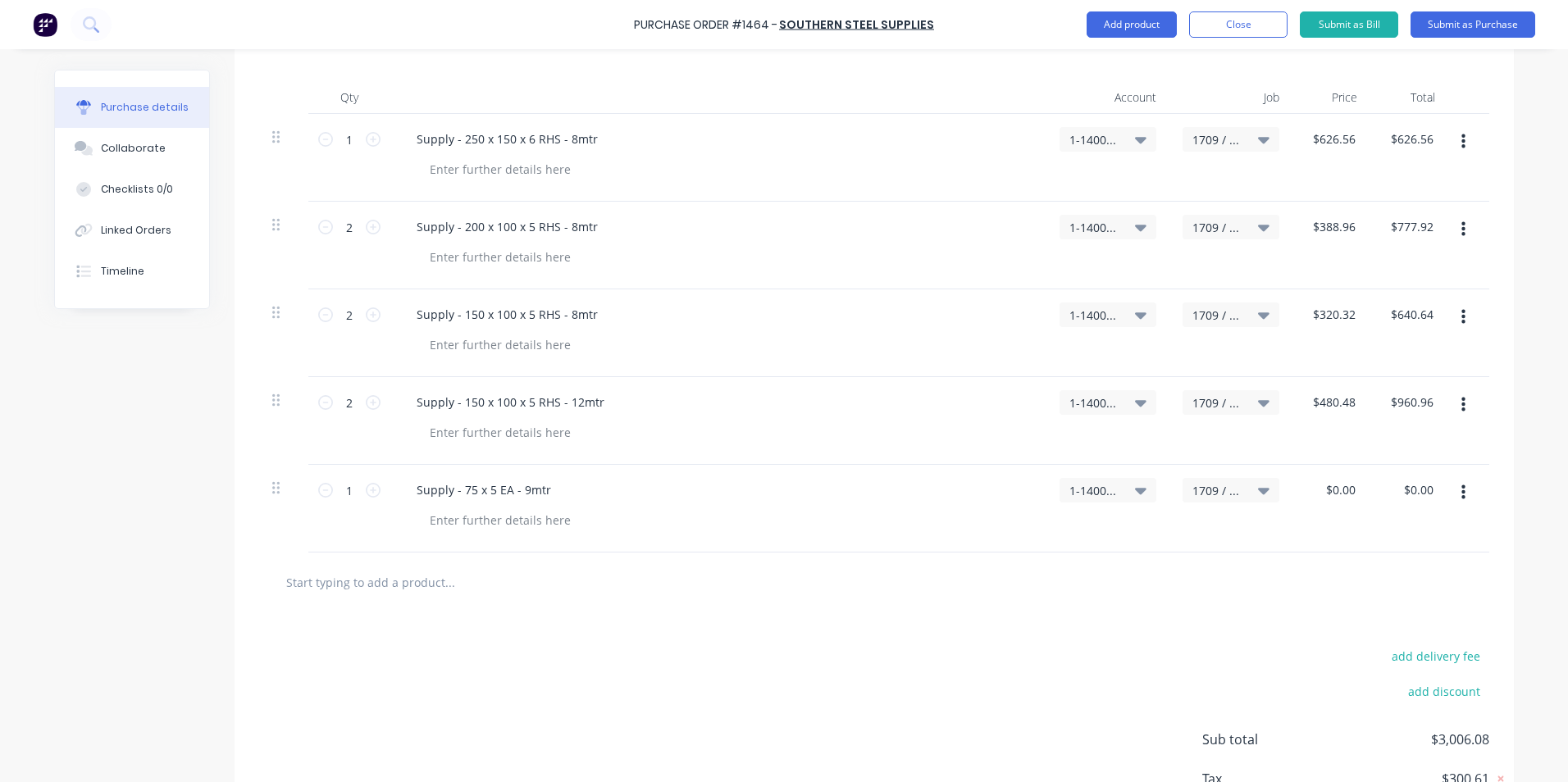
click at [1460, 486] on button "button" at bounding box center [1463, 492] width 39 height 30
click at [1384, 570] on button "Duplicate" at bounding box center [1413, 569] width 139 height 33
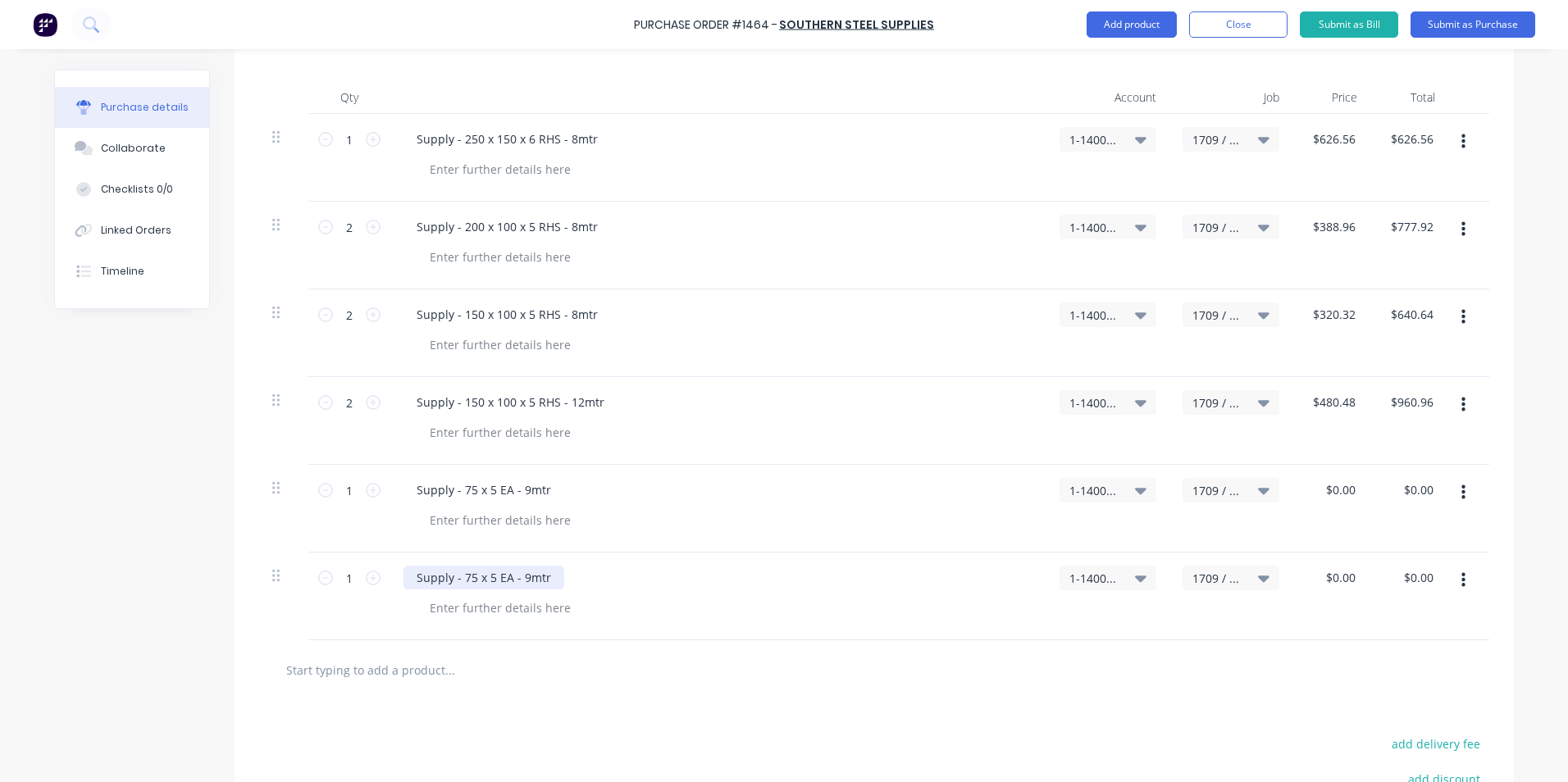
type textarea "x"
drag, startPoint x: 547, startPoint y: 579, endPoint x: 396, endPoint y: 576, distance: 151.0
click at [404, 579] on div "Supply - 75 x 5 EA - 9mtr" at bounding box center [483, 578] width 161 height 24
type textarea "x"
type input "0.00"
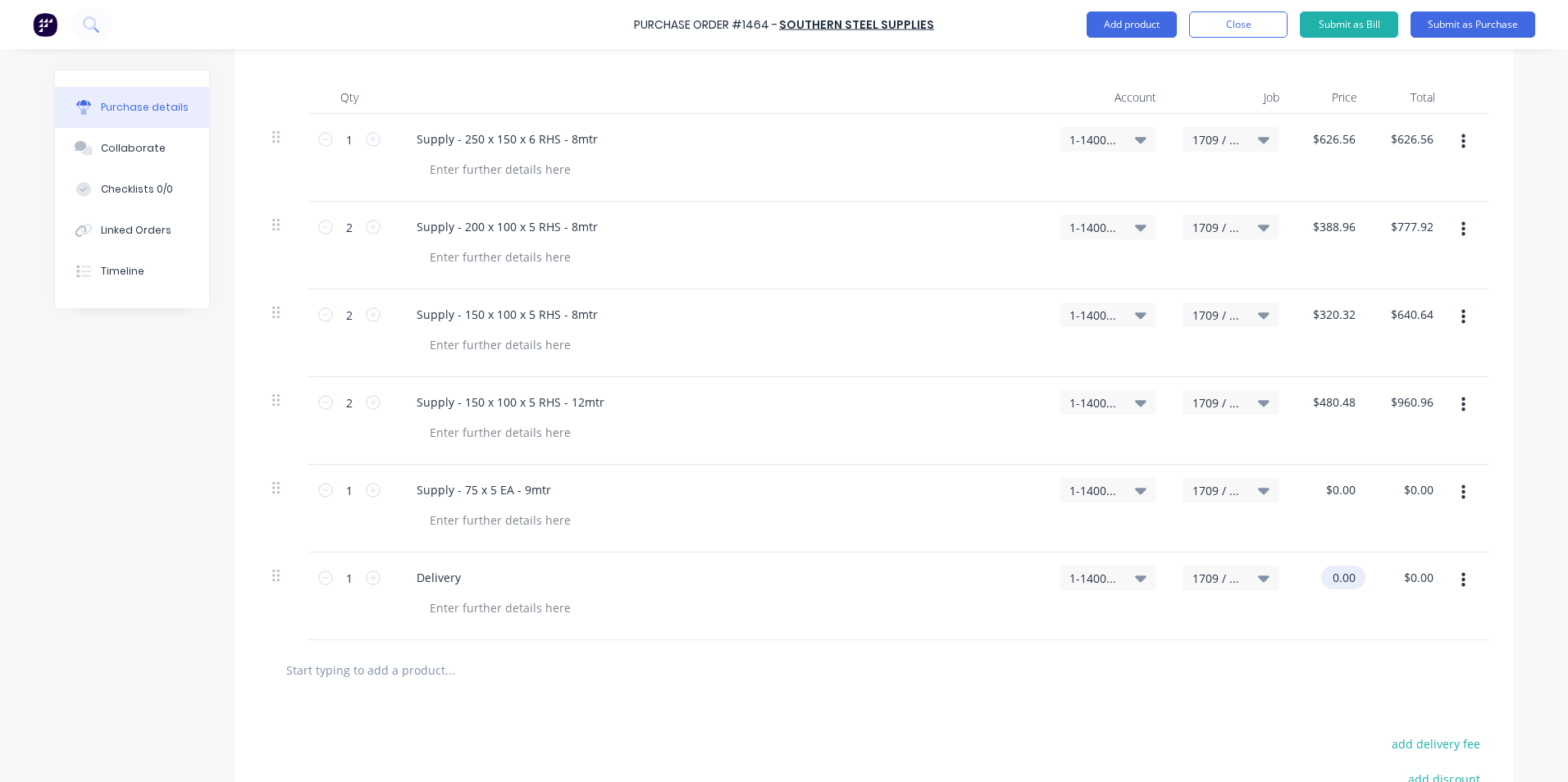
click at [1340, 579] on input "0.00" at bounding box center [1340, 578] width 38 height 24
type textarea "x"
click at [1340, 579] on input "0.00" at bounding box center [1343, 578] width 31 height 24
type input "65"
type textarea "x"
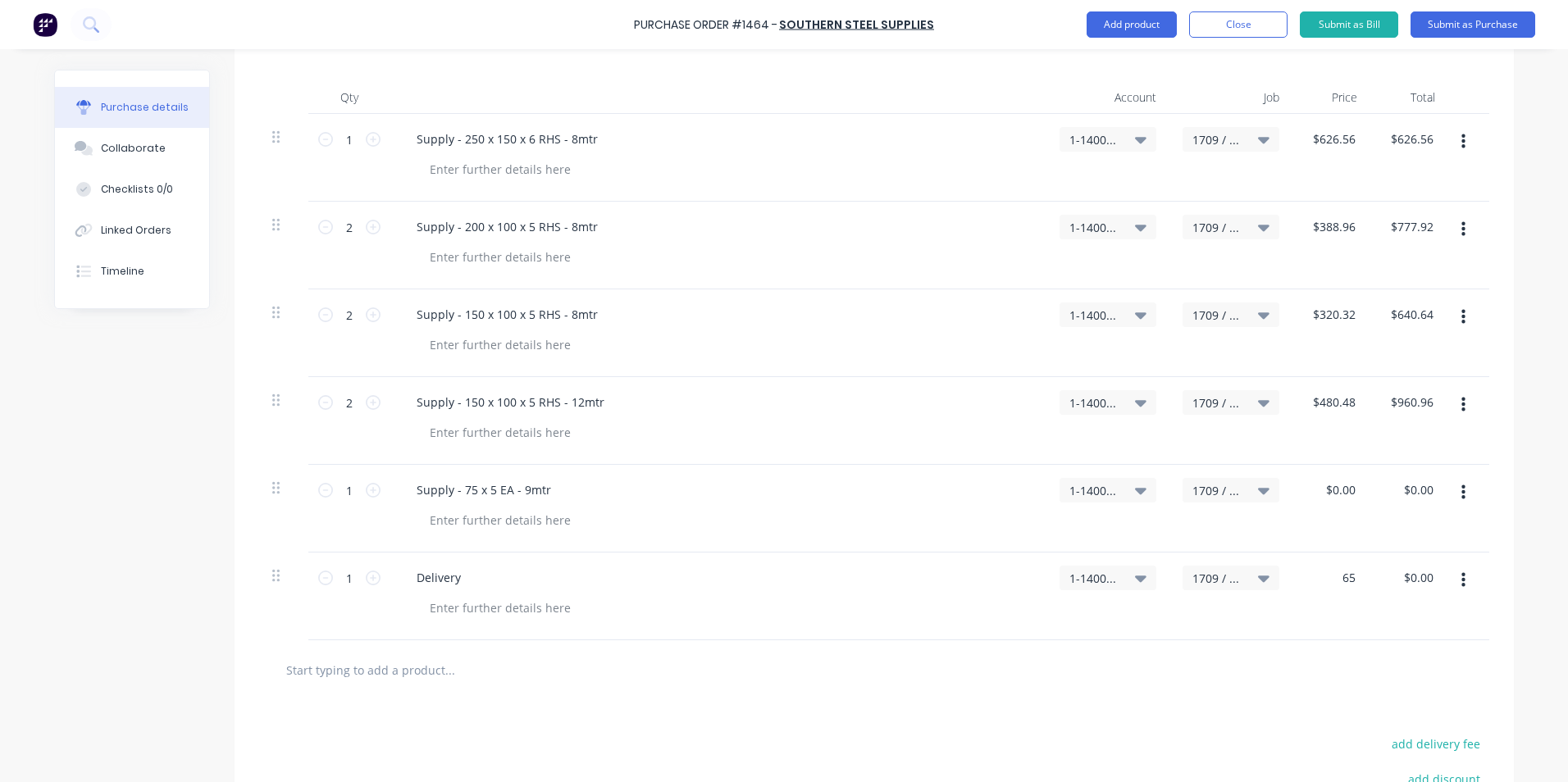
type input "$65.00"
click at [1328, 622] on div "$65.00 65" at bounding box center [1331, 596] width 78 height 88
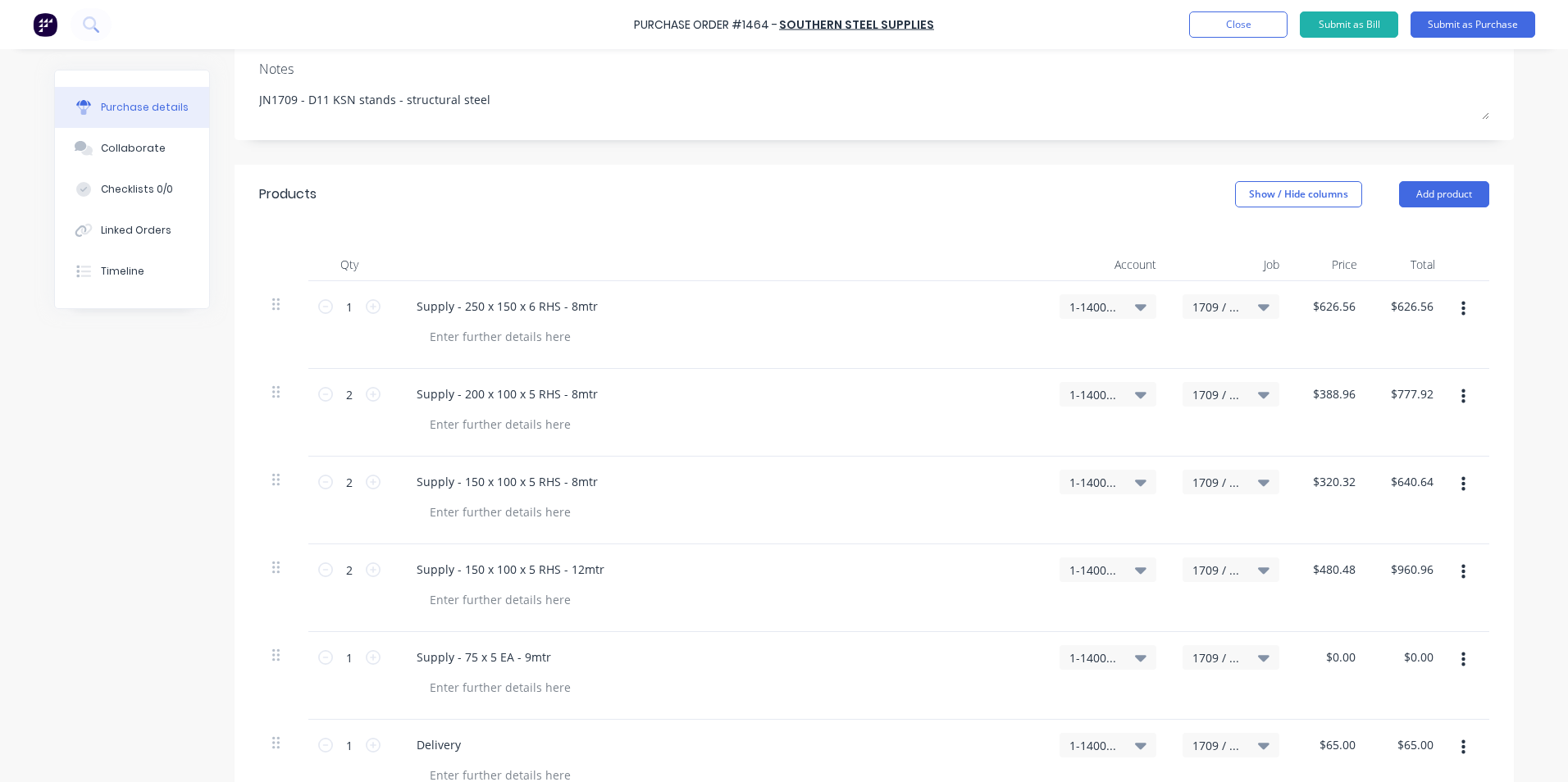
scroll to position [0, 0]
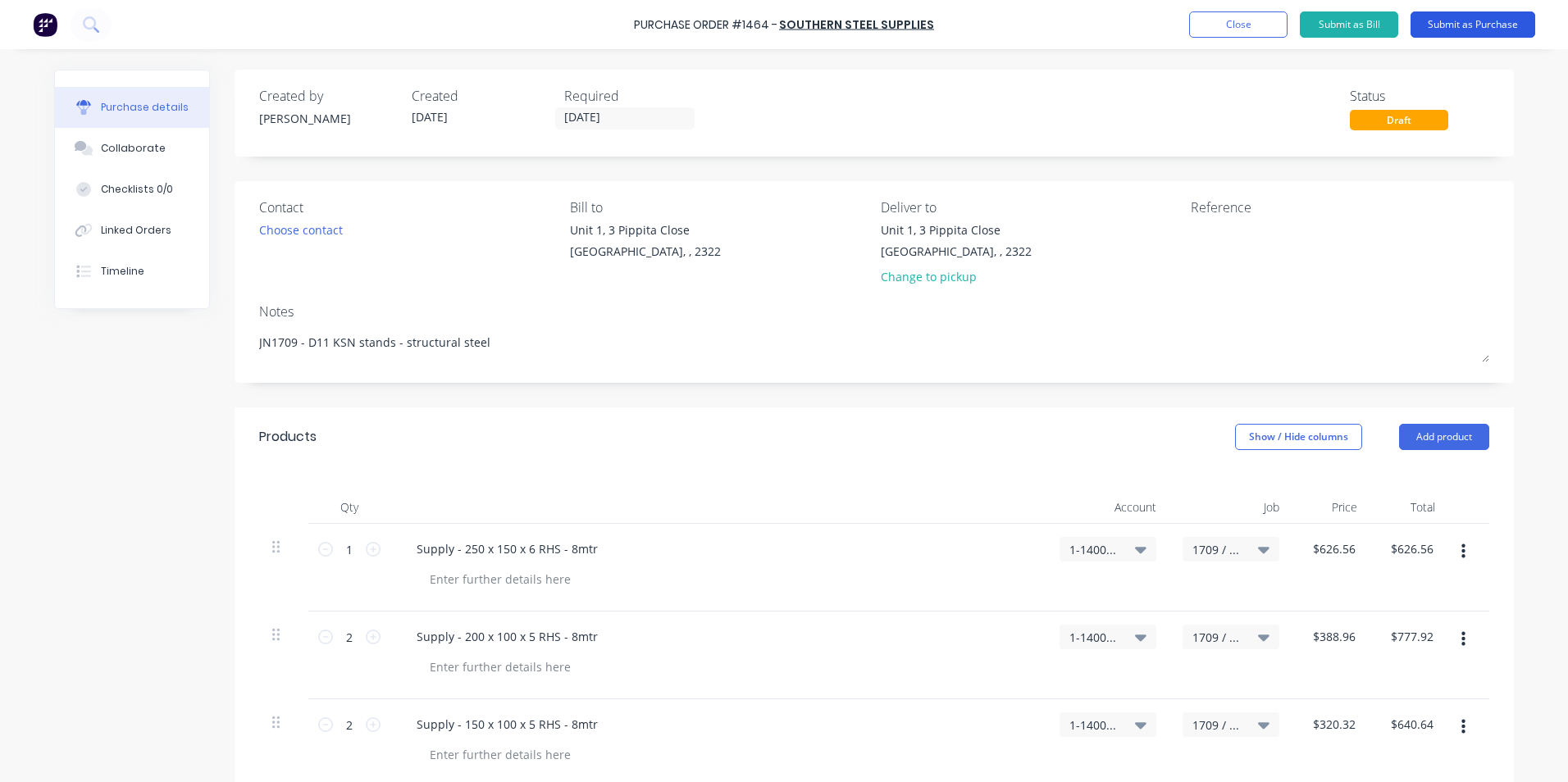
click at [1468, 24] on button "Submit as Purchase" at bounding box center [1473, 24] width 125 height 26
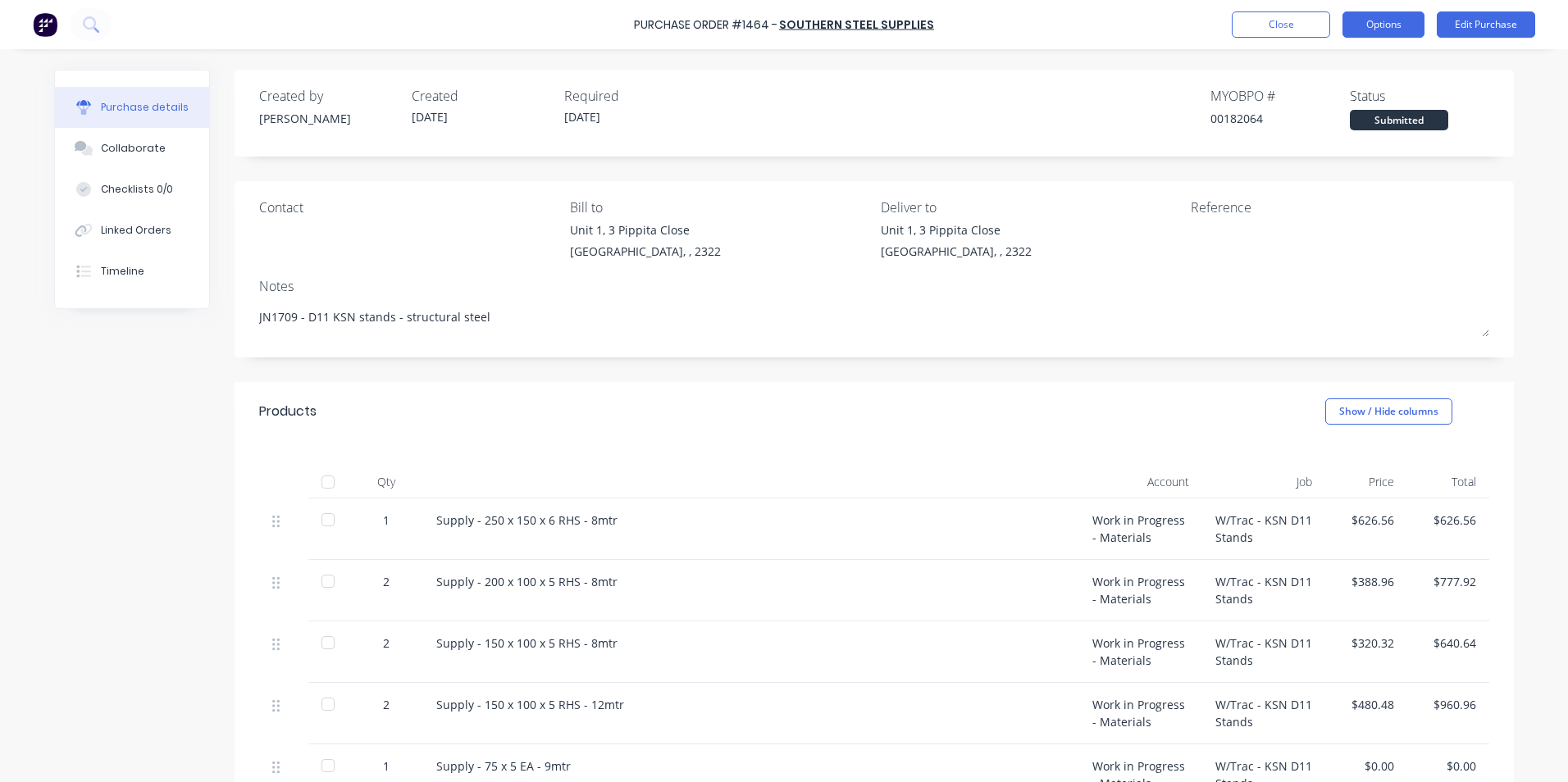
click at [1370, 23] on button "Options" at bounding box center [1383, 24] width 82 height 26
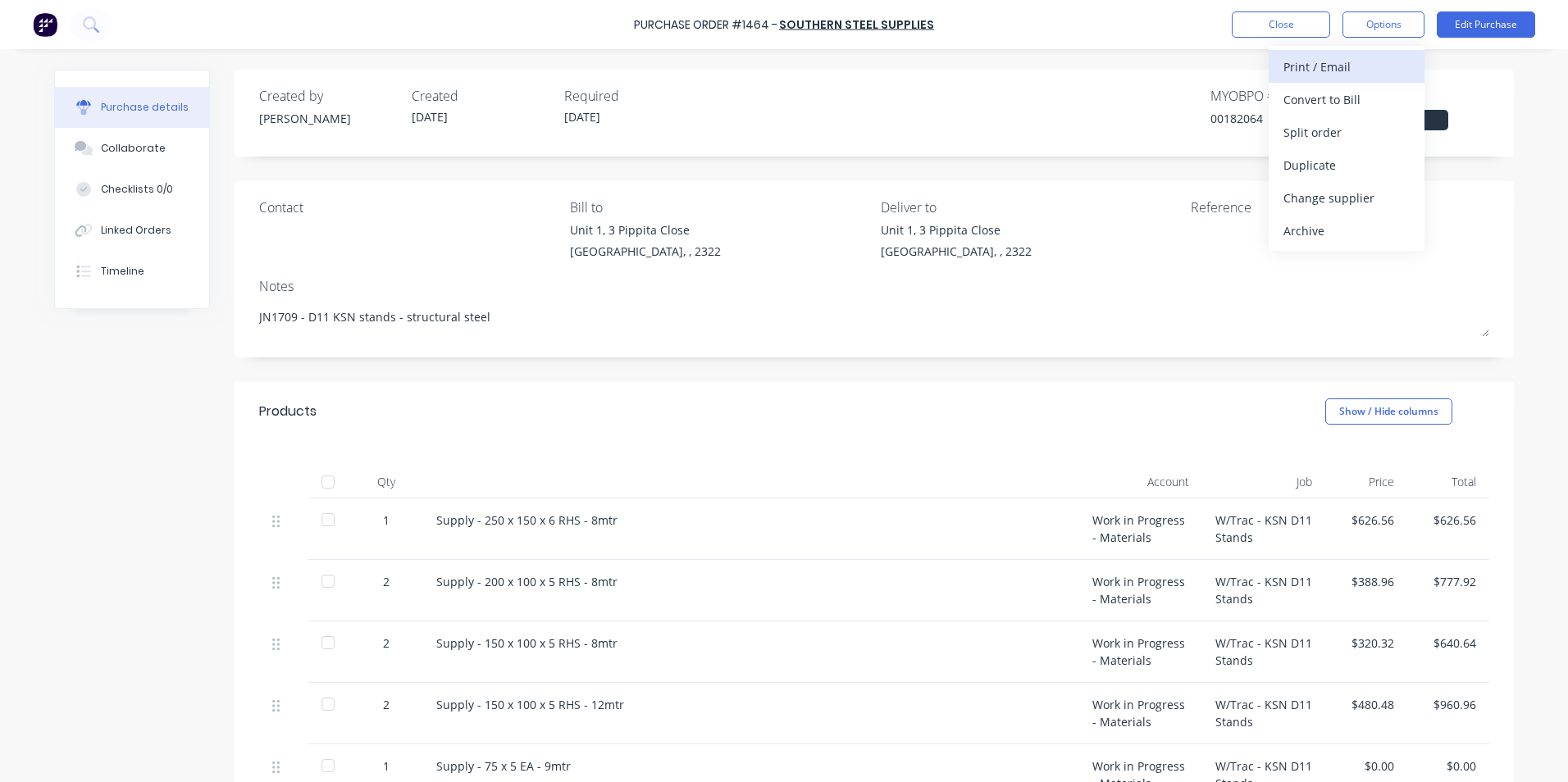
click at [1328, 64] on div "Print / Email" at bounding box center [1346, 66] width 126 height 24
click at [1327, 100] on div "With pricing" at bounding box center [1346, 100] width 126 height 24
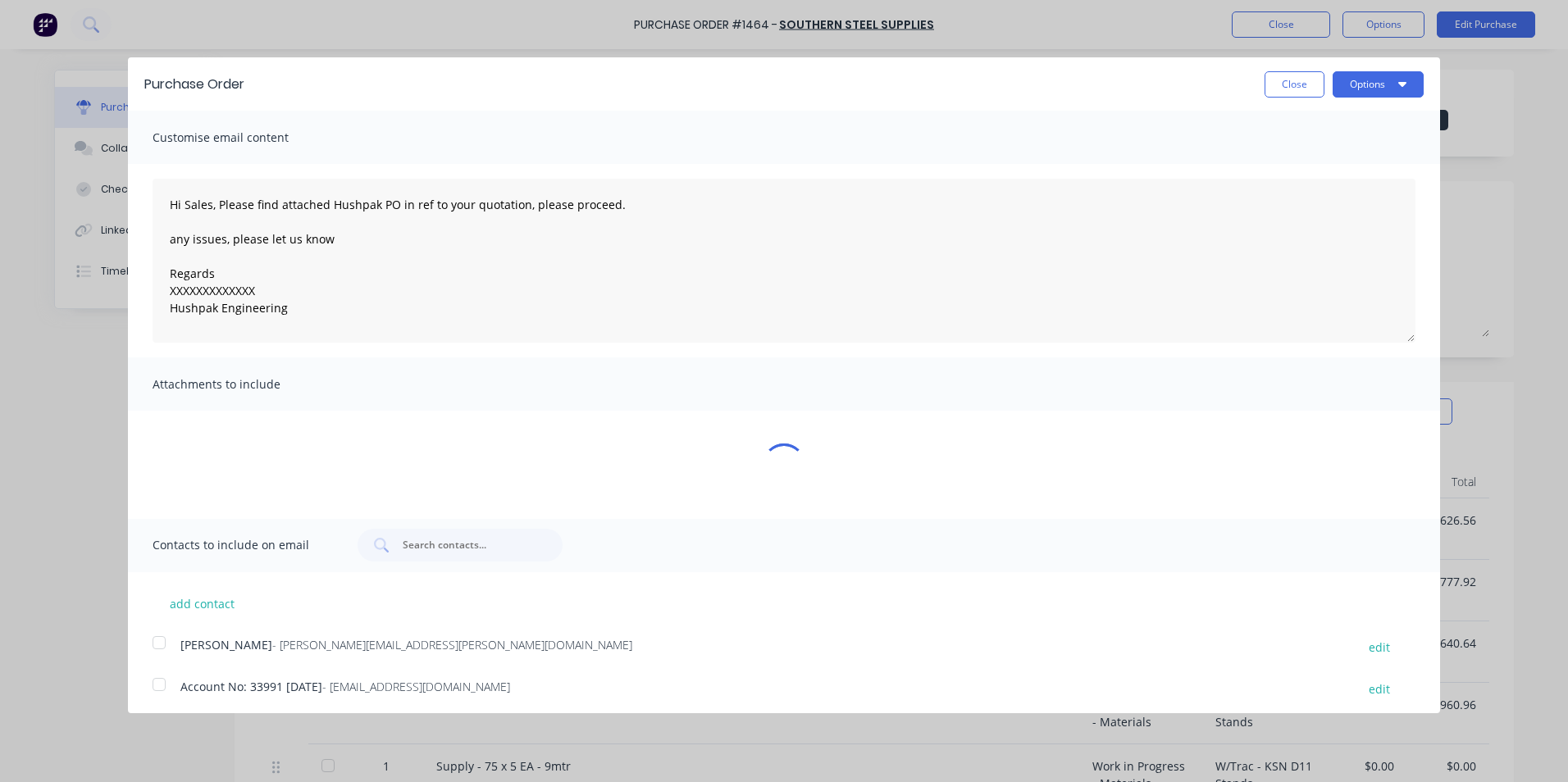
type textarea "x"
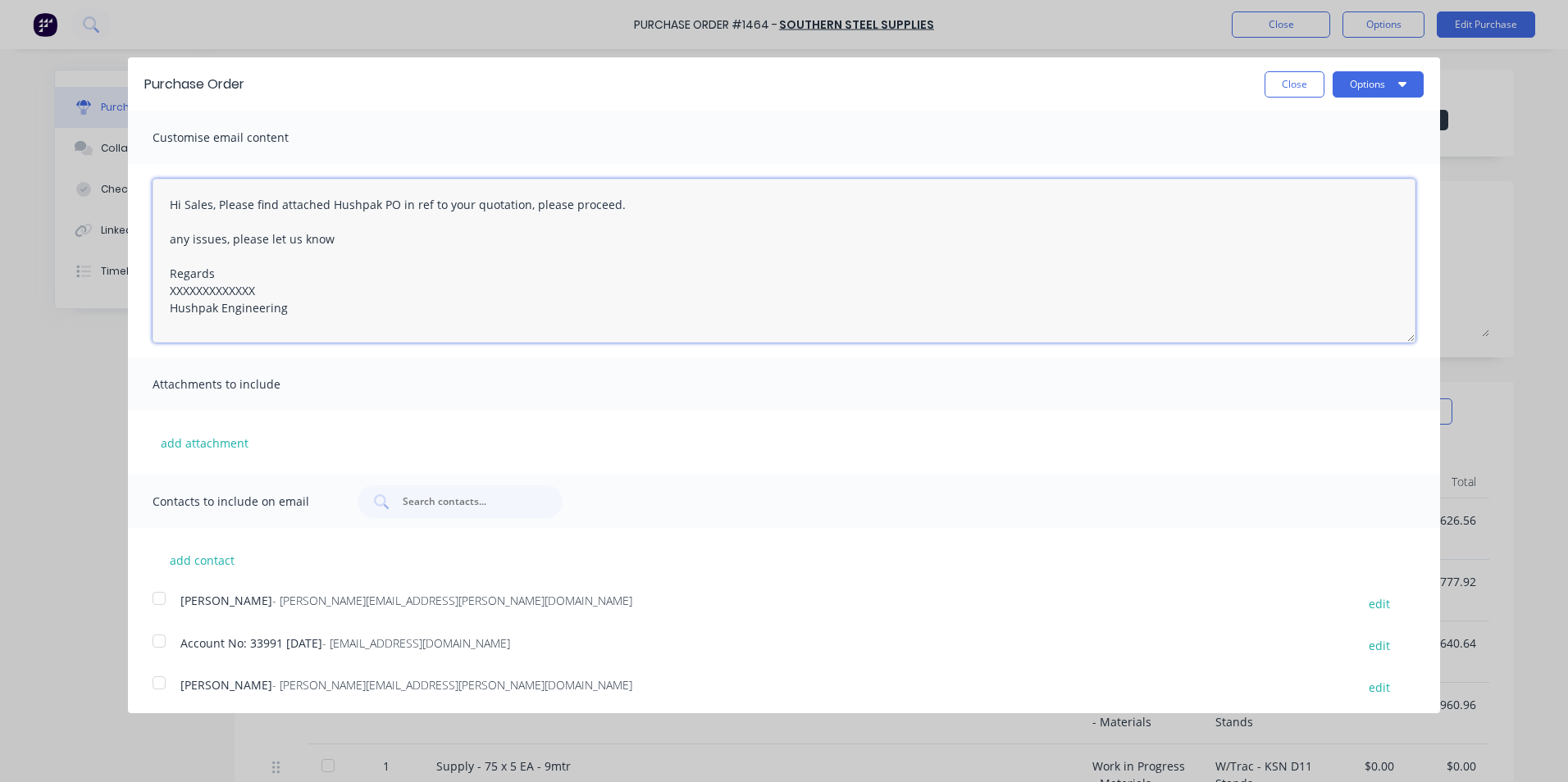
drag, startPoint x: 261, startPoint y: 289, endPoint x: 150, endPoint y: 291, distance: 111.0
click at [150, 291] on div "Hi Sales, Please find attached Hushpak PO in ref to your quotation, please proc…" at bounding box center [784, 261] width 1312 height 194
drag, startPoint x: 619, startPoint y: 204, endPoint x: 530, endPoint y: 206, distance: 89.0
click at [530, 206] on textarea "Hi Sales, Please find attached Hushpak PO in ref to your quotation, please proc…" at bounding box center [784, 260] width 1263 height 164
type textarea "Hi Sales, Please find attached Hushpak PO in ref to your quotation, noted I hav…"
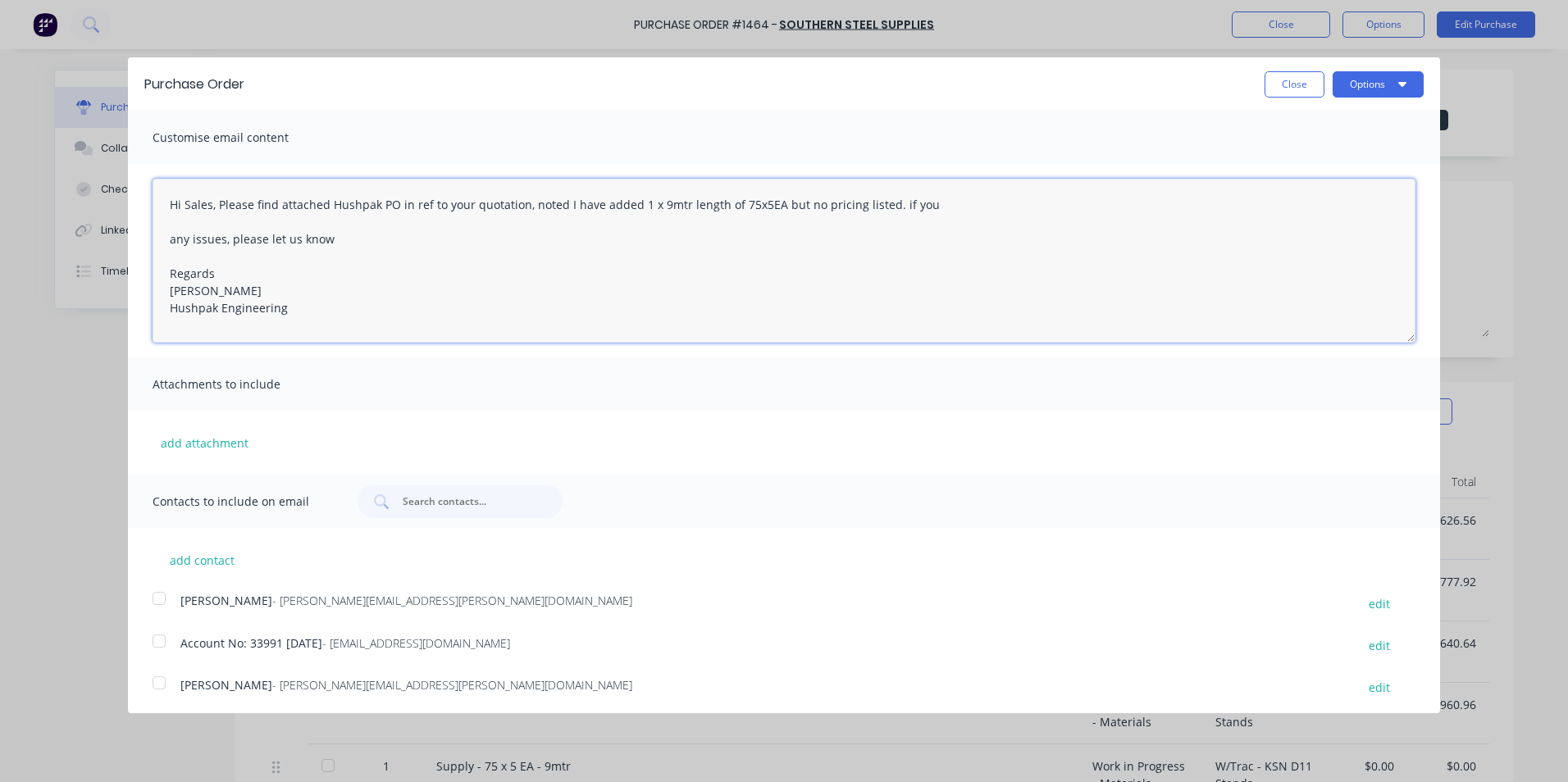
type textarea "x"
type textarea "Hi Sales, Please find attached Hushpak PO in ref to your quotation, noted I hav…"
click at [211, 442] on button "add attachment" at bounding box center [205, 442] width 104 height 24
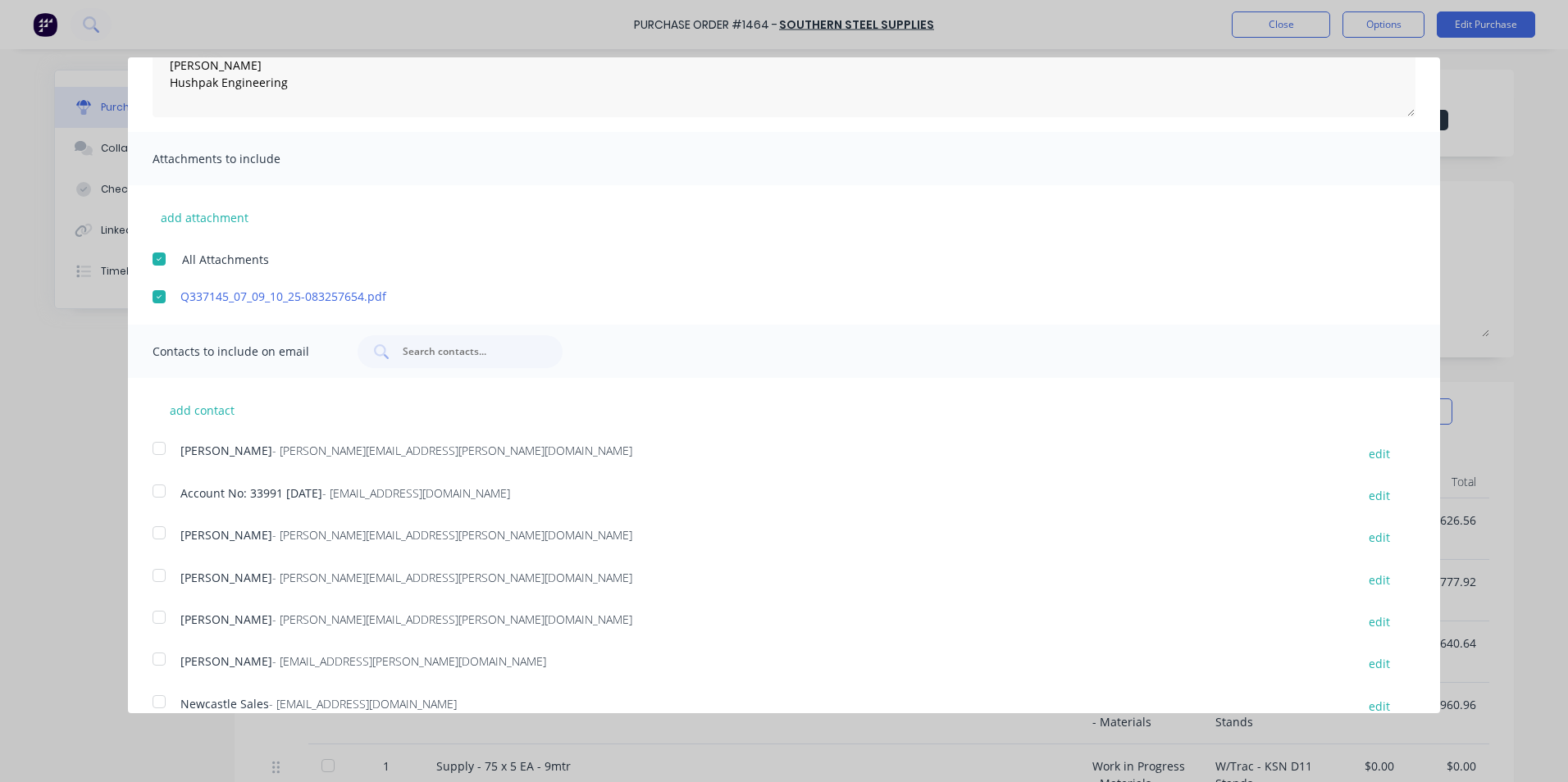
scroll to position [291, 0]
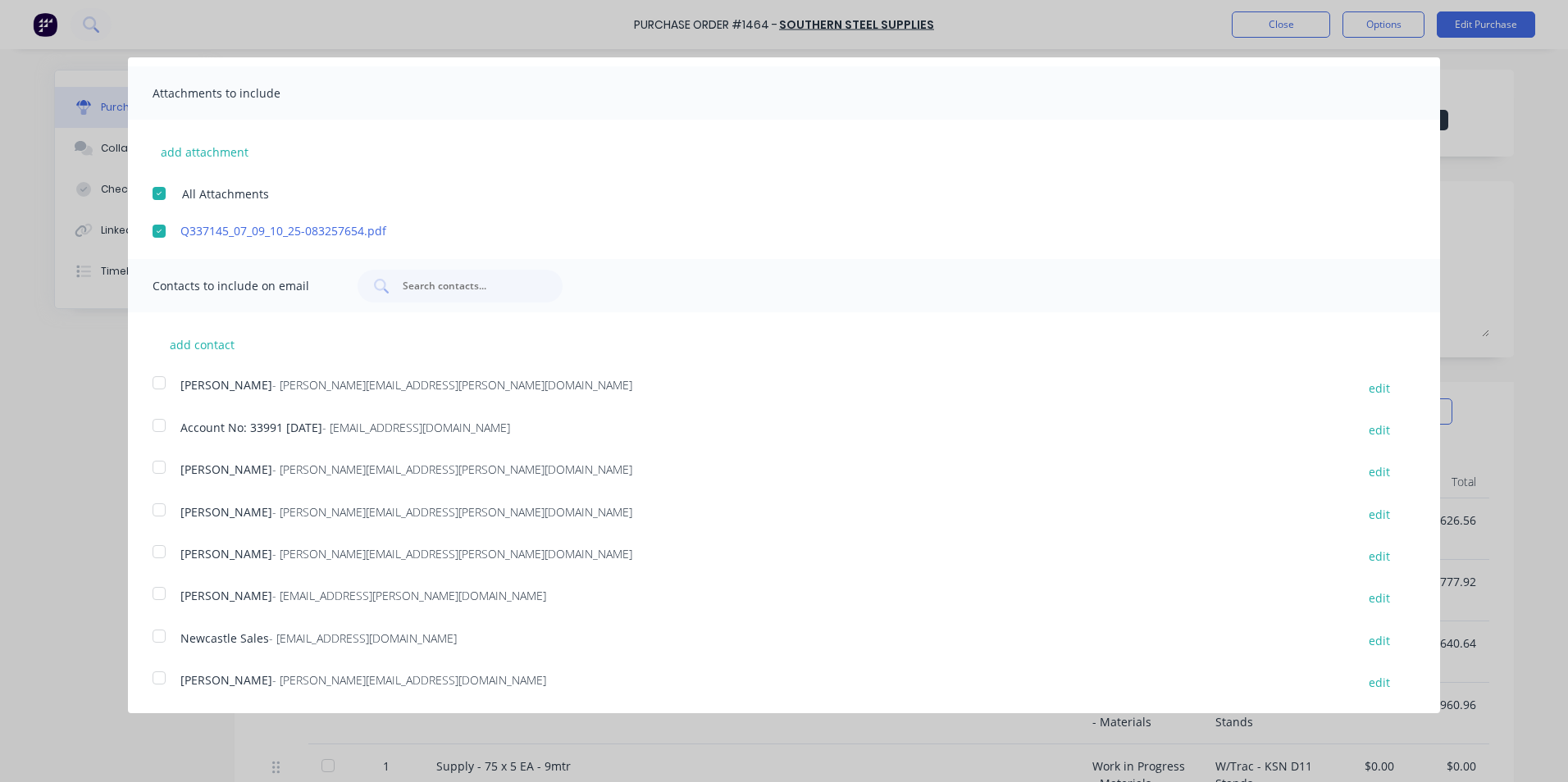
click at [158, 552] on div at bounding box center [159, 552] width 33 height 33
click at [155, 638] on div at bounding box center [159, 636] width 33 height 33
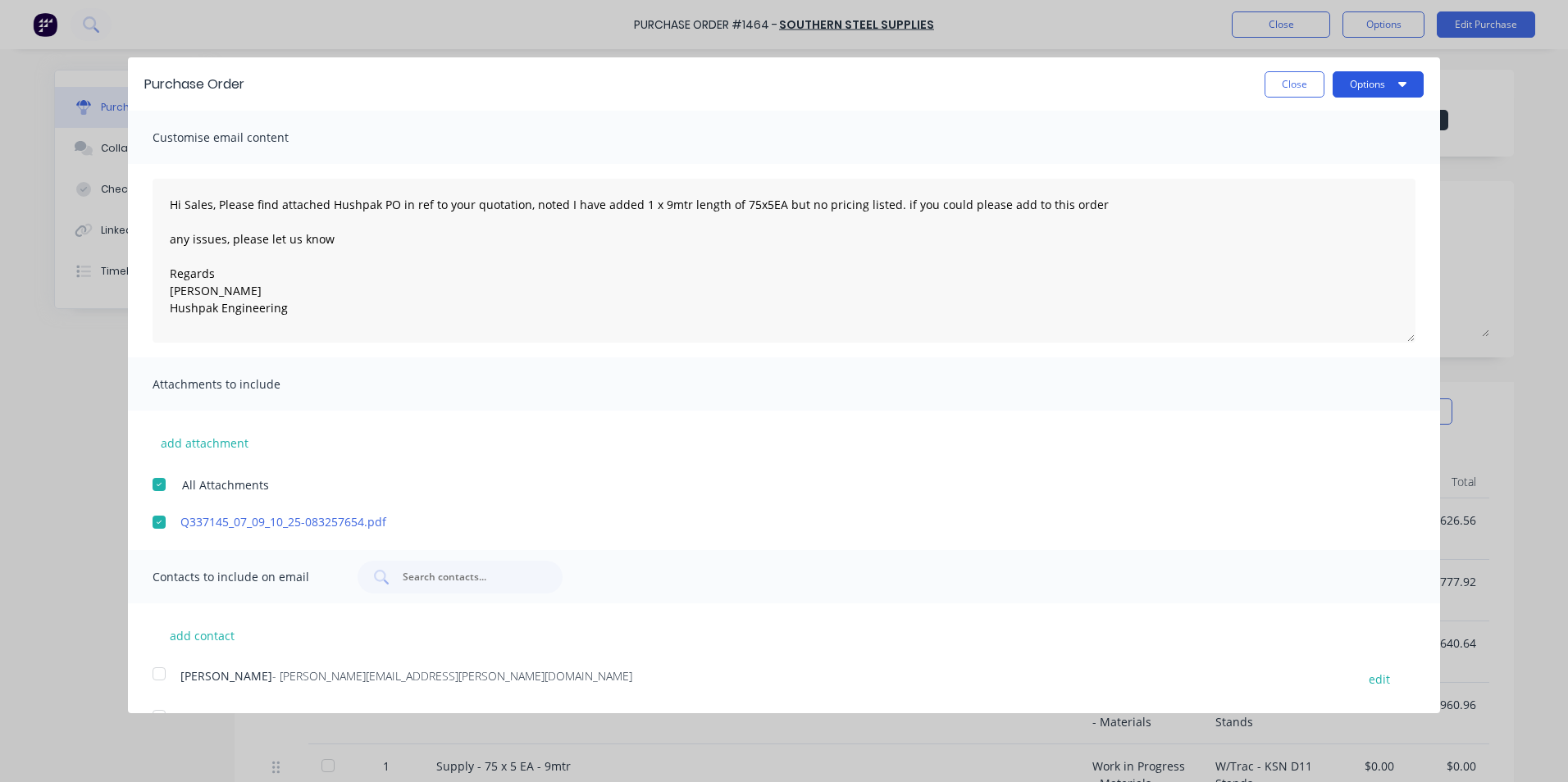
click at [1348, 86] on button "Options" at bounding box center [1379, 84] width 91 height 26
click at [1295, 159] on div "Email" at bounding box center [1346, 159] width 126 height 24
type textarea "x"
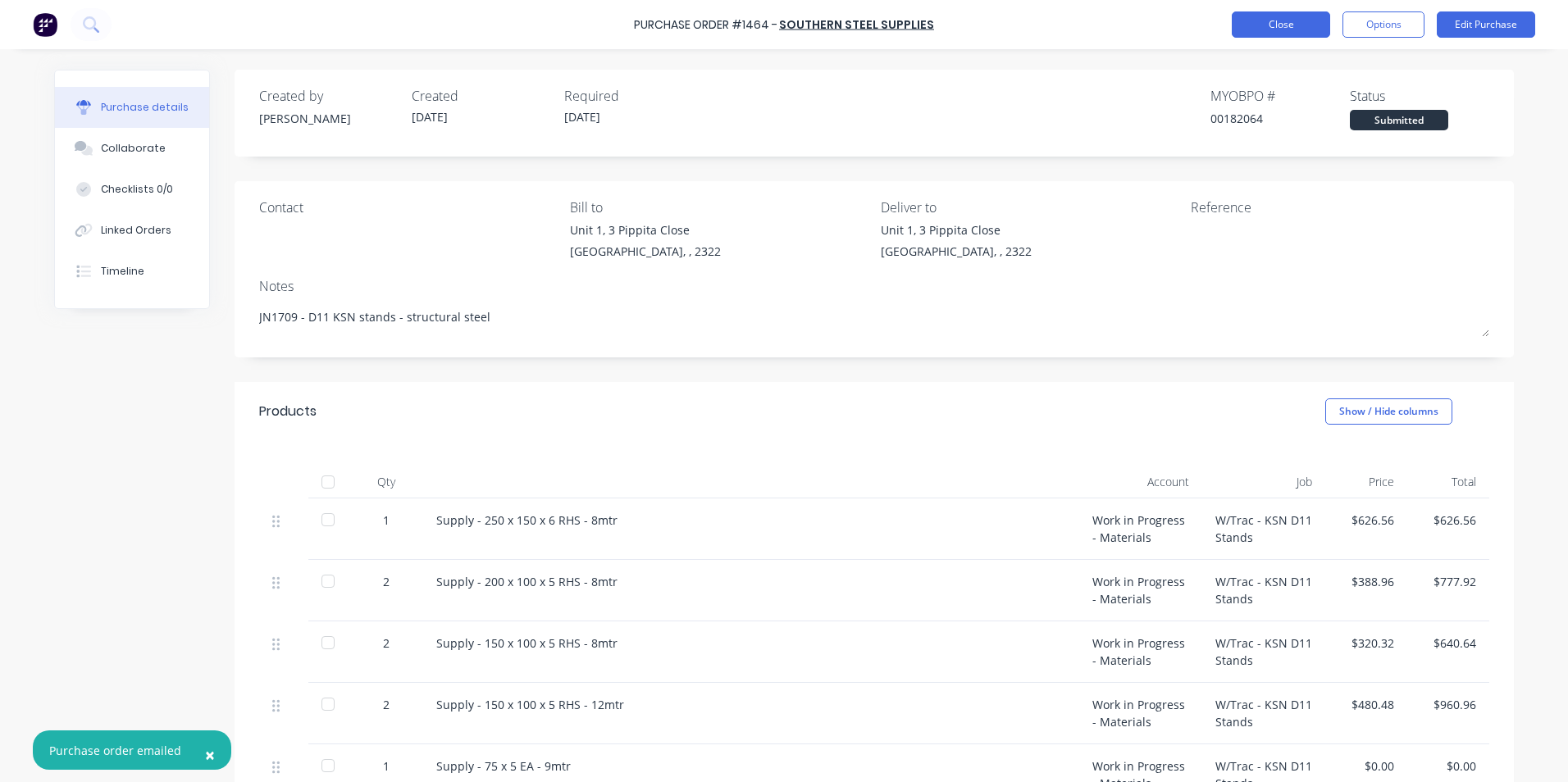
click at [1280, 24] on button "Close" at bounding box center [1281, 24] width 99 height 26
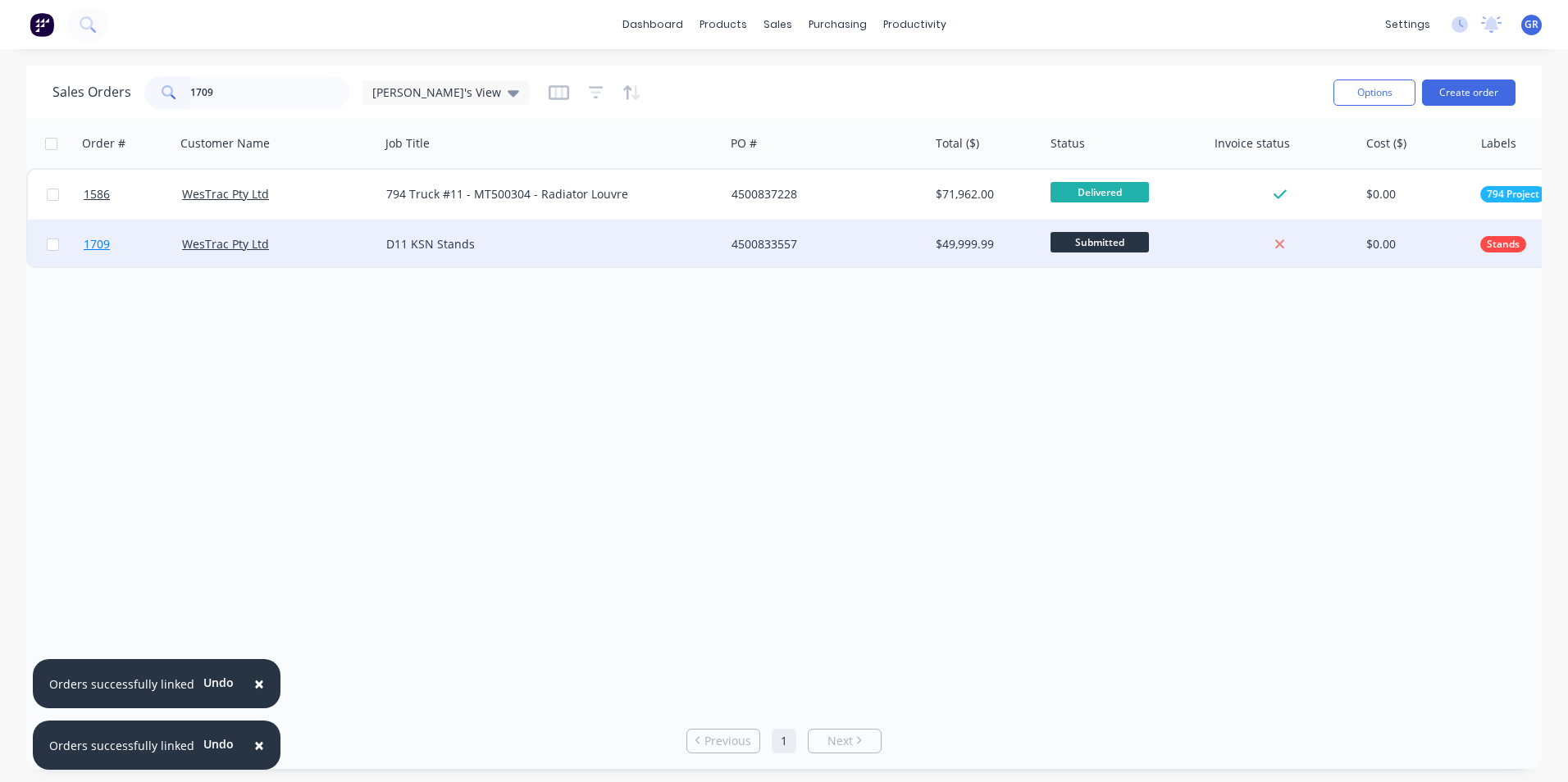
type input "1709"
click at [97, 242] on span "1709" at bounding box center [96, 244] width 26 height 16
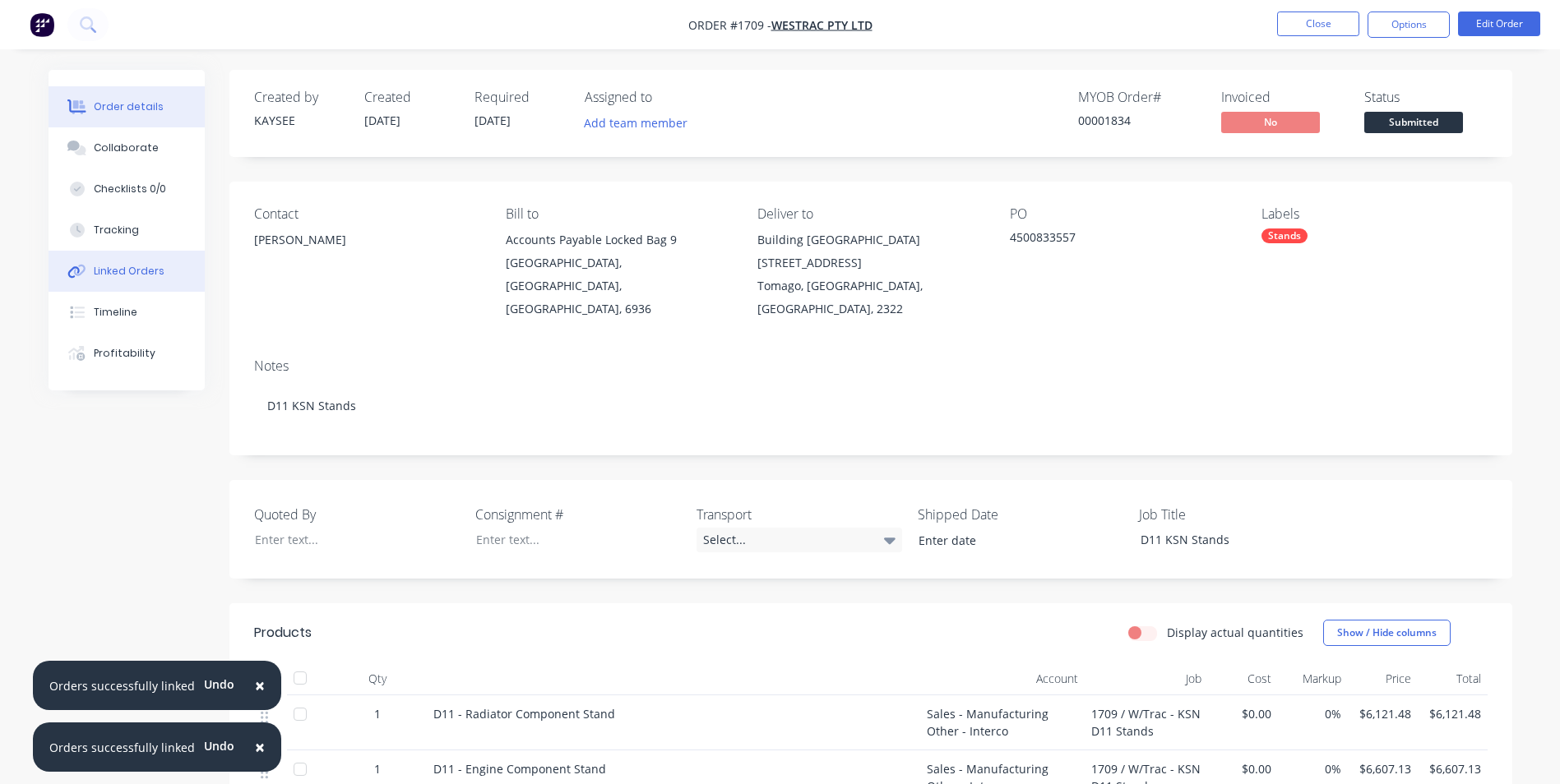
click at [129, 272] on div "Linked Orders" at bounding box center [129, 272] width 71 height 14
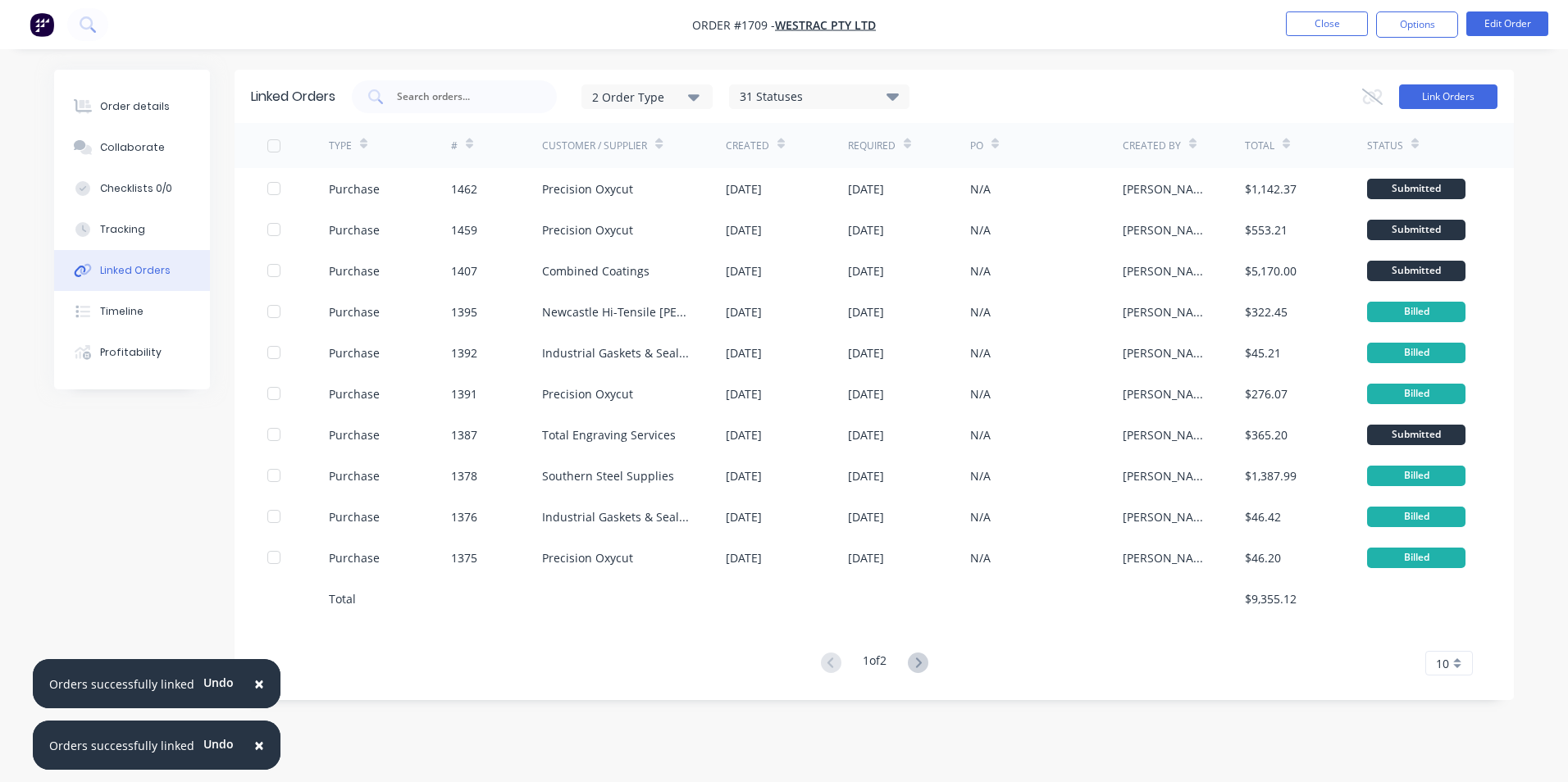
click at [1449, 100] on button "Link Orders" at bounding box center [1449, 96] width 99 height 24
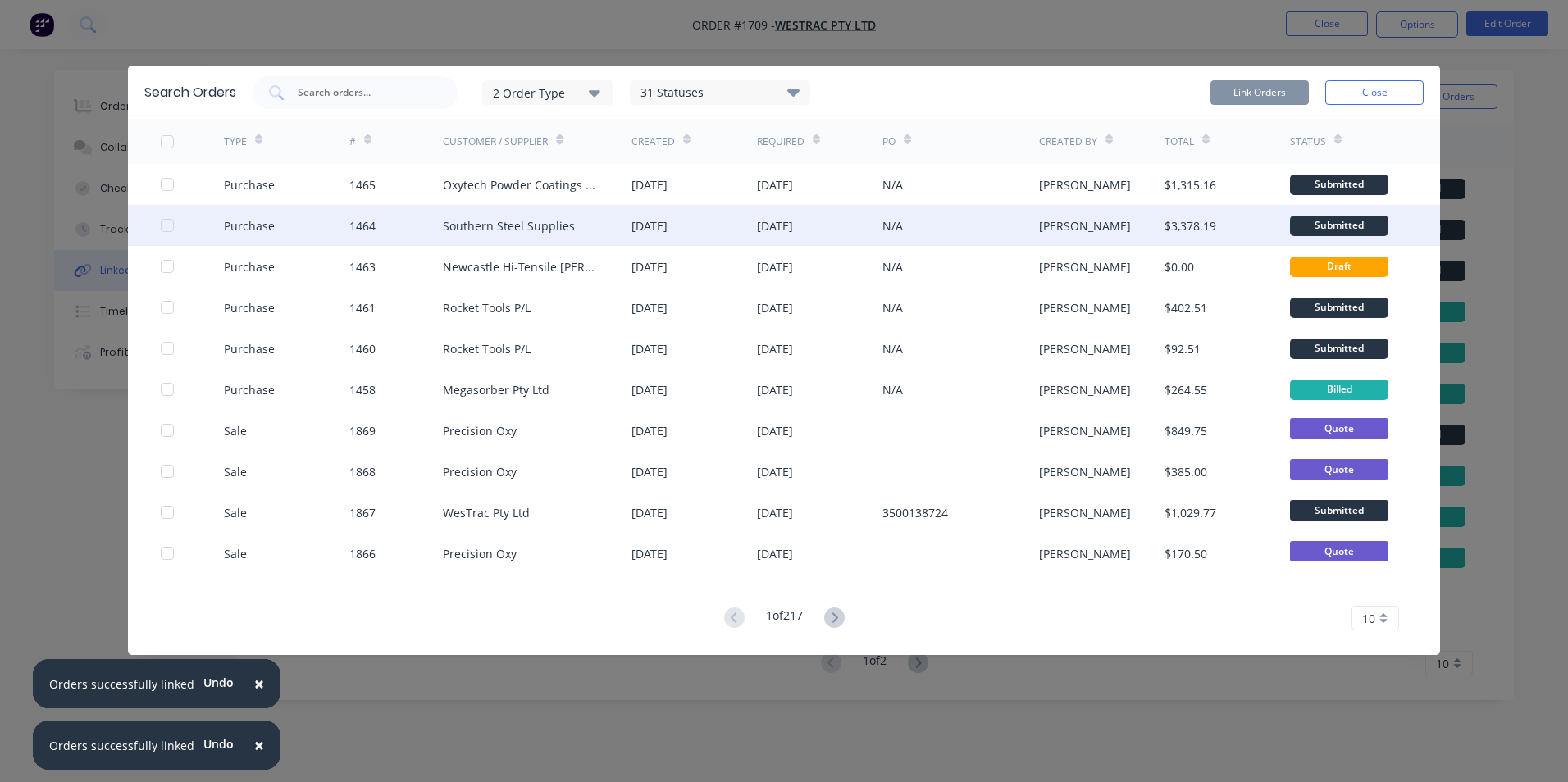
click at [162, 225] on div at bounding box center [167, 225] width 33 height 33
click at [1247, 91] on button "Link Orders" at bounding box center [1260, 92] width 99 height 24
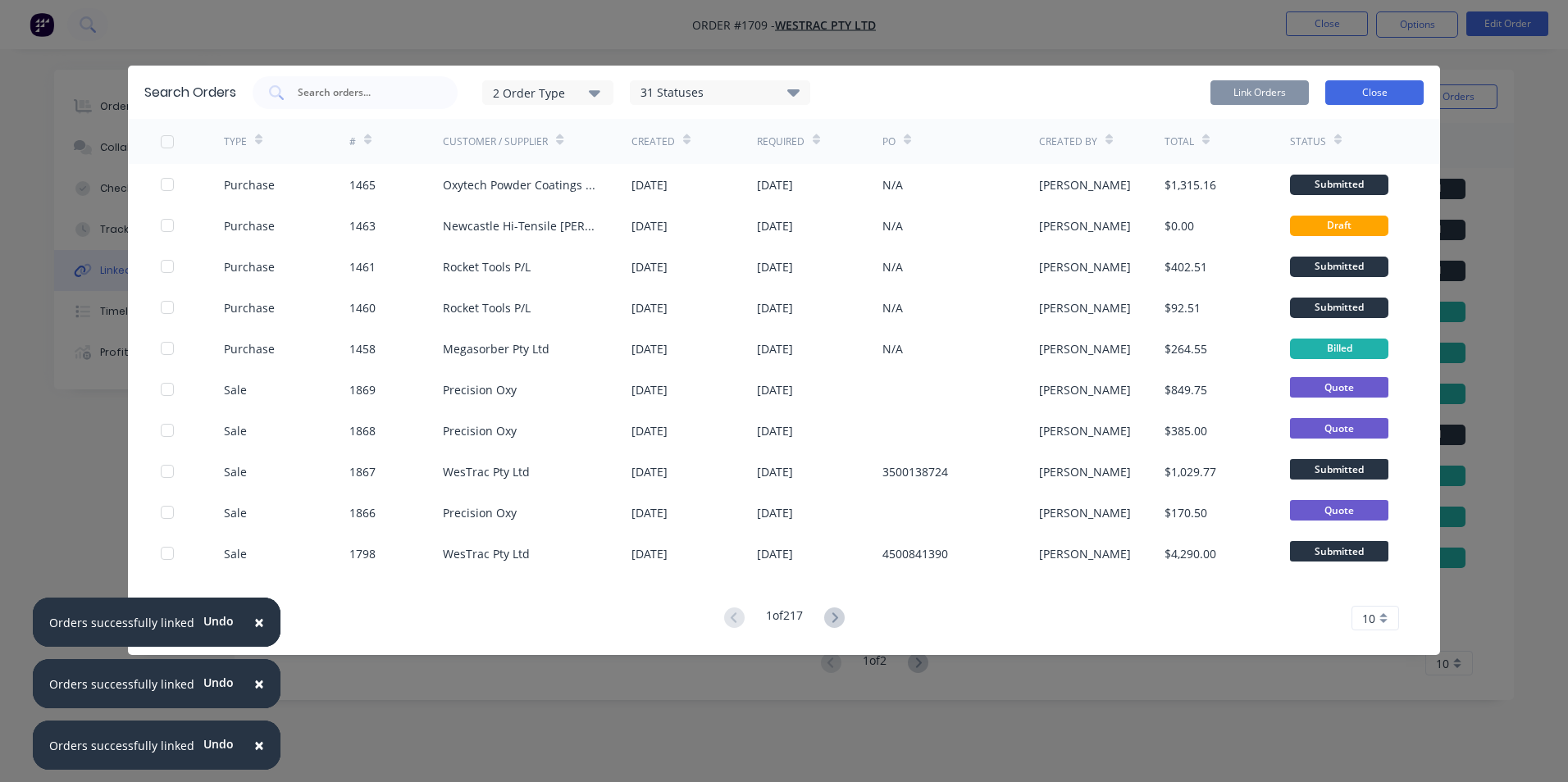
click at [1352, 92] on button "Close" at bounding box center [1375, 92] width 99 height 24
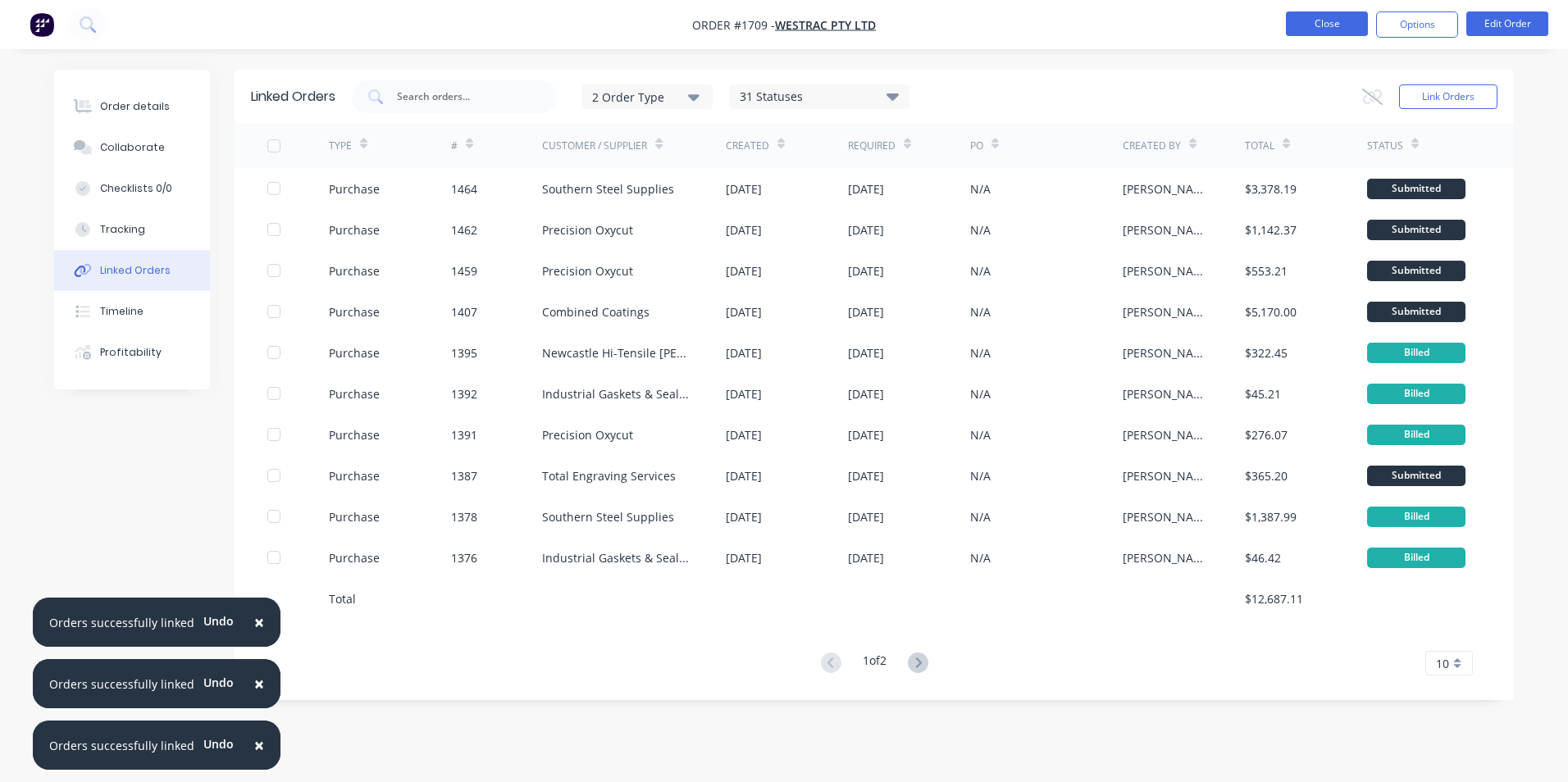
click at [1328, 28] on button "Close" at bounding box center [1327, 23] width 82 height 24
